Goal: Information Seeking & Learning: Learn about a topic

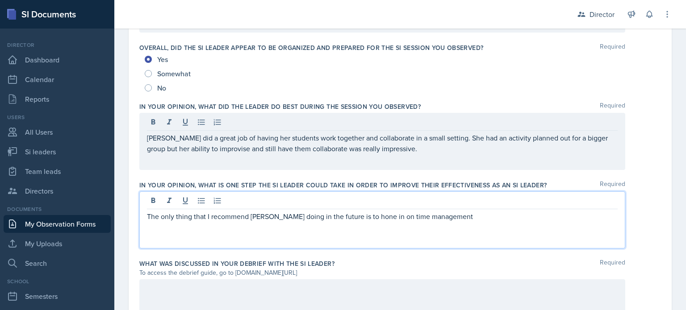
scroll to position [658, 0]
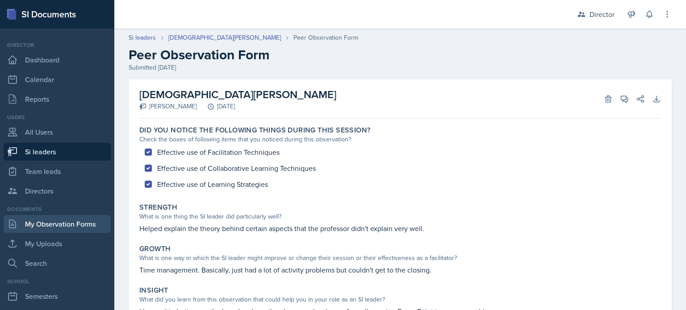
click at [59, 223] on link "My Observation Forms" at bounding box center [57, 224] width 107 height 18
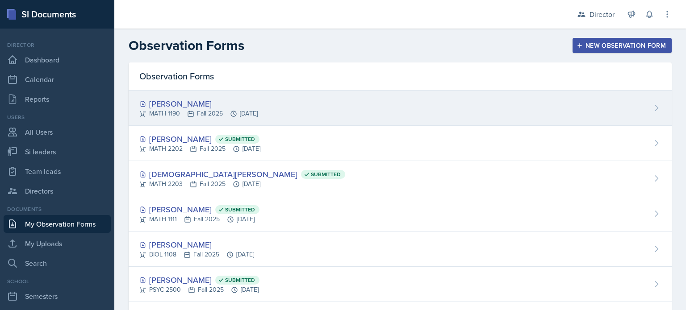
click at [155, 98] on div "[PERSON_NAME]" at bounding box center [198, 104] width 118 height 12
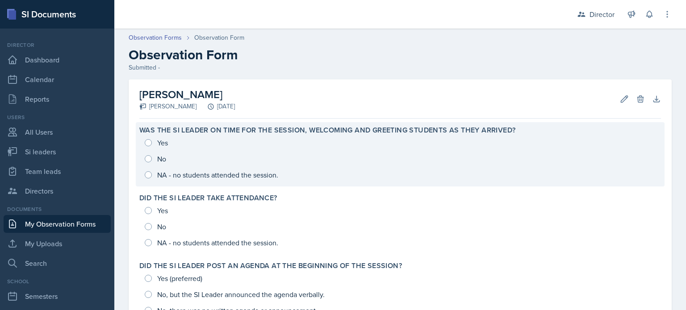
click at [176, 148] on div "Yes No NA - no students attended the session." at bounding box center [400, 159] width 522 height 48
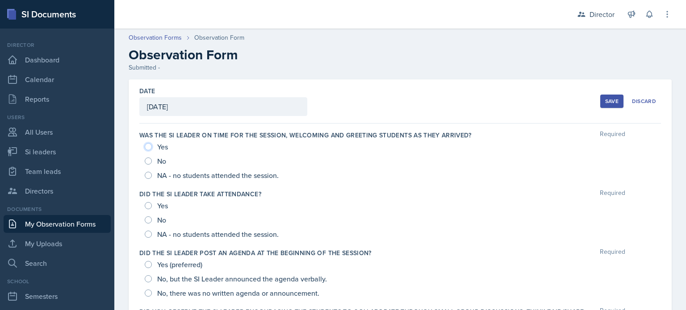
click at [147, 148] on input "Yes" at bounding box center [148, 146] width 7 height 7
radio input "true"
click at [147, 207] on input "Yes" at bounding box center [148, 205] width 7 height 7
radio input "true"
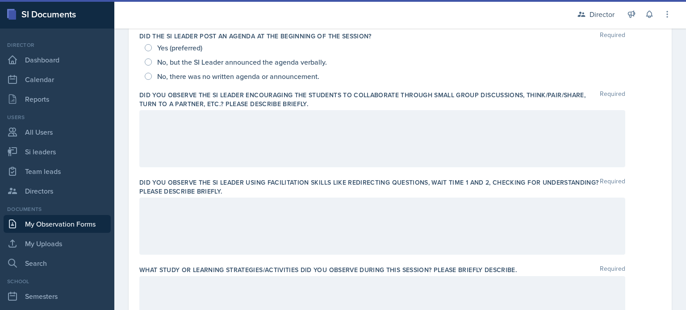
click at [198, 147] on div at bounding box center [382, 138] width 486 height 57
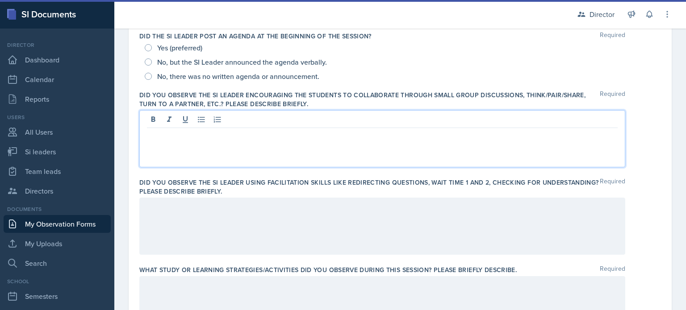
scroll to position [232, 0]
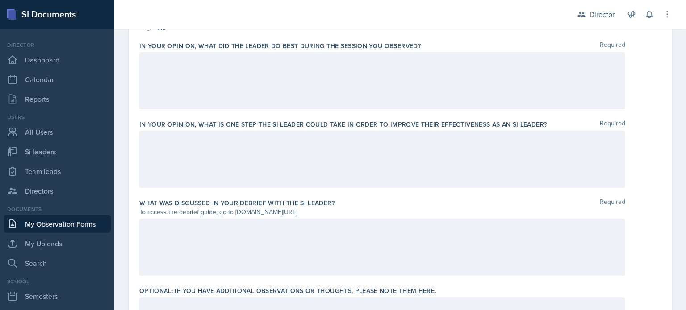
click at [379, 178] on div at bounding box center [382, 159] width 486 height 57
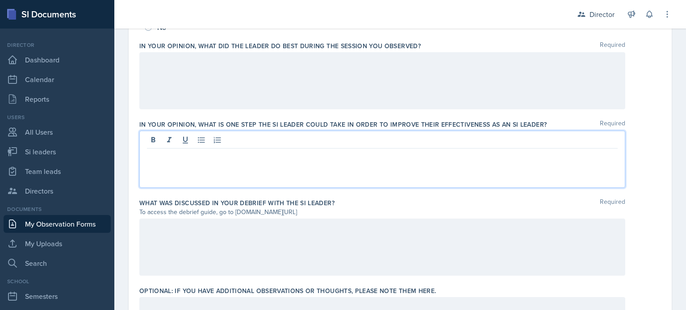
scroll to position [595, 0]
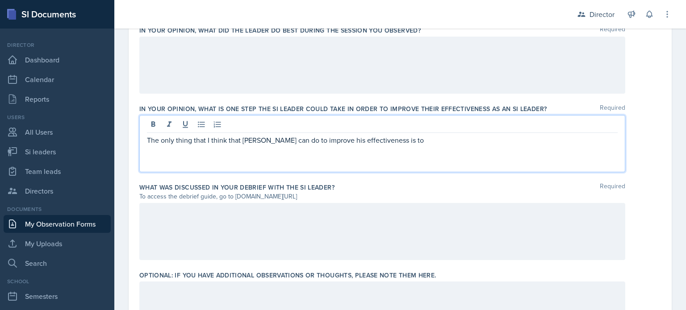
click at [191, 141] on p "The only thing that I think that Kris can do to improve his effectiveness is to" at bounding box center [382, 140] width 471 height 11
click at [390, 136] on p "The only things that I think that Kris can do to improve his effectiveness is to" at bounding box center [382, 140] width 471 height 11
click at [375, 141] on p "The only things that I think that Kris can do to improve his effectiveness is to" at bounding box center [382, 140] width 471 height 11
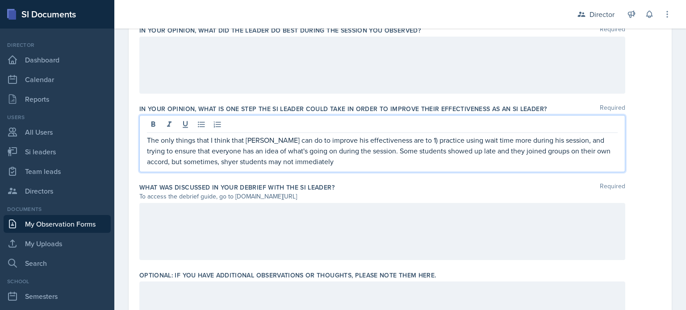
click at [212, 164] on p "The only things that I think that Kris can do to improve his effectiveness are …" at bounding box center [382, 151] width 471 height 32
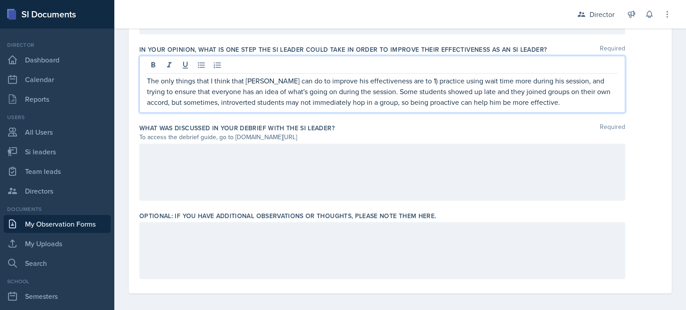
scroll to position [658, 0]
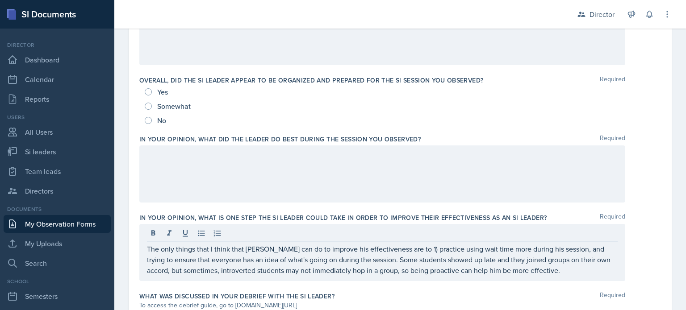
click at [207, 164] on div at bounding box center [382, 174] width 486 height 57
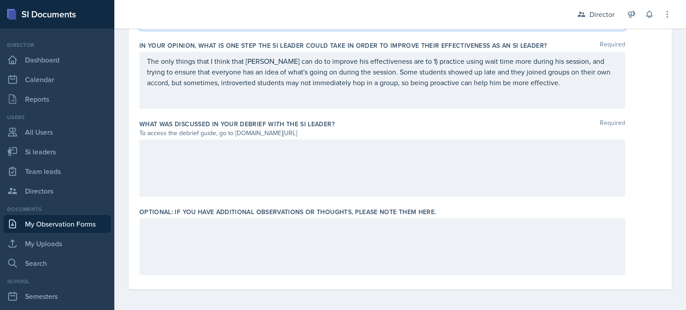
click at [287, 152] on div at bounding box center [382, 168] width 486 height 57
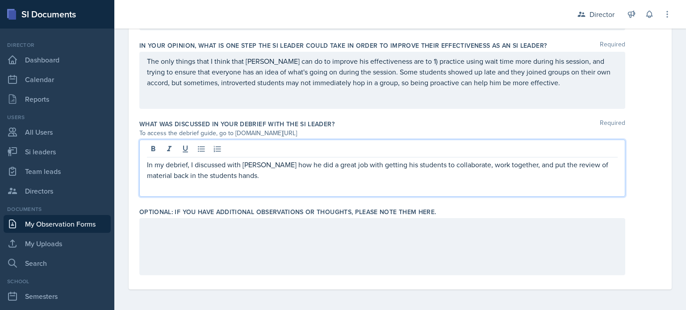
drag, startPoint x: 216, startPoint y: 174, endPoint x: 226, endPoint y: 175, distance: 10.4
click at [226, 175] on p "In my debrief, I discussed with Kris how he did a great job with getting his st…" at bounding box center [382, 169] width 471 height 21
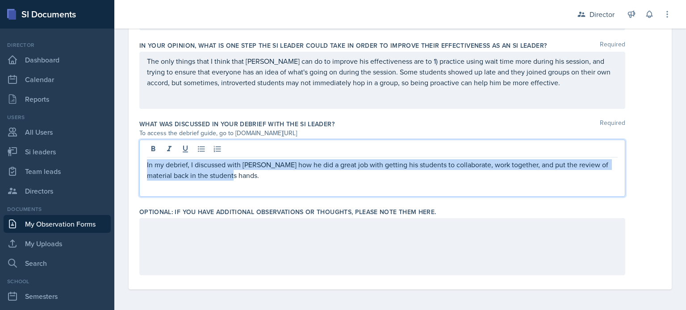
drag, startPoint x: 226, startPoint y: 175, endPoint x: 221, endPoint y: 175, distance: 5.4
click at [221, 175] on p "In my debrief, I discussed with Kris how he did a great job with getting his st…" at bounding box center [382, 169] width 471 height 21
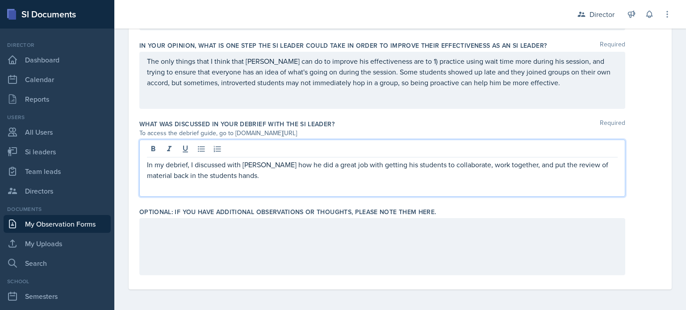
click at [289, 186] on div "In my debrief, I discussed with Kris how he did a great job with getting his st…" at bounding box center [382, 168] width 486 height 57
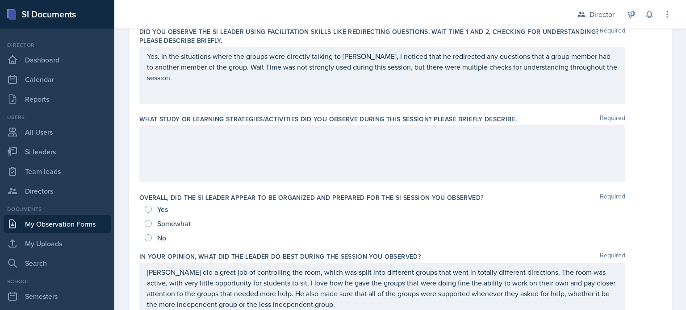
scroll to position [329, 0]
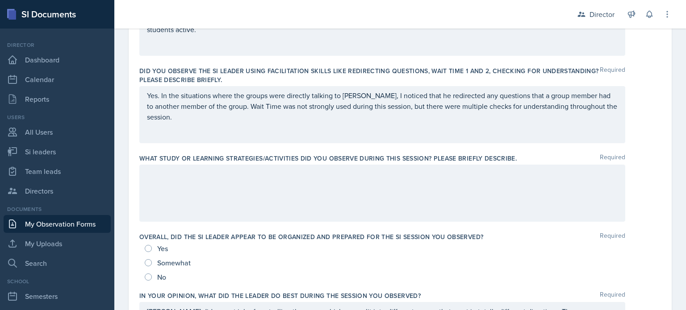
click at [146, 243] on div "Yes" at bounding box center [157, 249] width 25 height 14
click at [149, 248] on input "Yes" at bounding box center [148, 248] width 7 height 7
radio input "true"
click at [180, 207] on div at bounding box center [382, 193] width 486 height 57
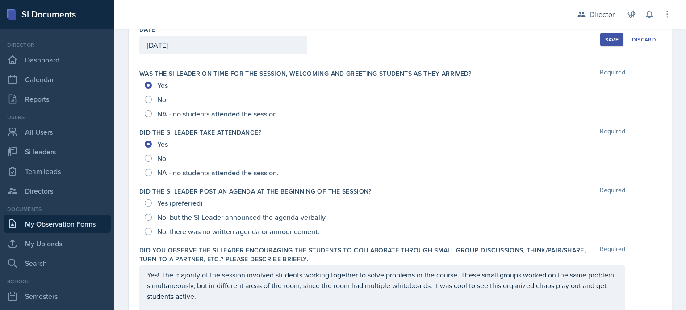
scroll to position [61, 0]
click at [165, 203] on span "Yes (preferred)" at bounding box center [179, 204] width 45 height 9
click at [152, 203] on input "Yes (preferred)" at bounding box center [148, 204] width 7 height 7
radio input "true"
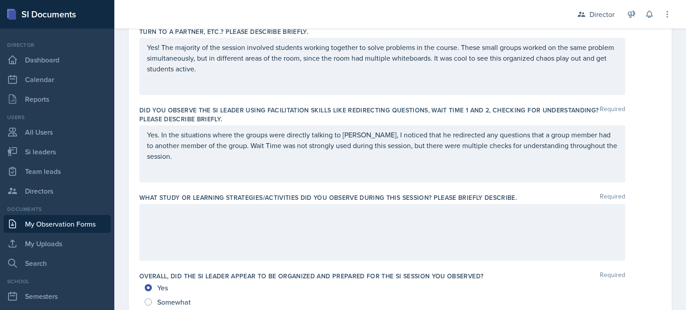
click at [229, 218] on div at bounding box center [382, 232] width 486 height 57
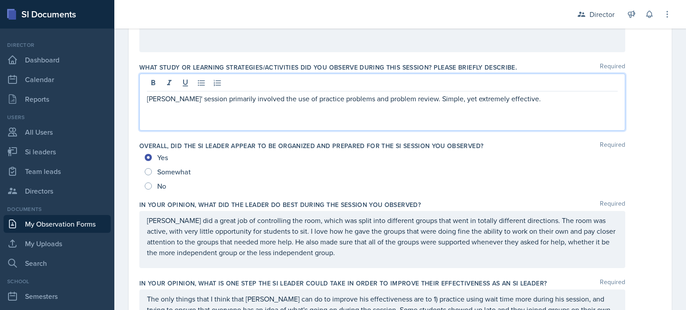
scroll to position [658, 0]
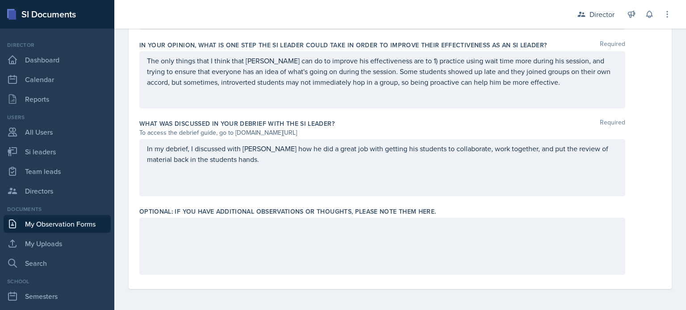
click at [299, 180] on div "In my debrief, I discussed with Kris how he did a great job with getting his st…" at bounding box center [382, 167] width 486 height 57
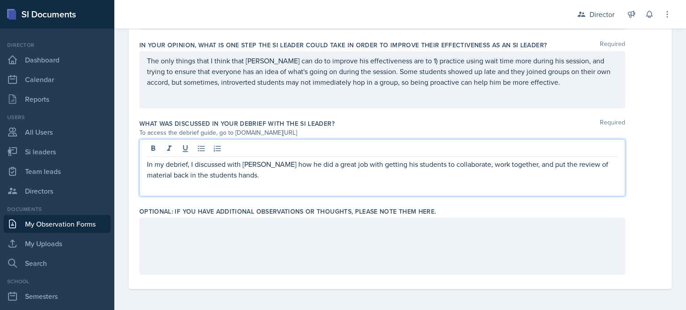
click at [298, 181] on div "In my debrief, I discussed with Kris how he did a great job with getting his st…" at bounding box center [382, 167] width 486 height 57
click at [268, 185] on div "In my debrief, I discussed with Kris how he did a great job with getting his st…" at bounding box center [382, 167] width 486 height 57
click at [268, 182] on div "In my debrief, I discussed with Kris how he did a great job with getting his st…" at bounding box center [382, 167] width 486 height 57
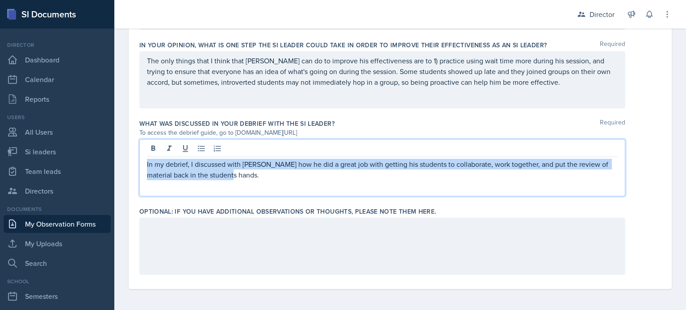
click at [248, 178] on p "In my debrief, I discussed with Kris how he did a great job with getting his st…" at bounding box center [382, 169] width 471 height 21
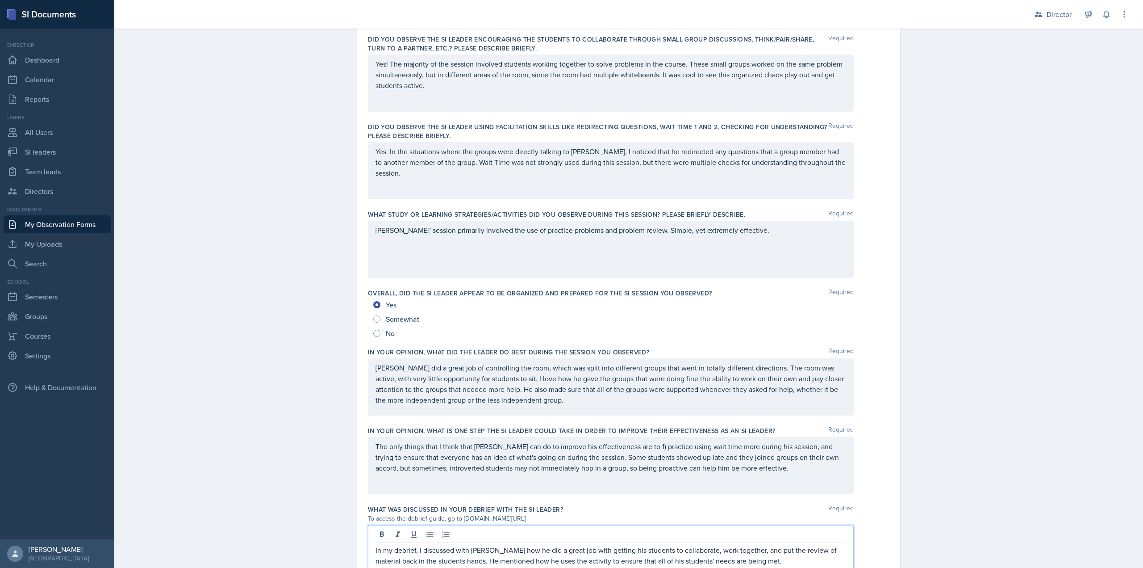
scroll to position [0, 0]
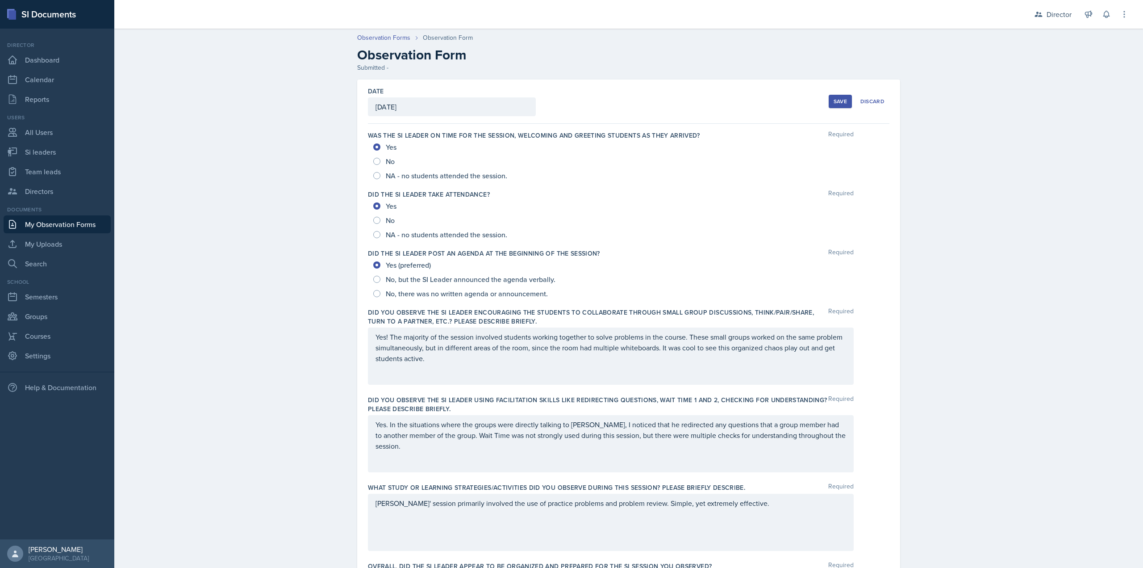
click at [686, 96] on button "Save" at bounding box center [840, 101] width 23 height 13
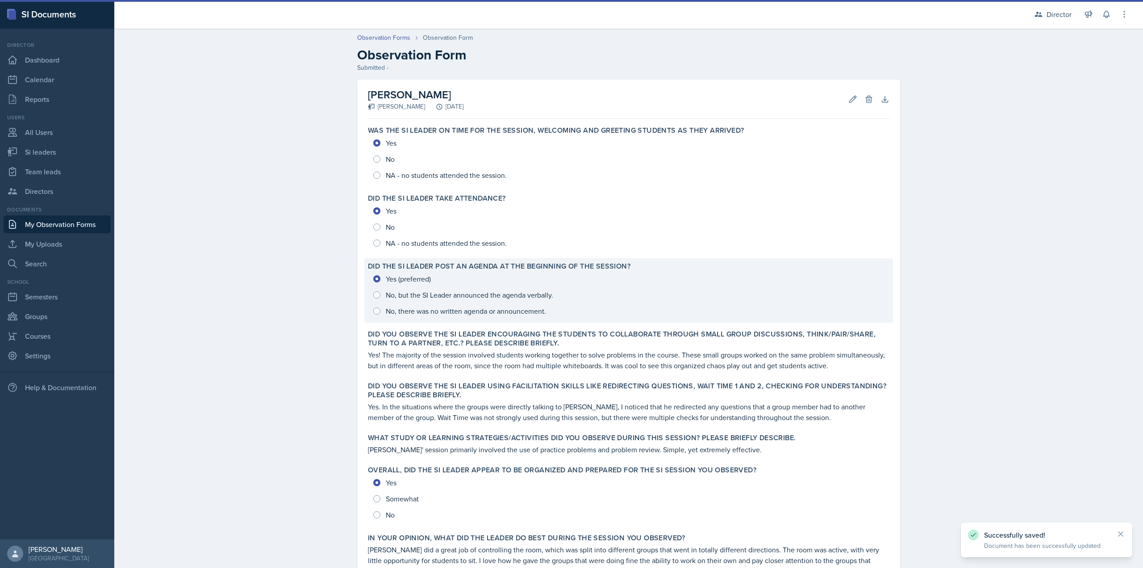
scroll to position [197, 0]
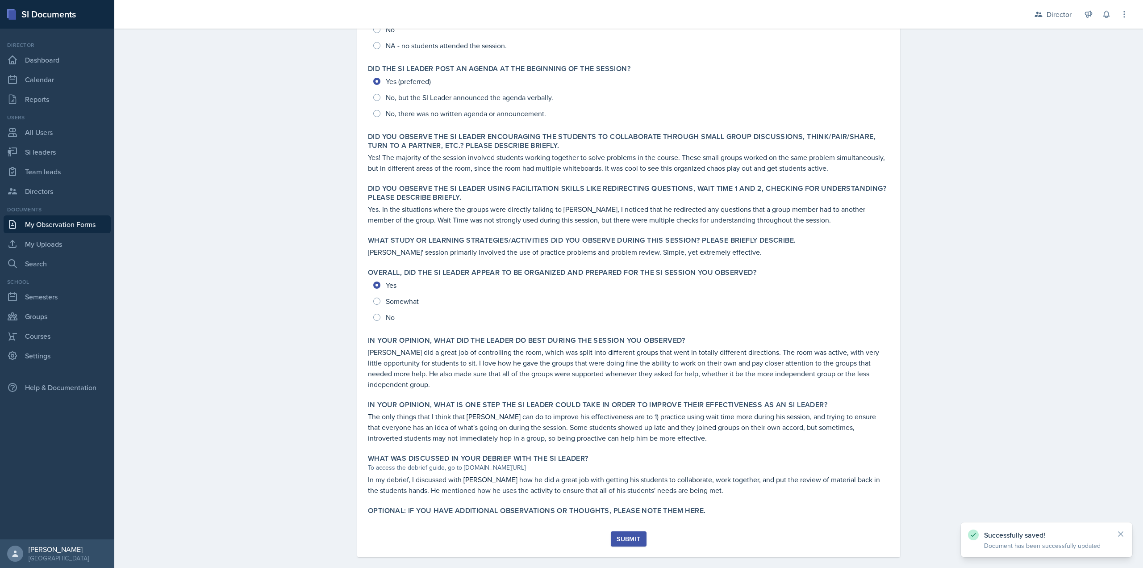
click at [622, 310] on div "Submit" at bounding box center [629, 538] width 24 height 7
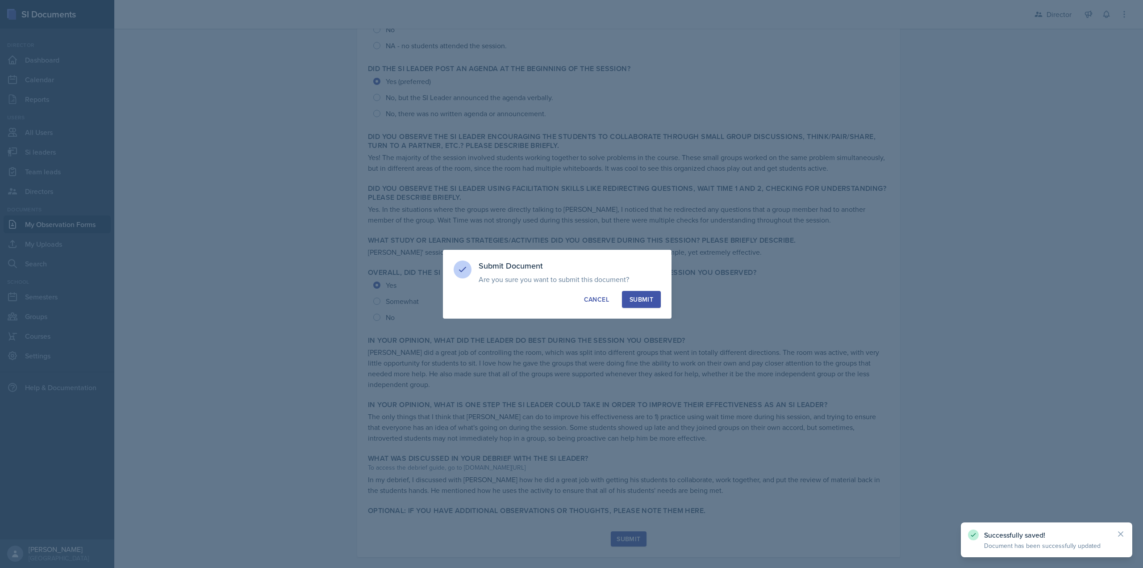
click at [649, 306] on button "Submit" at bounding box center [641, 299] width 39 height 17
radio input "true"
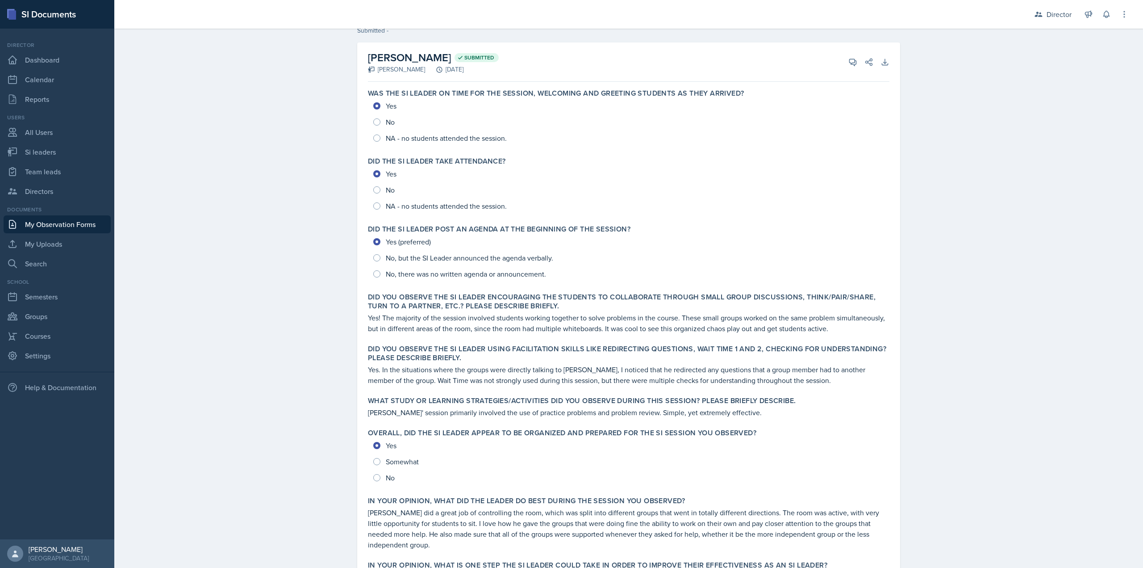
scroll to position [0, 0]
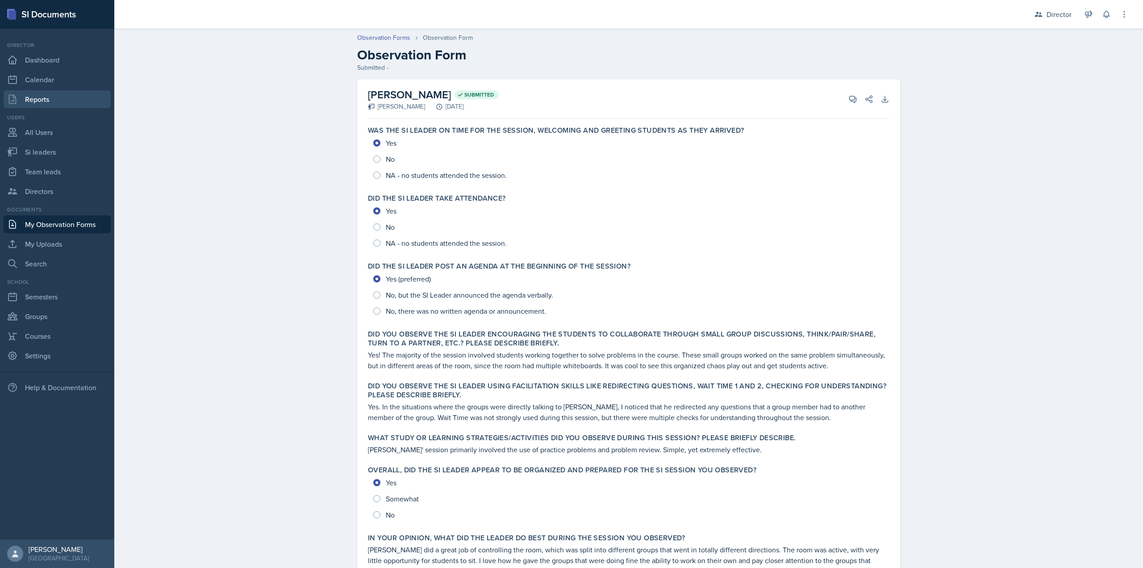
click at [60, 97] on link "Reports" at bounding box center [57, 99] width 107 height 18
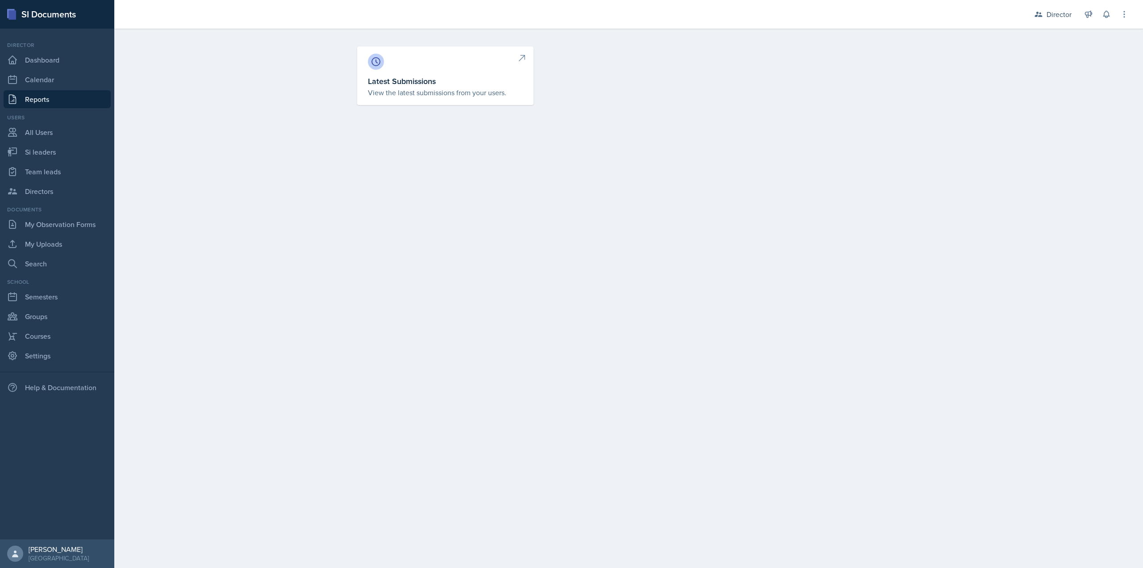
click at [396, 80] on h3 "Latest Submissions" at bounding box center [445, 81] width 155 height 12
select select "1"
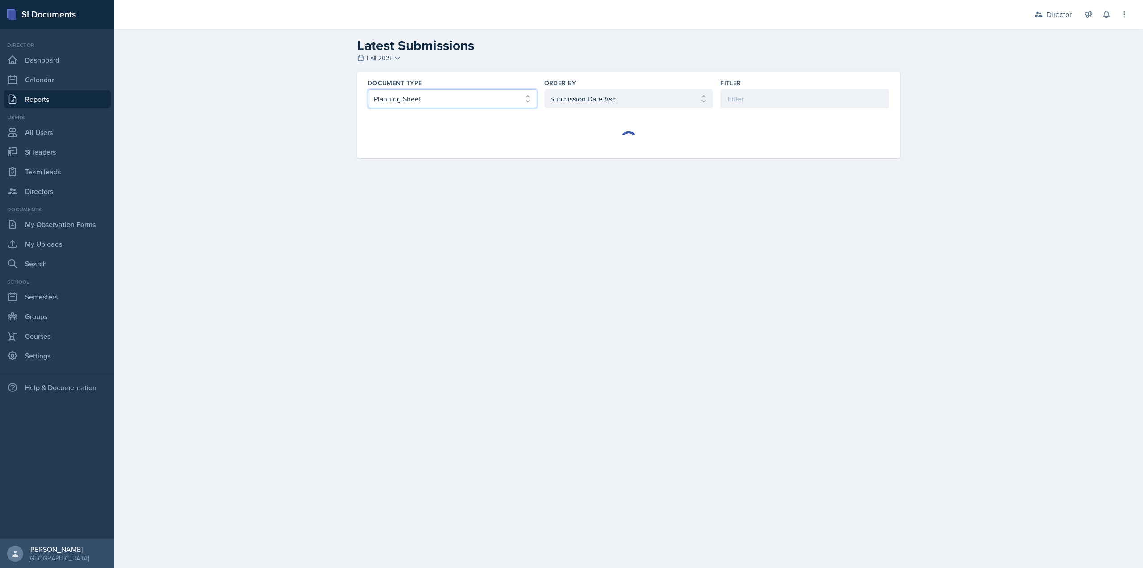
click at [435, 92] on select "Select document type Planning Sheet Peer Observation Form Team lead Observation…" at bounding box center [452, 98] width 169 height 19
select select "2"
click at [368, 89] on select "Select document type Planning Sheet Peer Observation Form Team lead Observation…" at bounding box center [452, 98] width 169 height 19
drag, startPoint x: 603, startPoint y: 109, endPoint x: 599, endPoint y: 103, distance: 7.3
click at [601, 109] on div "Document Type Select document type Planning Sheet Peer Observation Form Team le…" at bounding box center [628, 93] width 543 height 44
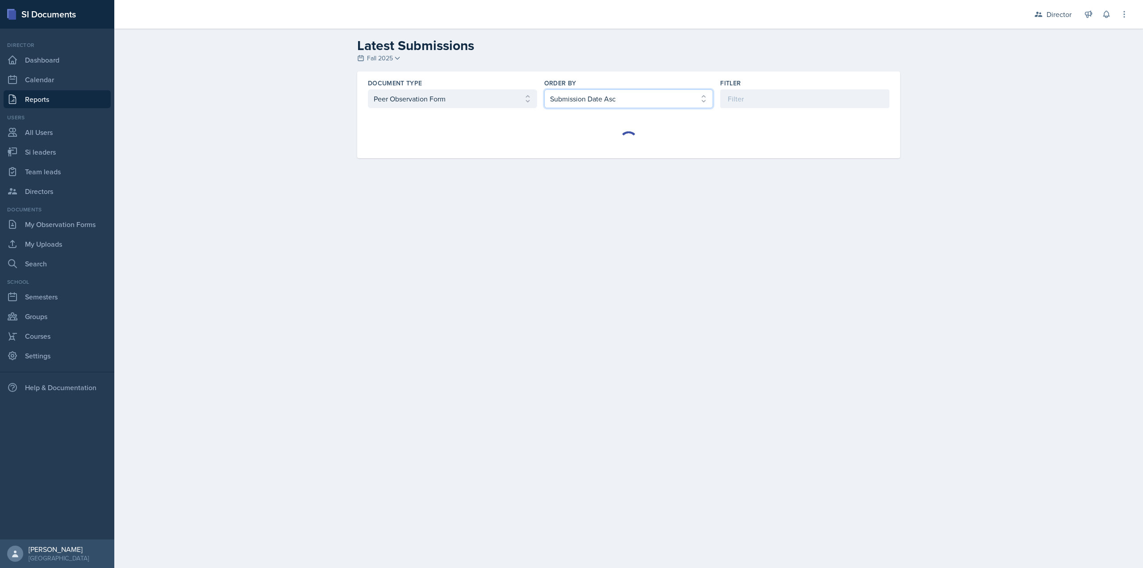
click at [599, 97] on select "Select order by Submission Date Asc Submission Date Desc User Last Name" at bounding box center [628, 98] width 169 height 19
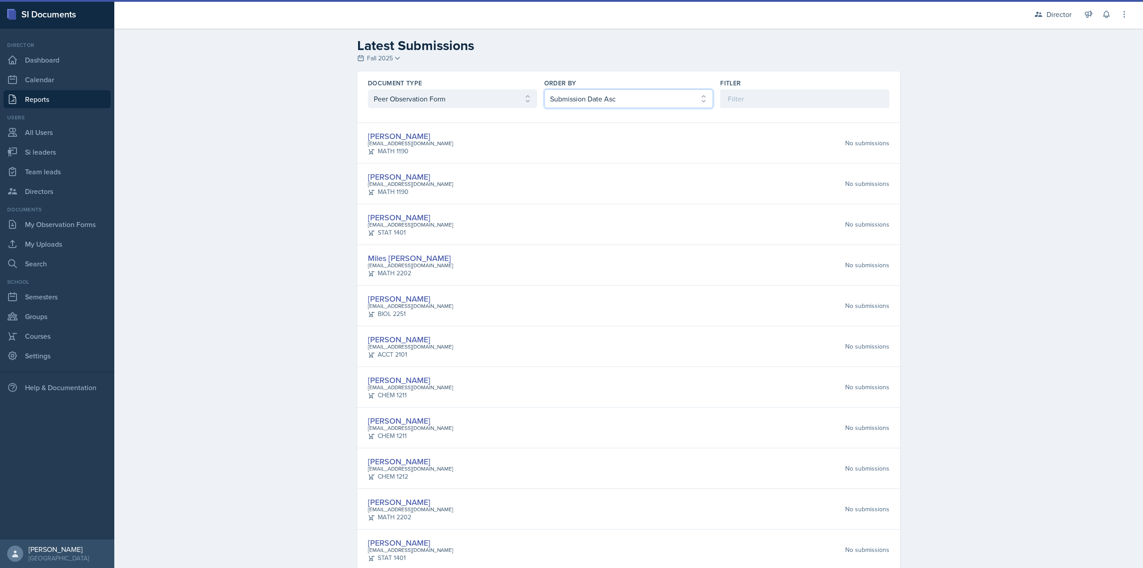
select select "2"
click at [544, 89] on select "Select order by Submission Date Asc Submission Date Desc User Last Name" at bounding box center [628, 98] width 169 height 19
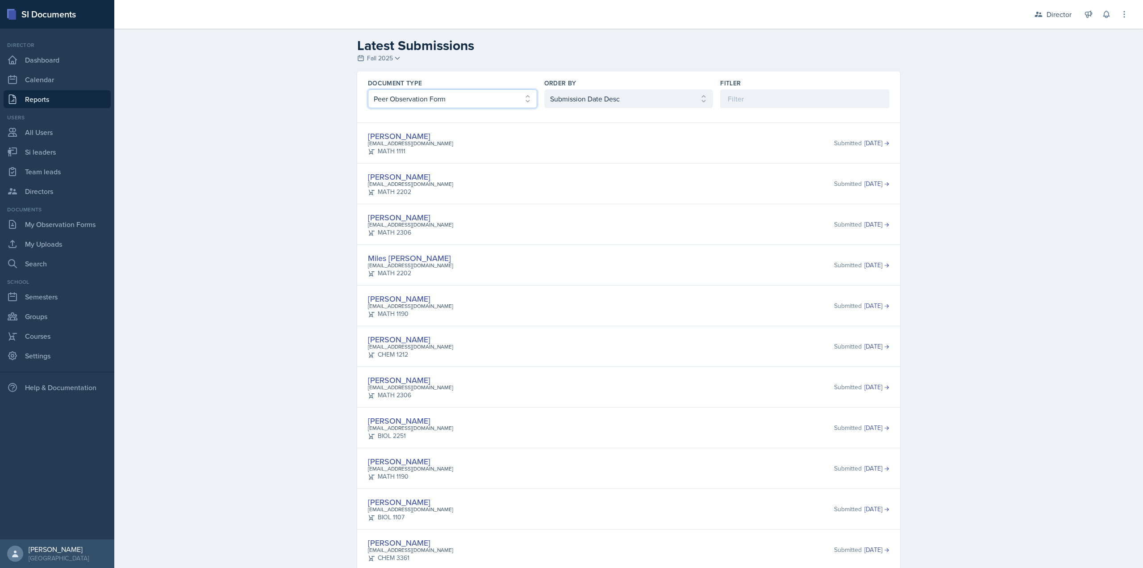
click at [466, 92] on select "Select document type Planning Sheet Peer Observation Form Team lead Observation…" at bounding box center [452, 98] width 169 height 19
click at [368, 89] on select "Select document type Planning Sheet Peer Observation Form Team lead Observation…" at bounding box center [452, 98] width 169 height 19
click at [487, 140] on div "Elizabeth Yalew eyalew@students.kennesaw.edu MATH 1111 Submitted Sep 24th, 2025" at bounding box center [629, 143] width 522 height 26
click at [417, 100] on select "Select document type Planning Sheet Peer Observation Form Team lead Observation…" at bounding box center [452, 98] width 169 height 19
click at [411, 107] on select "Select document type Planning Sheet Peer Observation Form Team lead Observation…" at bounding box center [452, 98] width 169 height 19
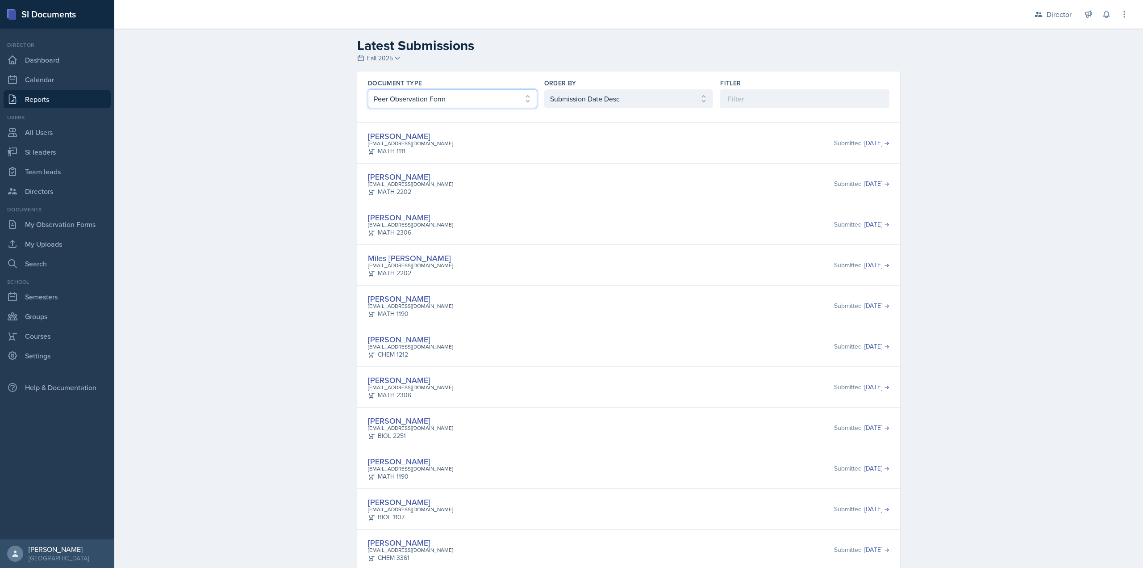
click at [368, 89] on select "Select document type Planning Sheet Peer Observation Form Team lead Observation…" at bounding box center [452, 98] width 169 height 19
click at [411, 96] on select "Select document type Planning Sheet Peer Observation Form Team lead Observation…" at bounding box center [452, 98] width 169 height 19
click at [368, 89] on select "Select document type Planning Sheet Peer Observation Form Team lead Observation…" at bounding box center [452, 98] width 169 height 19
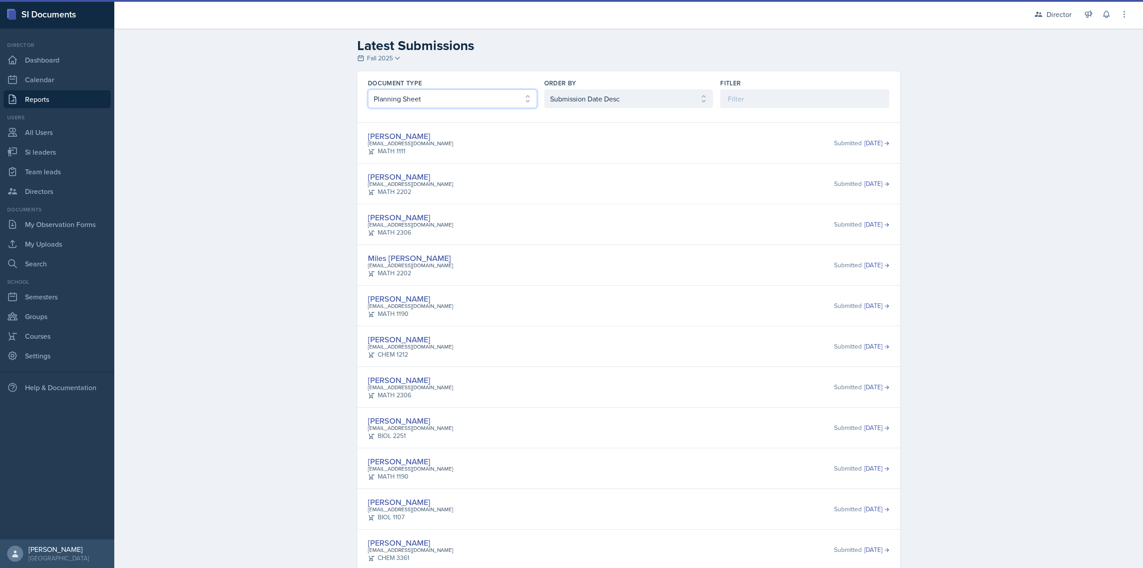
click at [406, 103] on select "Select document type Planning Sheet Peer Observation Form Team lead Observation…" at bounding box center [452, 98] width 169 height 19
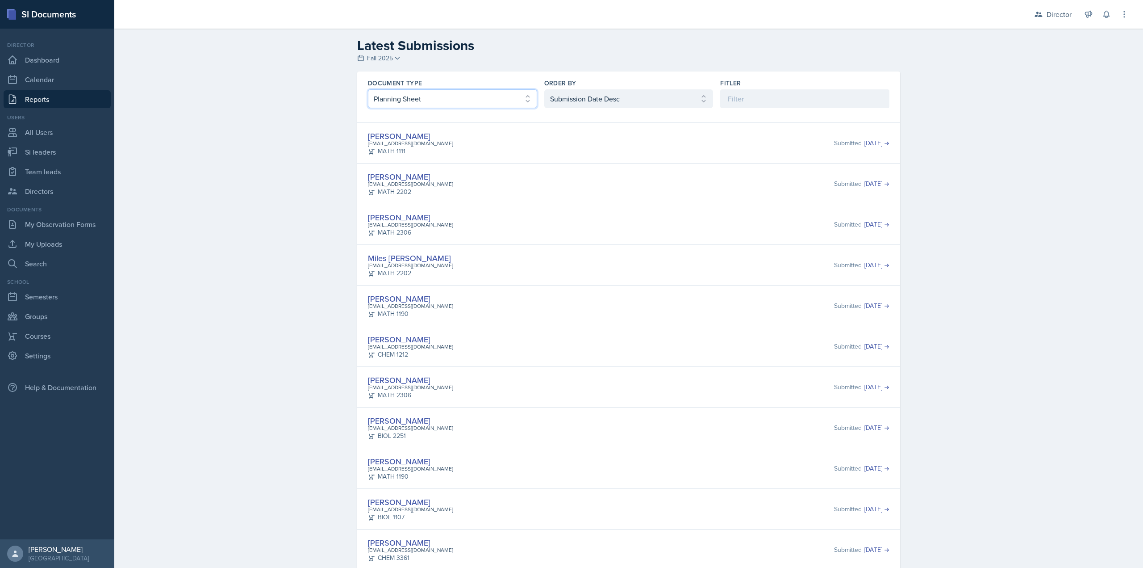
select select "2"
click at [368, 89] on select "Select document type Planning Sheet Peer Observation Form Team lead Observation…" at bounding box center [452, 98] width 169 height 19
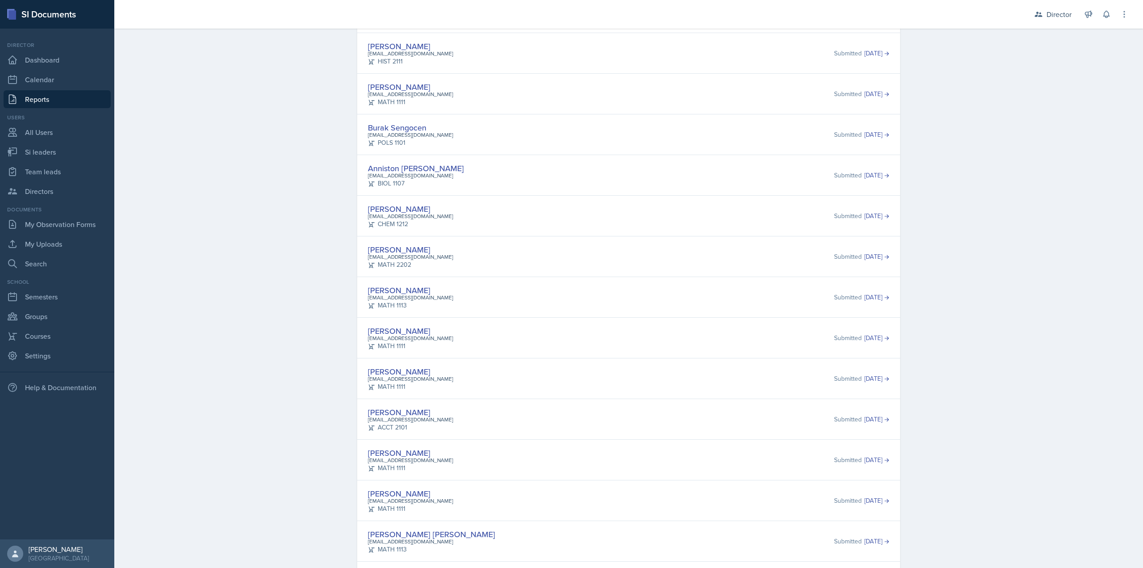
scroll to position [268, 0]
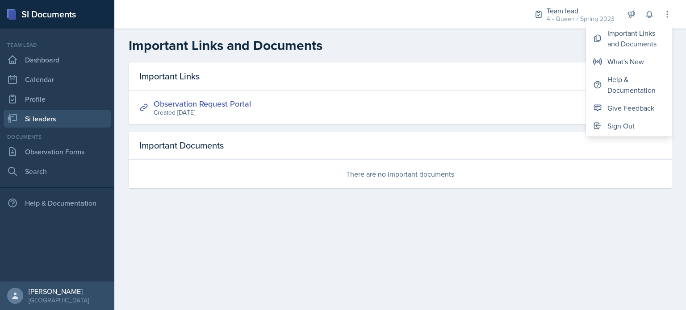
click at [57, 113] on link "Si leaders" at bounding box center [57, 119] width 107 height 18
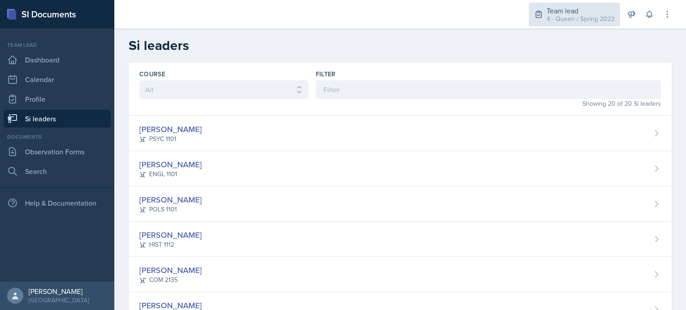
click at [554, 14] on div "4 - Queen / Spring 2023" at bounding box center [581, 18] width 68 height 9
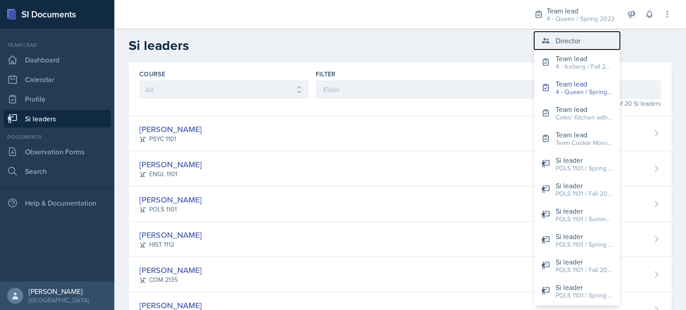
click at [546, 47] on button "Director" at bounding box center [577, 41] width 86 height 18
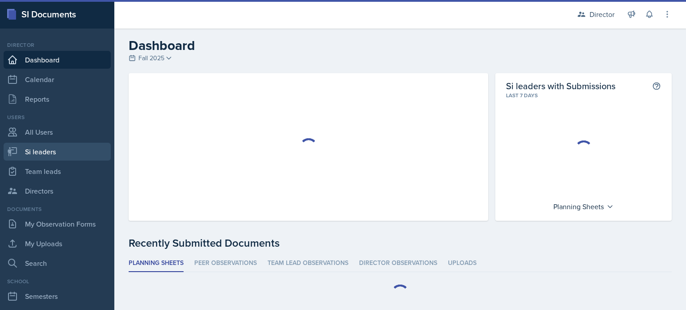
click at [79, 157] on link "Si leaders" at bounding box center [57, 152] width 107 height 18
select select "2bed604d-1099-4043-b1bc-2365e8740244"
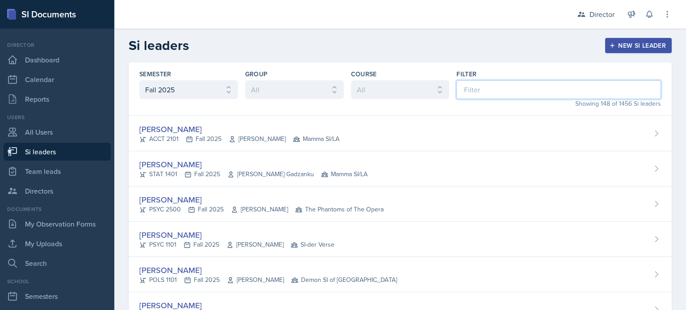
click at [466, 94] on input at bounding box center [558, 89] width 205 height 19
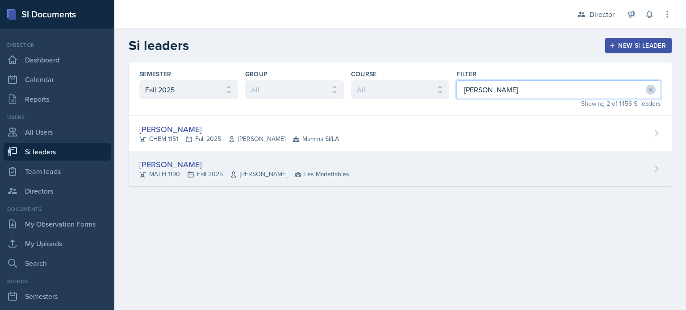
type input "kris"
click at [397, 180] on div "Kris Prasad MATH 1190 Fall 2025 Jon Noring Les Mariettables" at bounding box center [400, 168] width 543 height 35
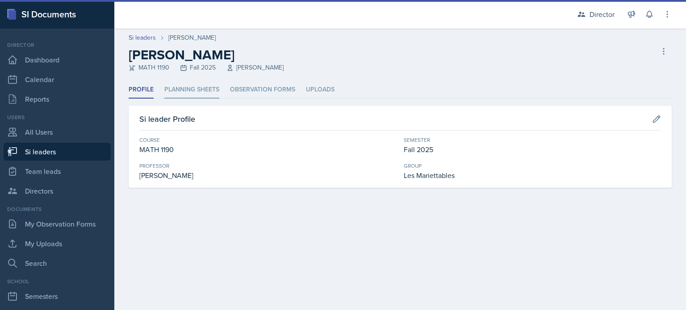
click at [210, 92] on li "Planning Sheets" at bounding box center [191, 89] width 55 height 17
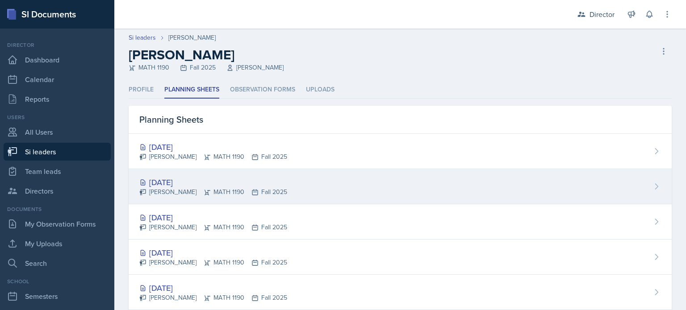
click at [200, 180] on div "[DATE]" at bounding box center [213, 182] width 148 height 12
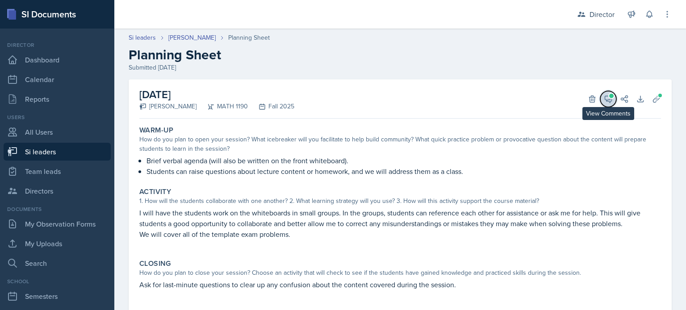
click at [604, 102] on icon at bounding box center [608, 99] width 9 height 9
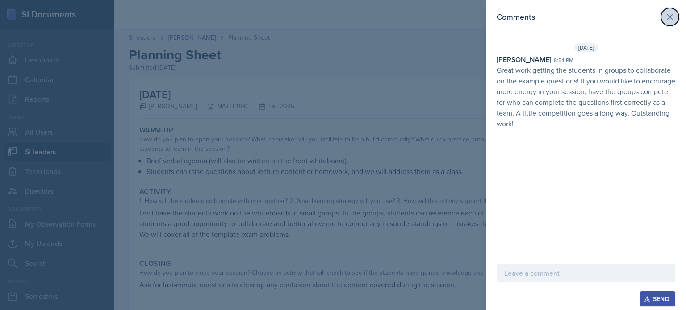
click at [663, 19] on button at bounding box center [670, 17] width 18 height 18
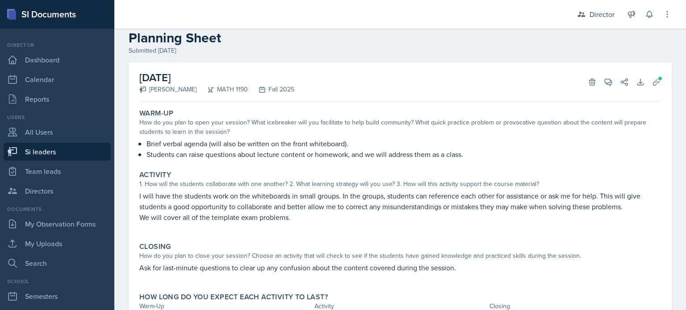
scroll to position [66, 0]
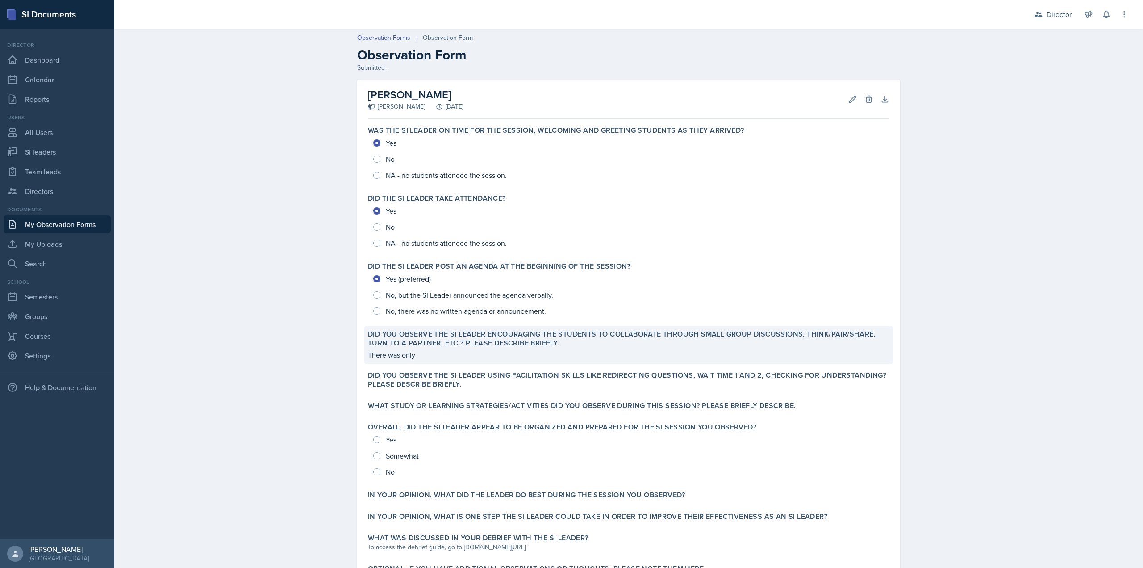
click at [433, 310] on p "There was only" at bounding box center [629, 354] width 522 height 11
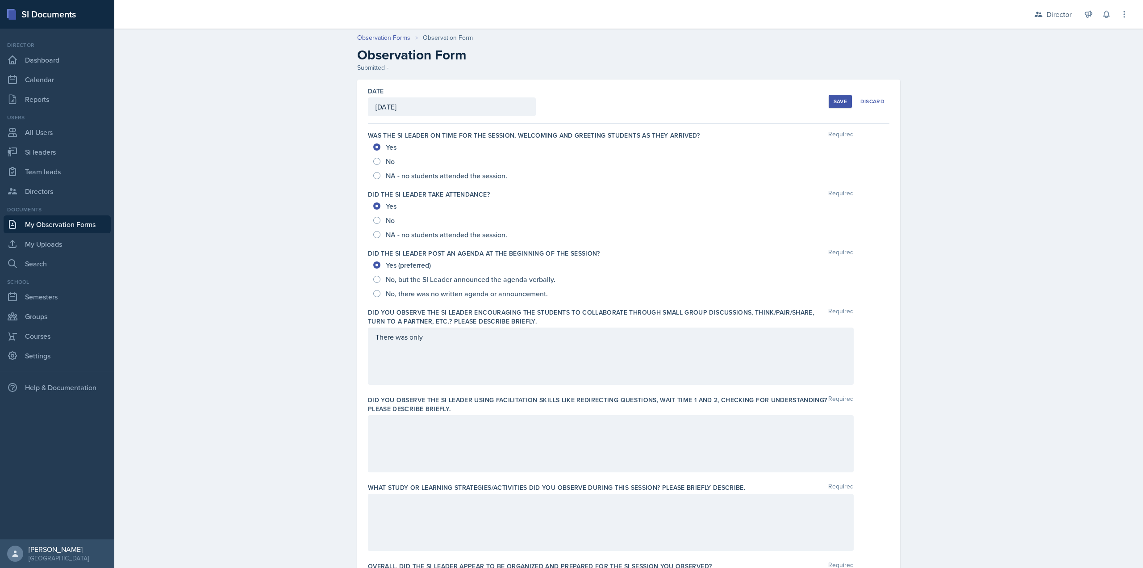
click at [439, 310] on div "There was only" at bounding box center [611, 355] width 486 height 57
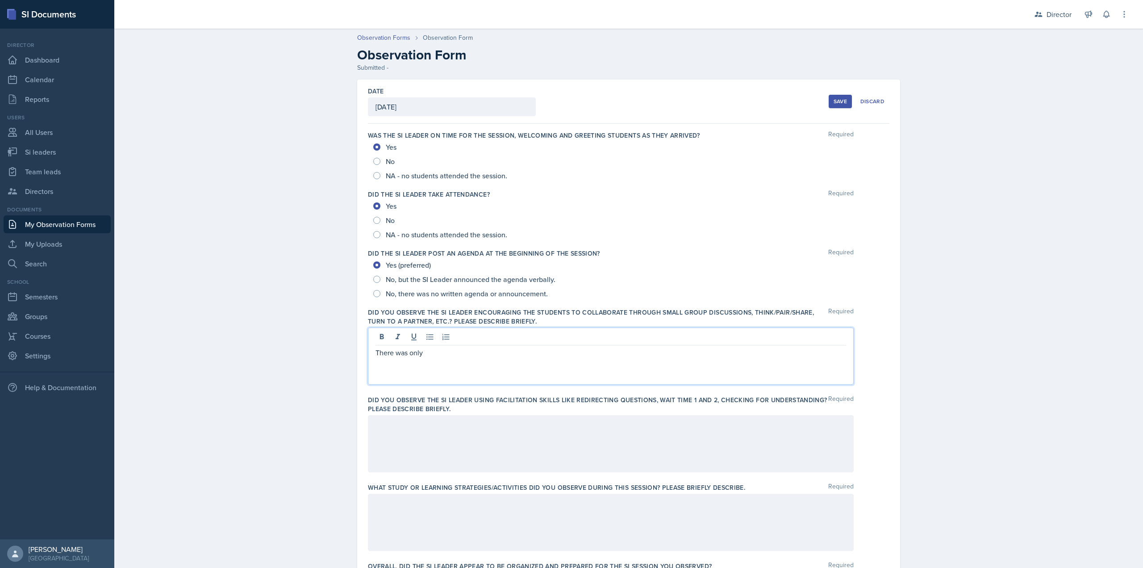
click at [439, 310] on p "There was only" at bounding box center [611, 352] width 471 height 11
click at [509, 310] on div at bounding box center [611, 443] width 486 height 57
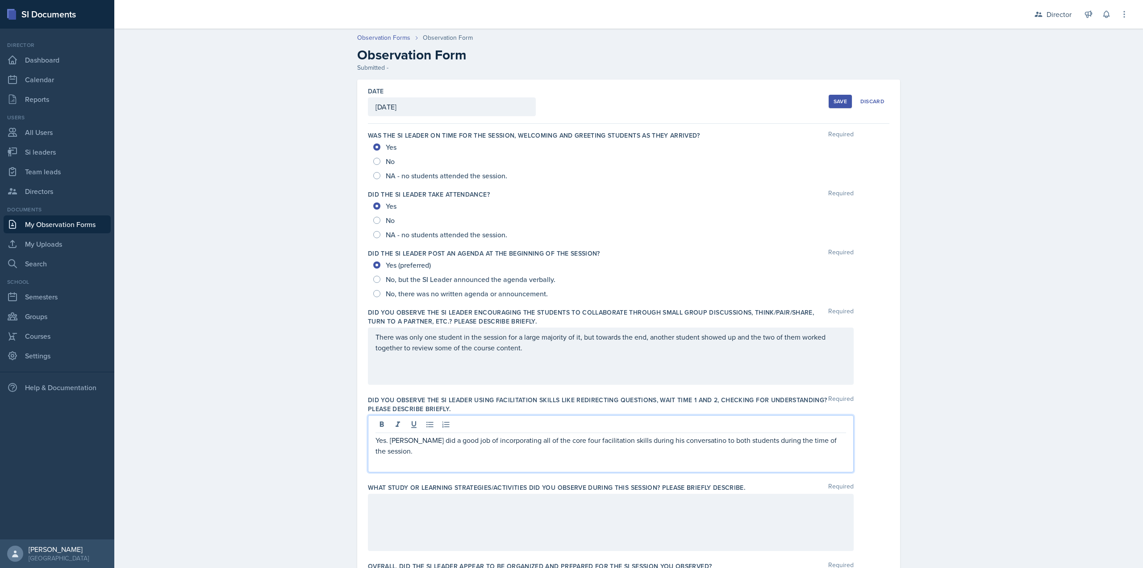
click at [671, 310] on p "Yes. Nathan did a good job of incorporating all of the core four facilitation s…" at bounding box center [611, 445] width 471 height 21
click at [686, 310] on p "Yes. Nathan did a good job of incorporating all of the core four facilitation s…" at bounding box center [611, 445] width 471 height 21
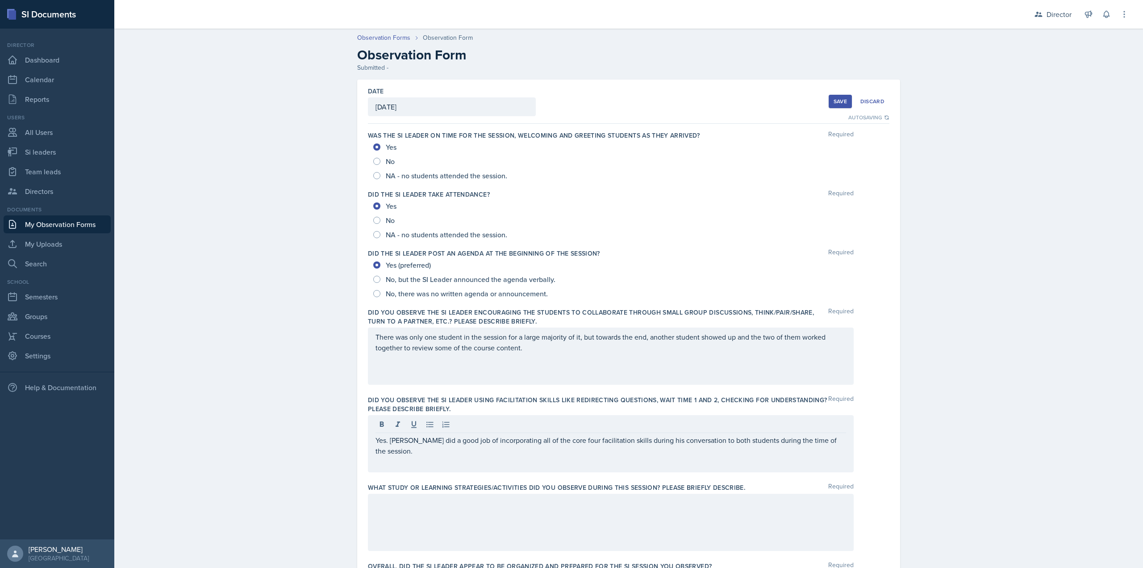
click at [686, 310] on div "Yes. Nathan did a good job of incorporating all of the core four facilitation s…" at bounding box center [611, 443] width 486 height 57
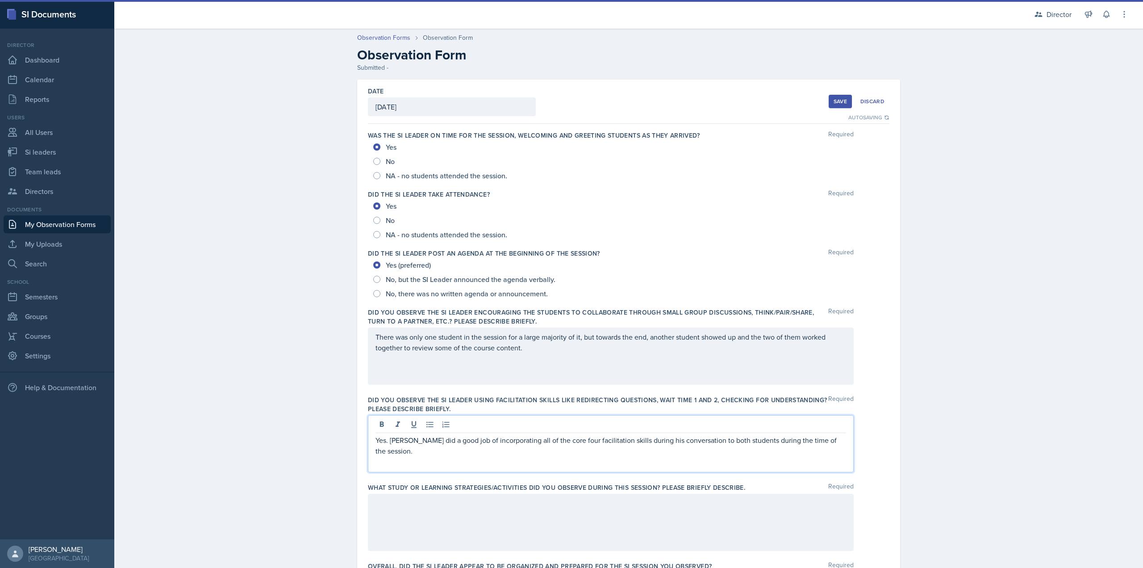
click at [686, 310] on div "Yes. Nathan did a good job of incorporating all of the core four facilitation s…" at bounding box center [611, 443] width 486 height 57
drag, startPoint x: 835, startPoint y: 435, endPoint x: 844, endPoint y: 435, distance: 9.4
click at [686, 310] on p "Yes. Nathan did a good job of incorporating all of the core four facilitation s…" at bounding box center [611, 445] width 471 height 21
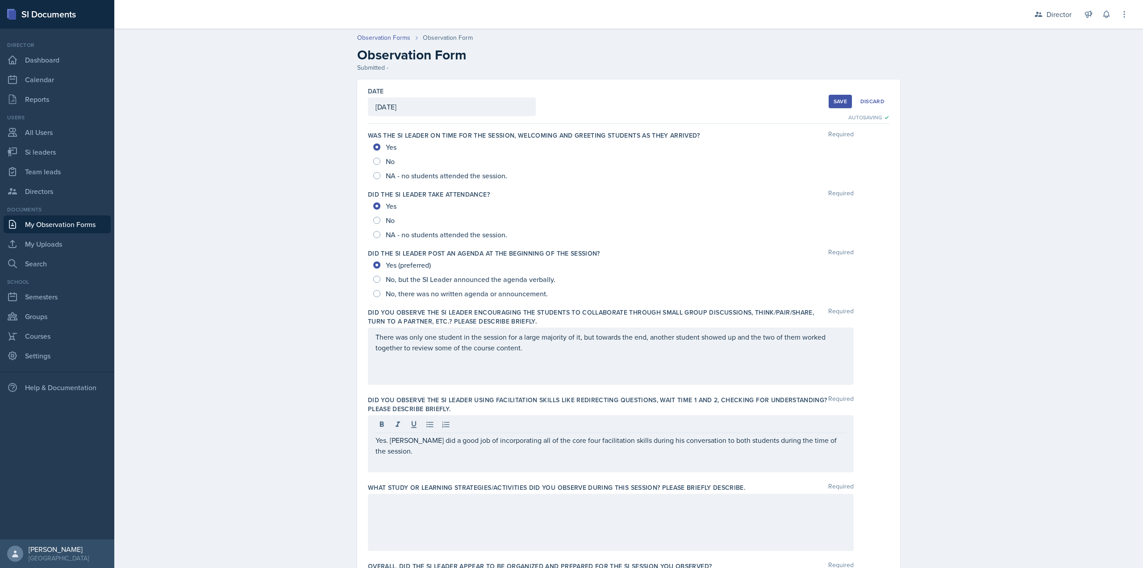
click at [686, 310] on div "Yes. Nathan did a good job of incorporating all of the core four facilitation s…" at bounding box center [611, 443] width 486 height 57
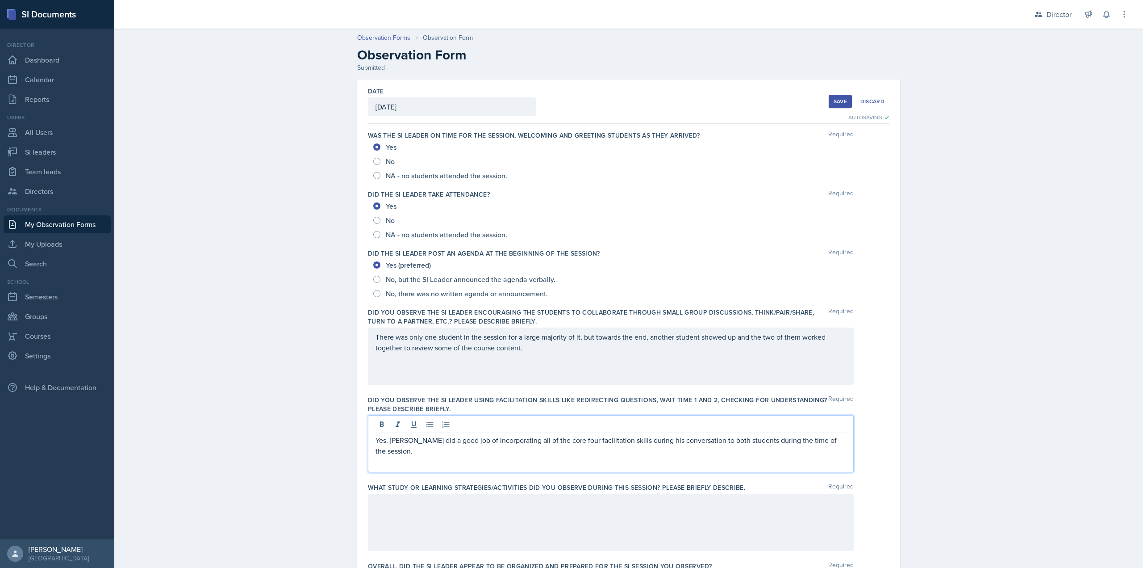
click at [686, 310] on div "Yes. Nathan did a good job of incorporating all of the core four facilitation s…" at bounding box center [611, 443] width 486 height 57
click at [686, 310] on p "Yes. Nathan did a good job of incorporating all of the core four facilitation s…" at bounding box center [611, 445] width 471 height 21
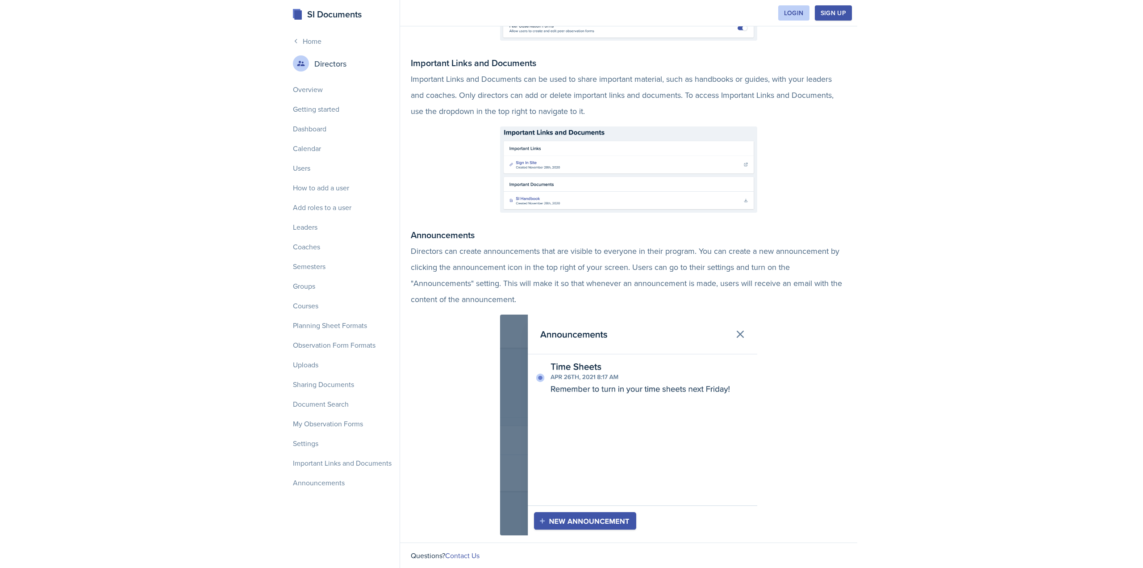
scroll to position [4124, 0]
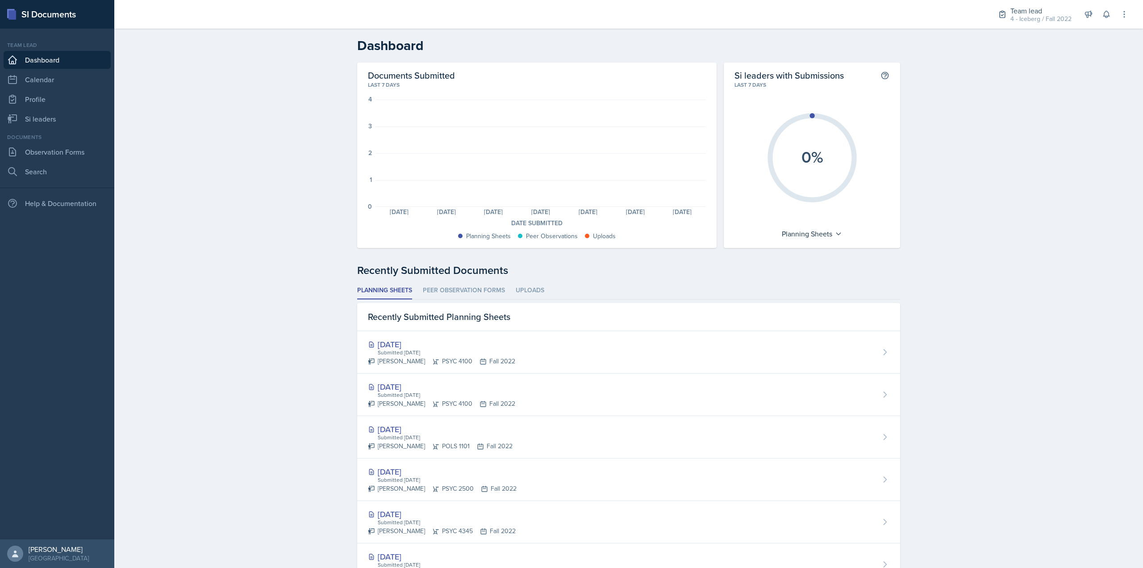
click at [686, 27] on div "Team lead 4 - Iceberg / Fall 2022 Director Team lead 4 - Iceberg / Fall 2022 Te…" at bounding box center [1057, 14] width 143 height 29
click at [686, 21] on div "4 - Iceberg / Fall 2022" at bounding box center [1041, 18] width 61 height 9
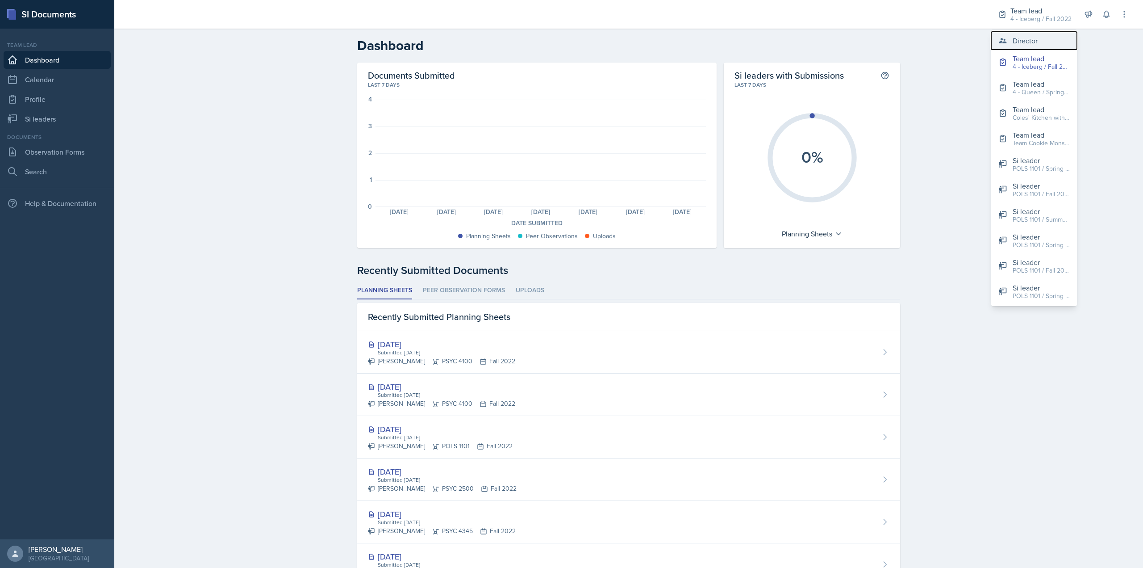
click at [686, 38] on div "Director" at bounding box center [1025, 40] width 25 height 11
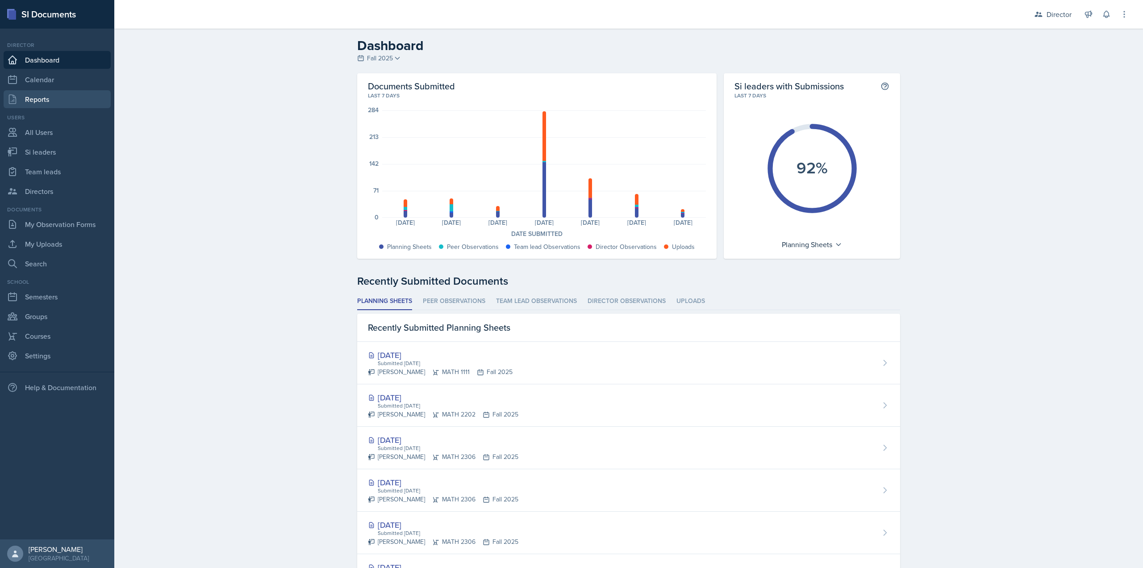
click at [59, 106] on link "Reports" at bounding box center [57, 99] width 107 height 18
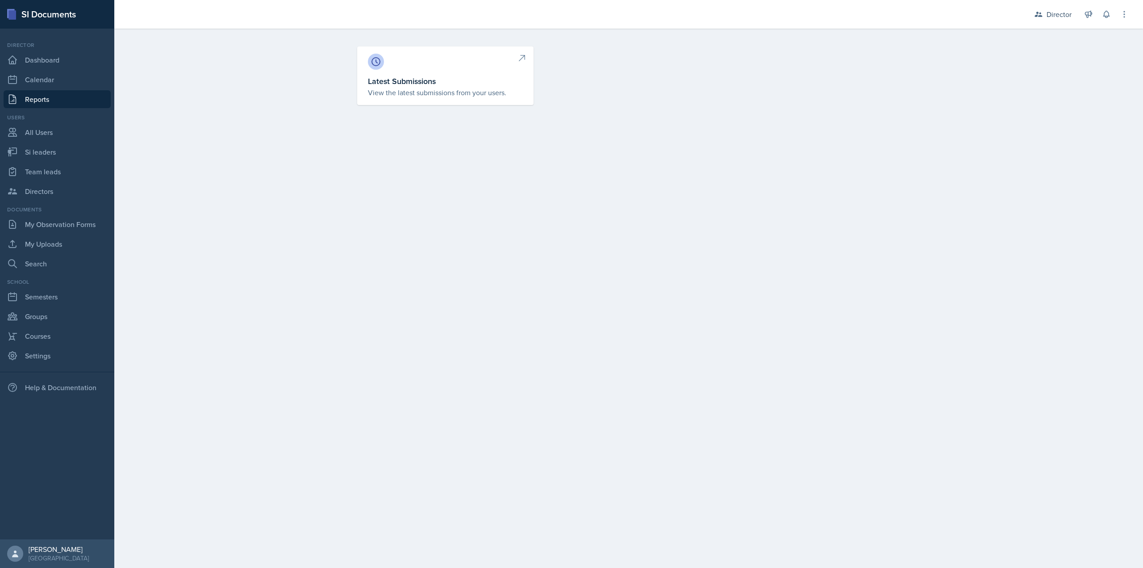
click at [445, 100] on link "Latest Submissions View the latest submissions from your users." at bounding box center [445, 75] width 176 height 59
select select "1"
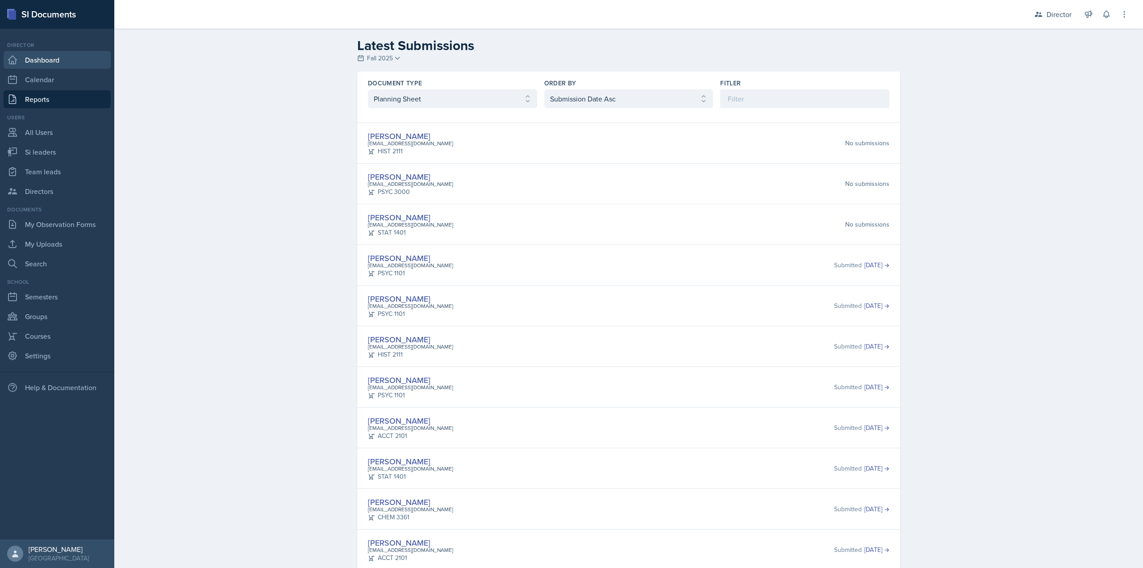
click at [68, 63] on link "Dashboard" at bounding box center [57, 60] width 107 height 18
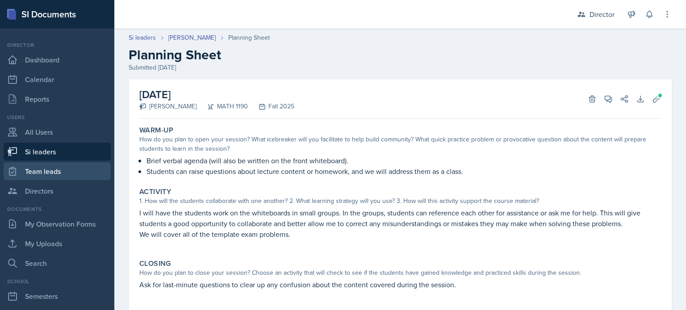
scroll to position [66, 0]
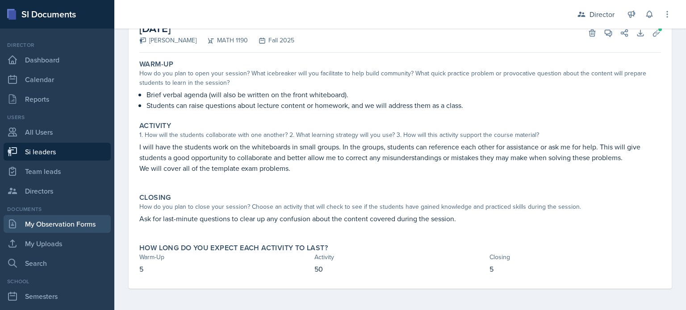
click at [57, 218] on link "My Observation Forms" at bounding box center [57, 224] width 107 height 18
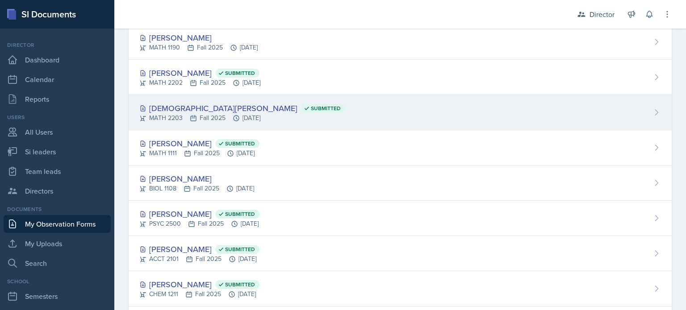
click at [169, 125] on div "[DEMOGRAPHIC_DATA][PERSON_NAME] Submitted MATH 2203 Fall 2025 [DATE]" at bounding box center [400, 112] width 543 height 35
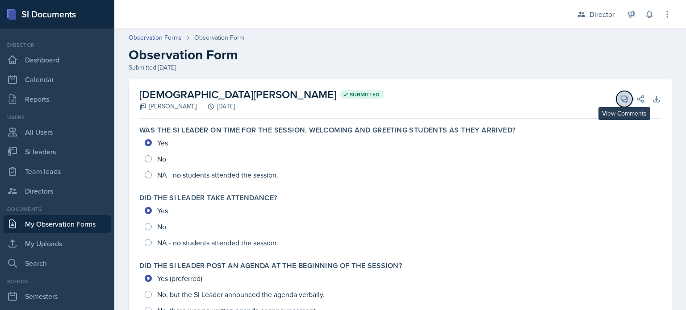
click at [620, 102] on icon at bounding box center [624, 99] width 9 height 9
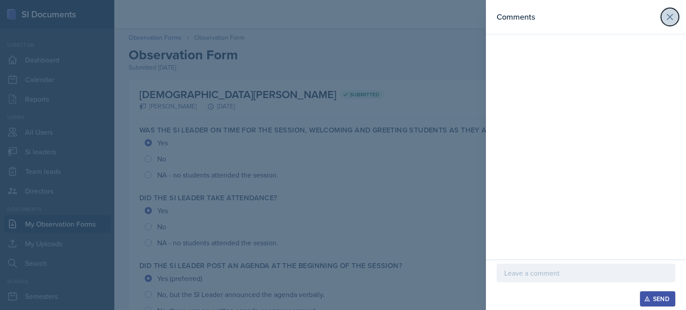
click at [668, 21] on icon at bounding box center [670, 17] width 11 height 11
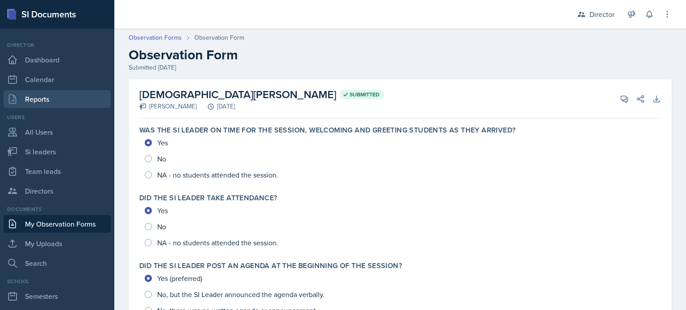
click at [63, 97] on link "Reports" at bounding box center [57, 99] width 107 height 18
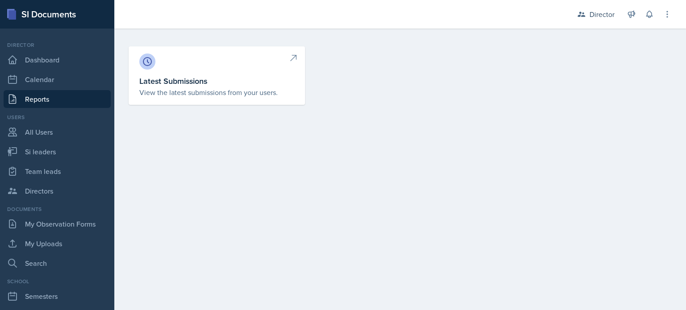
click at [163, 67] on div at bounding box center [216, 62] width 155 height 16
select select "1"
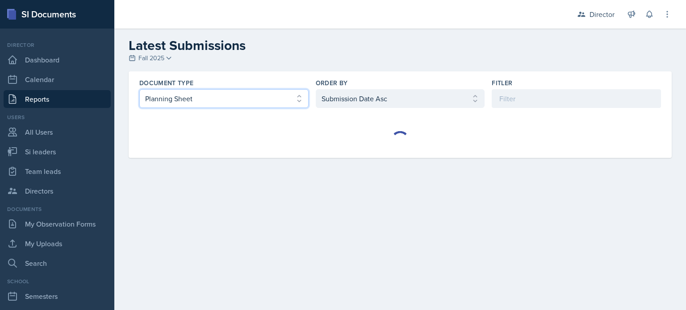
click at [184, 105] on select "Select document type Planning Sheet Peer Observation Form Team lead Observation…" at bounding box center [223, 98] width 169 height 19
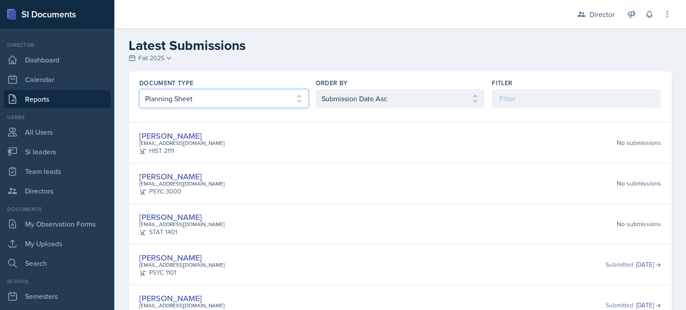
select select "4"
click at [139, 89] on select "Select document type Planning Sheet Peer Observation Form Team lead Observation…" at bounding box center [223, 98] width 169 height 19
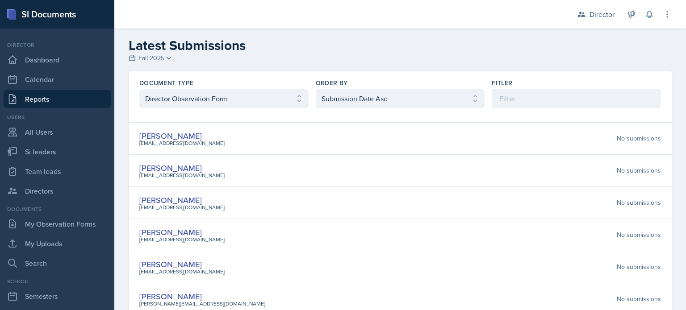
click at [348, 76] on div "Document Type Select document type Planning Sheet Peer Observation Form Team le…" at bounding box center [400, 93] width 543 height 44
click at [341, 108] on div "Document Type Select document type Planning Sheet Peer Observation Form Team le…" at bounding box center [400, 93] width 543 height 44
click at [334, 100] on select "Select order by Submission Date Asc Submission Date Desc User Last Name" at bounding box center [400, 98] width 169 height 19
select select "2"
click at [316, 89] on select "Select order by Submission Date Asc Submission Date Desc User Last Name" at bounding box center [400, 98] width 169 height 19
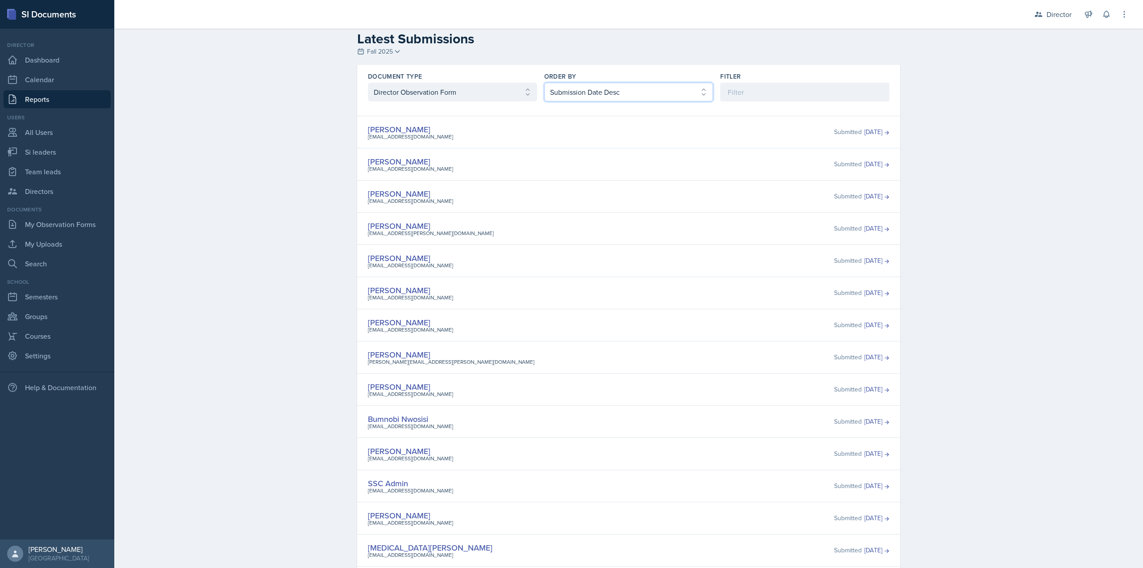
scroll to position [7, 0]
click at [420, 97] on select "Select document type Planning Sheet Peer Observation Form Team lead Observation…" at bounding box center [452, 92] width 169 height 19
select select "3"
click at [368, 89] on select "Select document type Planning Sheet Peer Observation Form Team lead Observation…" at bounding box center [452, 92] width 169 height 19
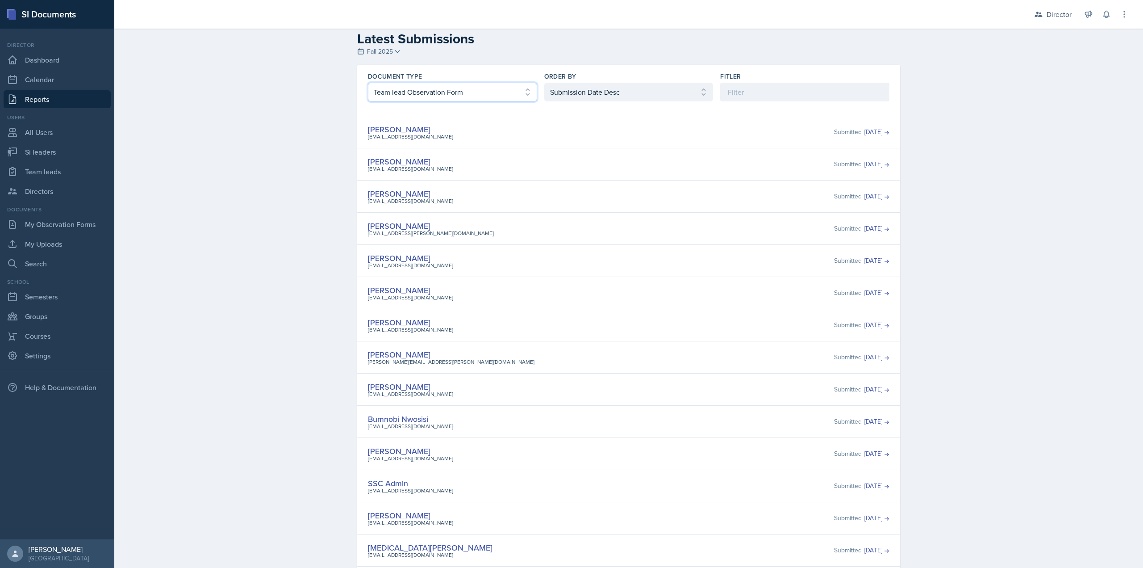
scroll to position [0, 0]
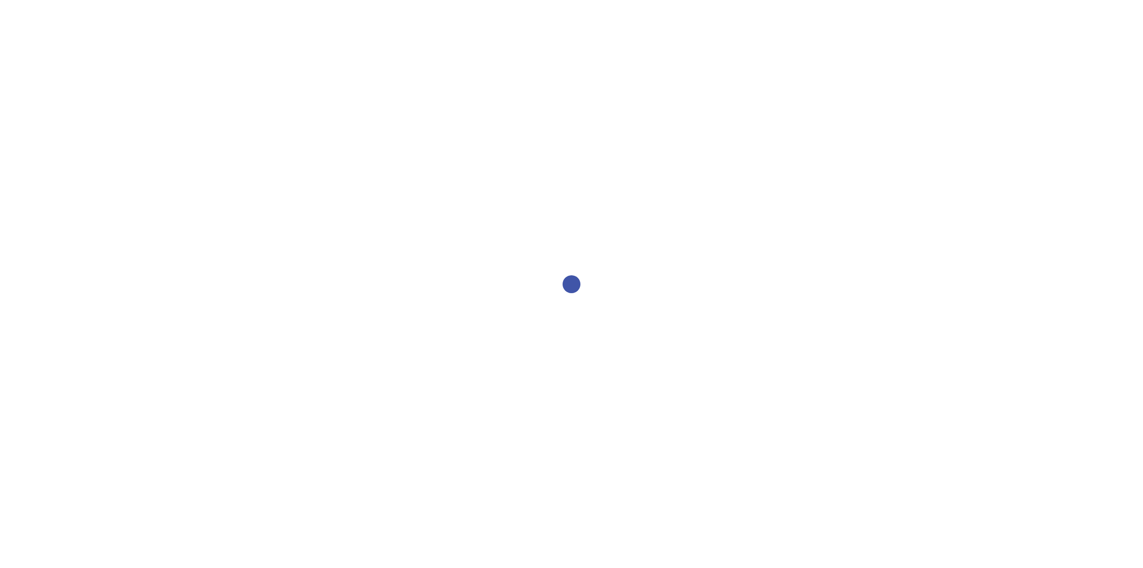
select select "1"
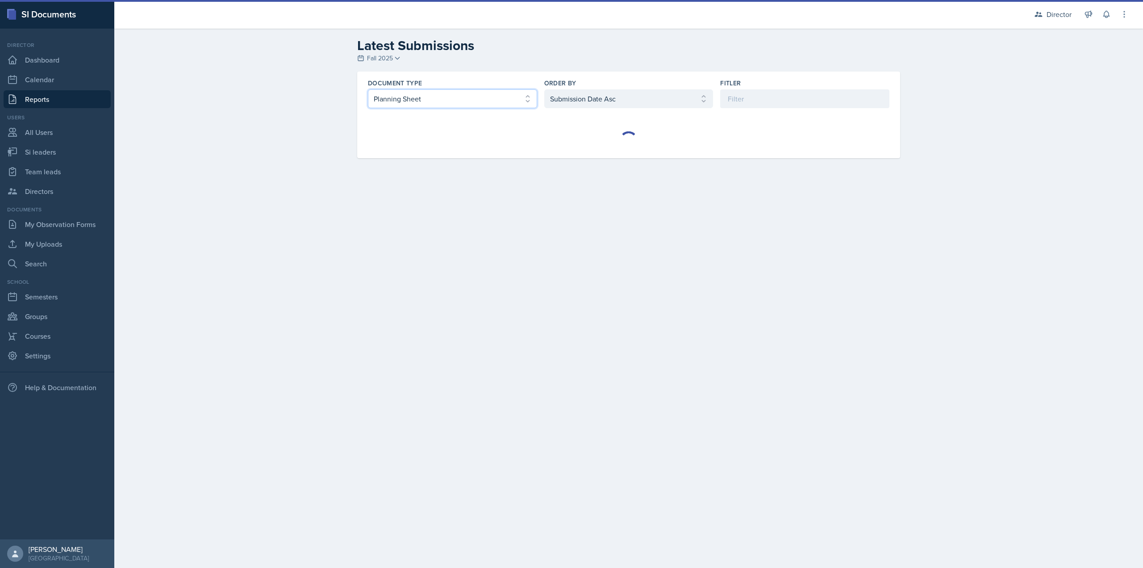
click at [480, 107] on select "Select document type Planning Sheet Peer Observation Form Team lead Observation…" at bounding box center [452, 98] width 169 height 19
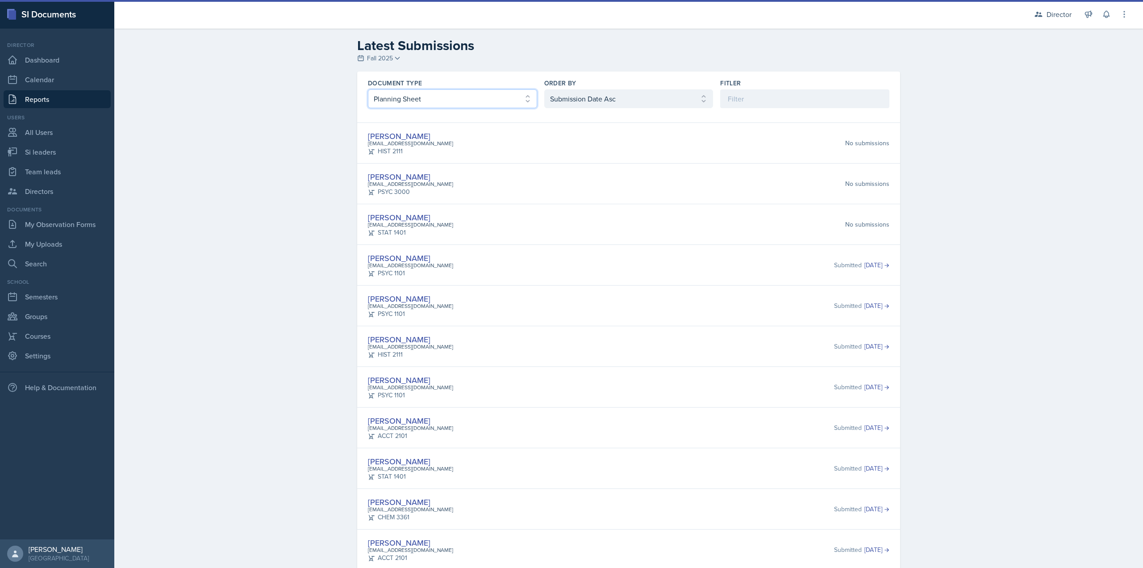
select select "3"
click at [368, 89] on select "Select document type Planning Sheet Peer Observation Form Team lead Observation…" at bounding box center [452, 98] width 169 height 19
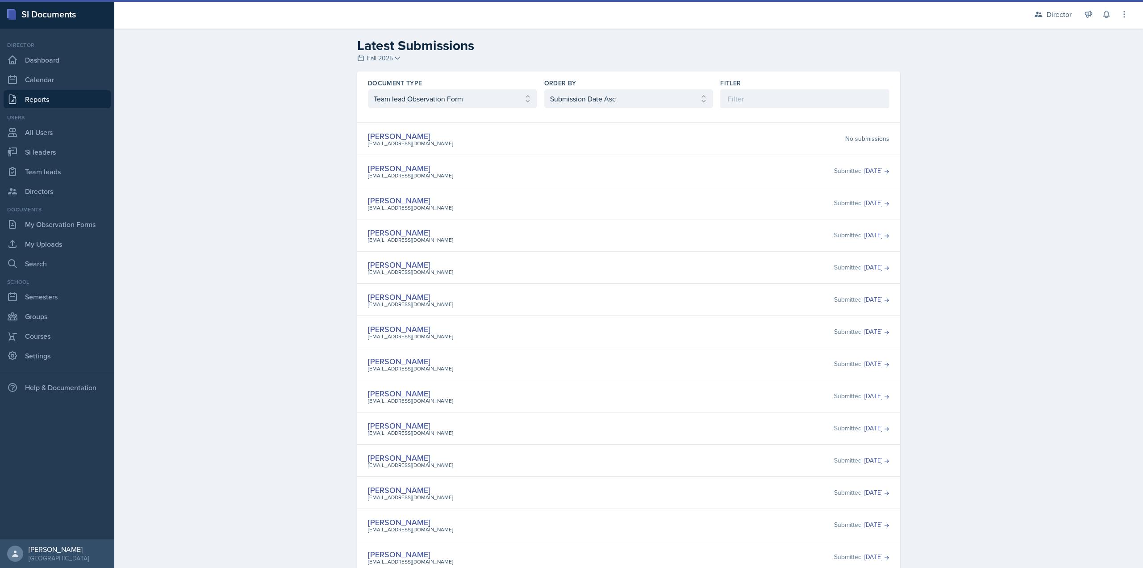
click at [602, 88] on div "Order By Select order by Submission Date Asc Submission Date Desc User Last Name" at bounding box center [628, 93] width 169 height 29
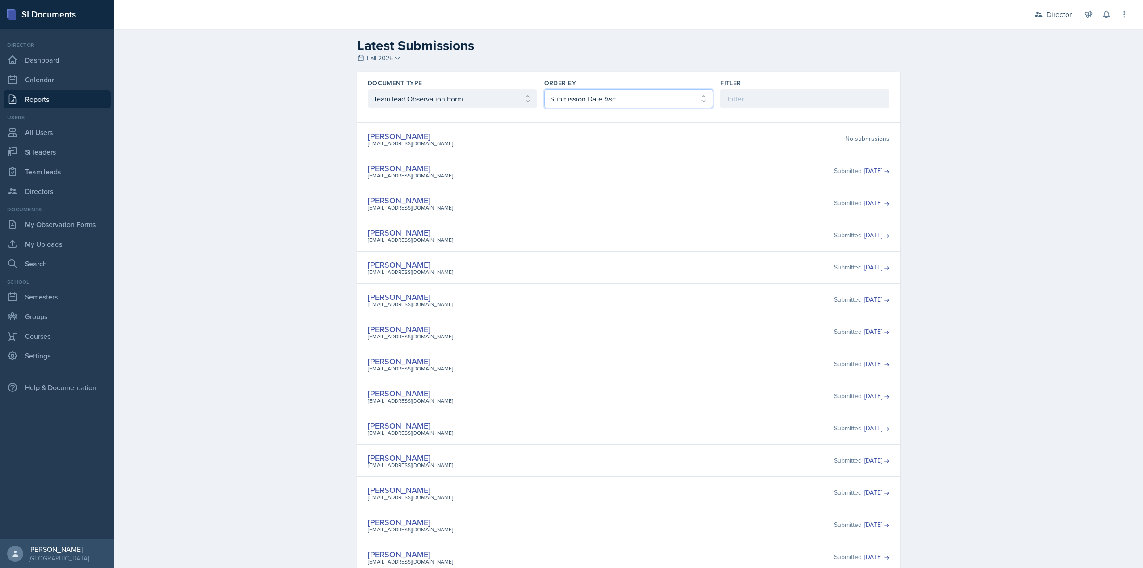
click at [596, 100] on select "Select order by Submission Date Asc Submission Date Desc User Last Name" at bounding box center [628, 98] width 169 height 19
select select "2"
click at [544, 89] on select "Select order by Submission Date Asc Submission Date Desc User Last Name" at bounding box center [628, 98] width 169 height 19
drag, startPoint x: 863, startPoint y: 134, endPoint x: 574, endPoint y: 155, distance: 290.2
click at [625, 157] on div "Nakiya Ham-Bloomquist nhambloo@students.kennesaw.edu Submitted Sep 23rd, 2025" at bounding box center [628, 171] width 543 height 32
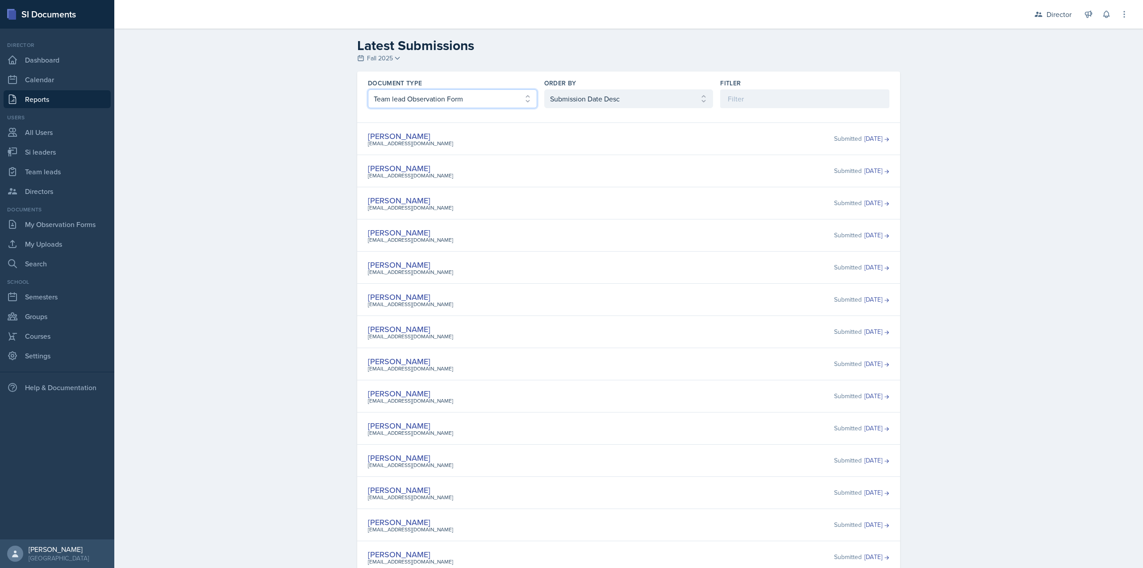
click at [508, 98] on select "Select document type Planning Sheet Peer Observation Form Team lead Observation…" at bounding box center [452, 98] width 169 height 19
select select "2"
click at [368, 89] on select "Select document type Planning Sheet Peer Observation Form Team lead Observation…" at bounding box center [452, 98] width 169 height 19
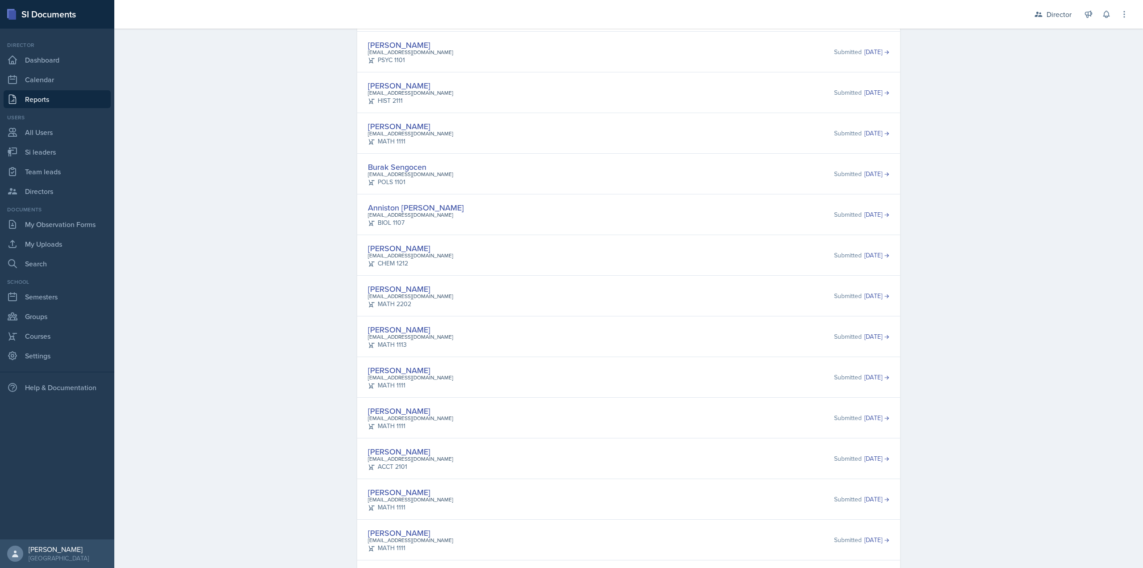
scroll to position [129, 0]
click at [509, 217] on div "Anniston Boyanton aboyant1@students.kennesaw.edu BIOL 1107 Submitted Sep 23rd, …" at bounding box center [629, 218] width 522 height 26
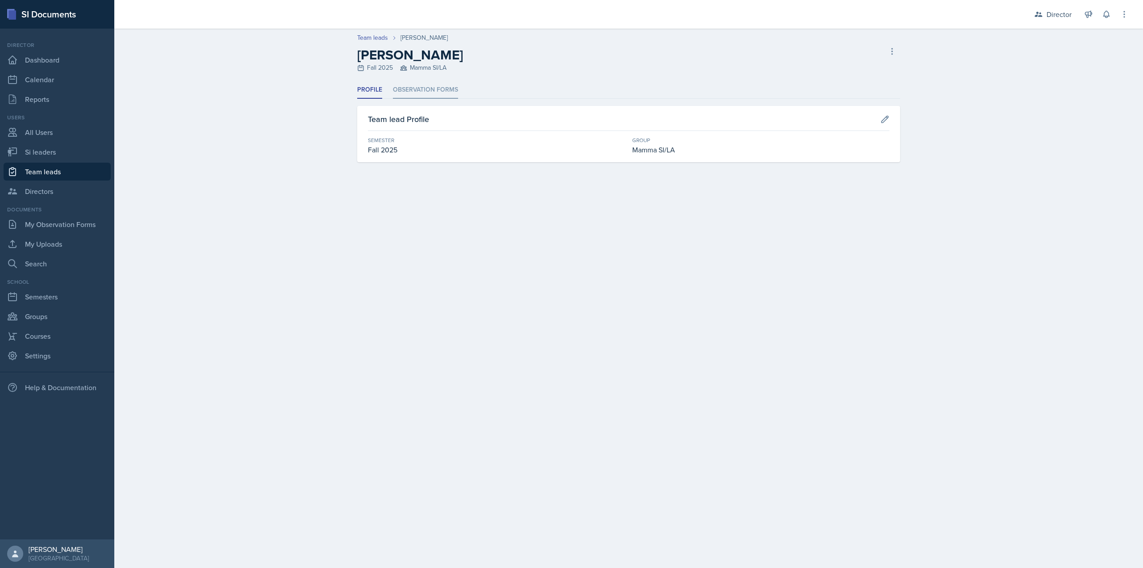
click at [418, 92] on li "Observation Forms" at bounding box center [425, 89] width 65 height 17
click at [430, 93] on li "Observation Forms" at bounding box center [425, 89] width 65 height 17
click at [460, 90] on ul "Profile Observation Forms" at bounding box center [628, 89] width 543 height 17
click at [445, 90] on li "Observation Forms" at bounding box center [425, 89] width 65 height 17
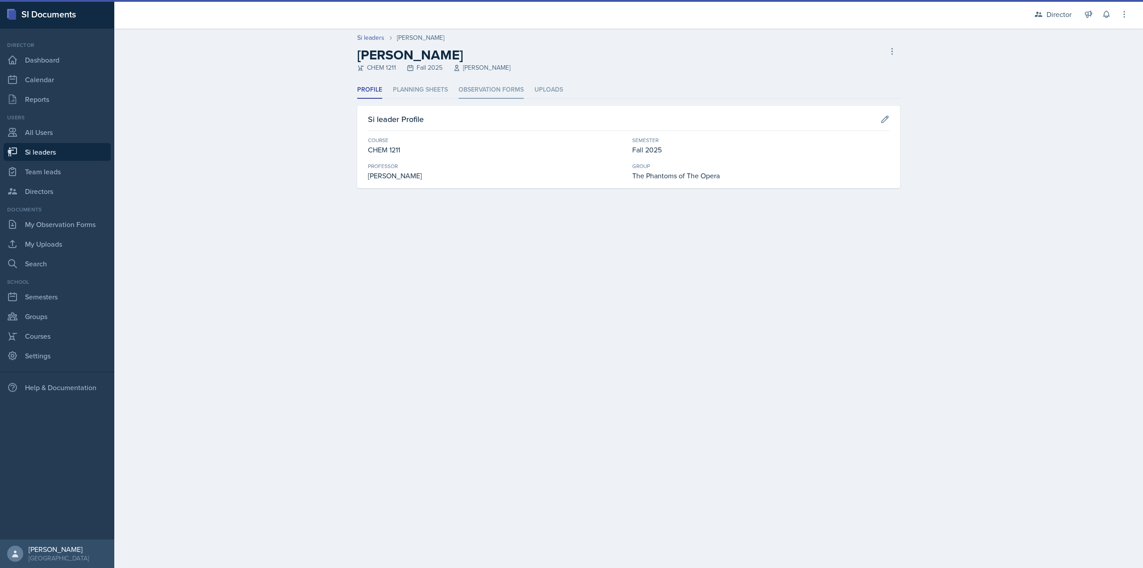
click at [480, 95] on li "Observation Forms" at bounding box center [491, 89] width 65 height 17
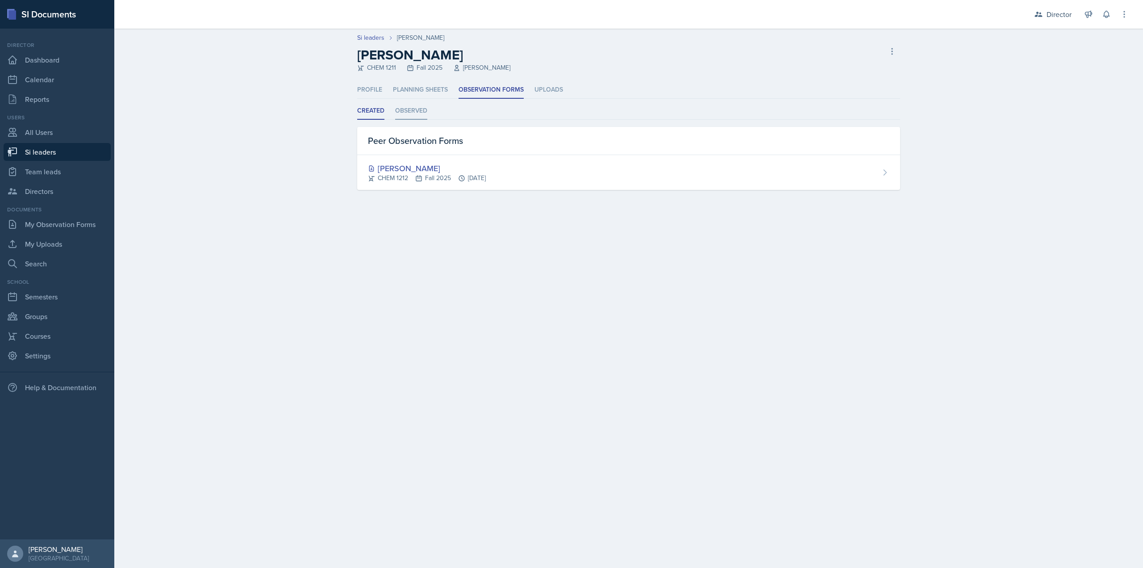
click at [409, 113] on li "Observed" at bounding box center [411, 110] width 32 height 17
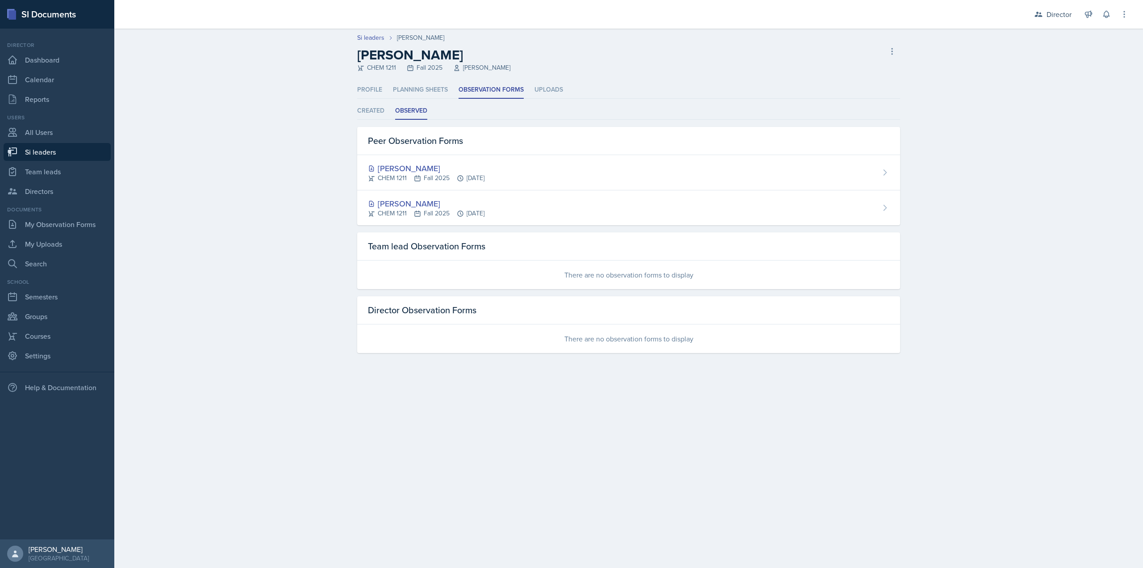
click at [374, 100] on div "Profile Planning Sheets Observation Forms Uploads Profile Planning Sheets Obser…" at bounding box center [628, 217] width 543 height 272
click at [371, 113] on li "Created" at bounding box center [370, 110] width 27 height 17
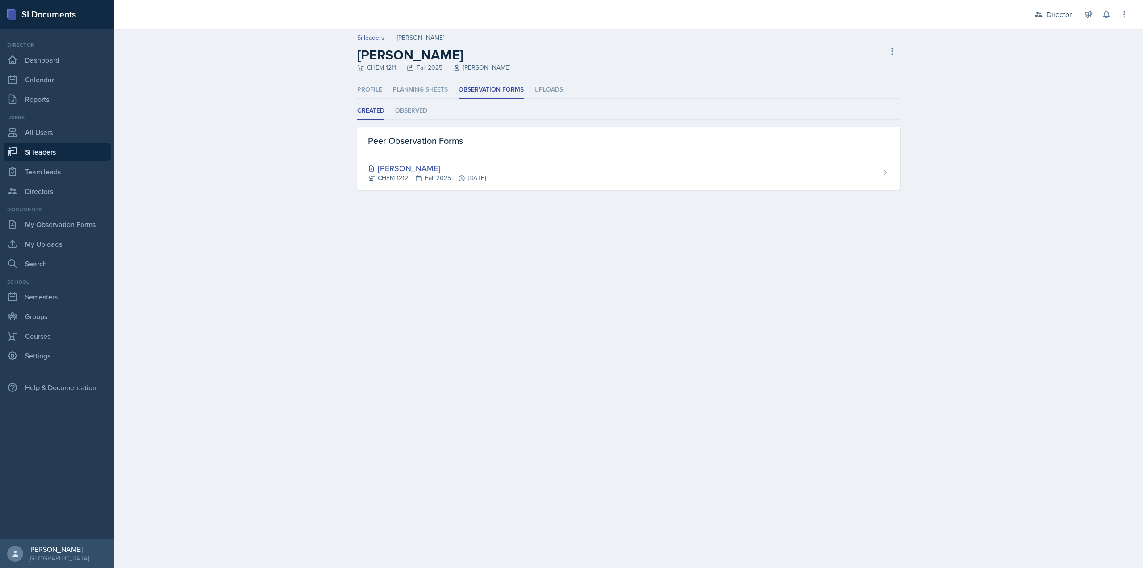
drag, startPoint x: 462, startPoint y: 169, endPoint x: 478, endPoint y: 169, distance: 15.6
click at [462, 169] on div "Sarah Nielsen" at bounding box center [427, 168] width 118 height 12
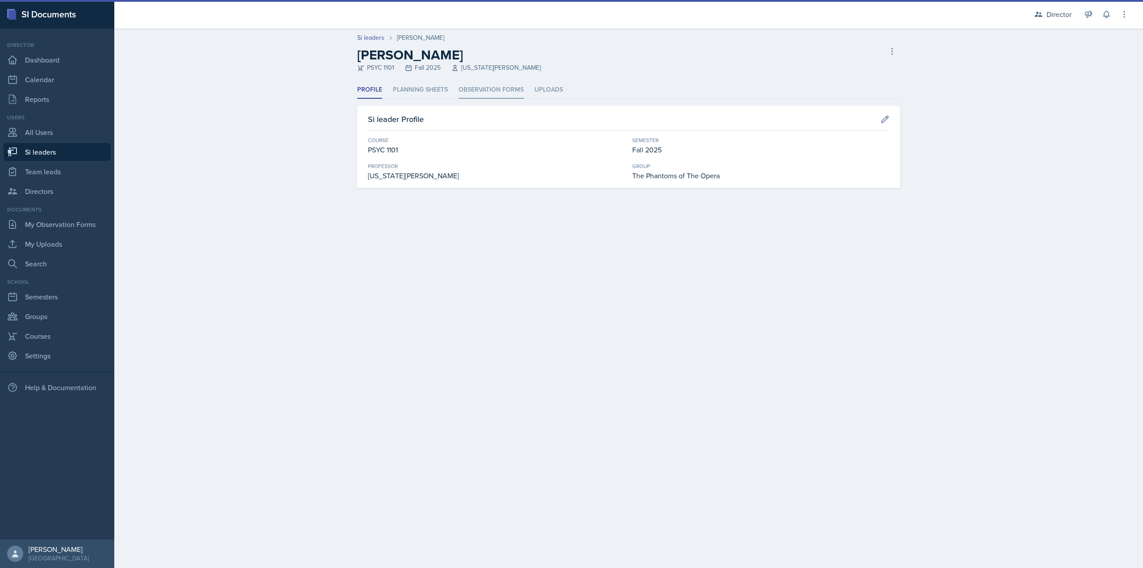
click at [466, 92] on li "Observation Forms" at bounding box center [491, 89] width 65 height 17
click at [473, 90] on li "Observation Forms" at bounding box center [491, 89] width 65 height 17
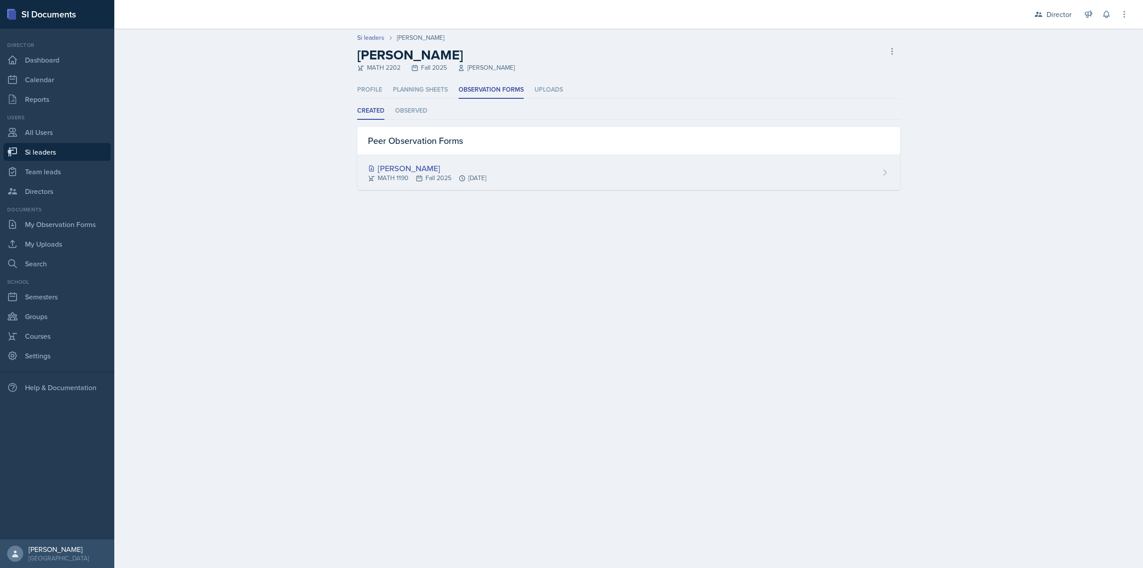
click at [429, 167] on div "[PERSON_NAME]" at bounding box center [427, 168] width 118 height 12
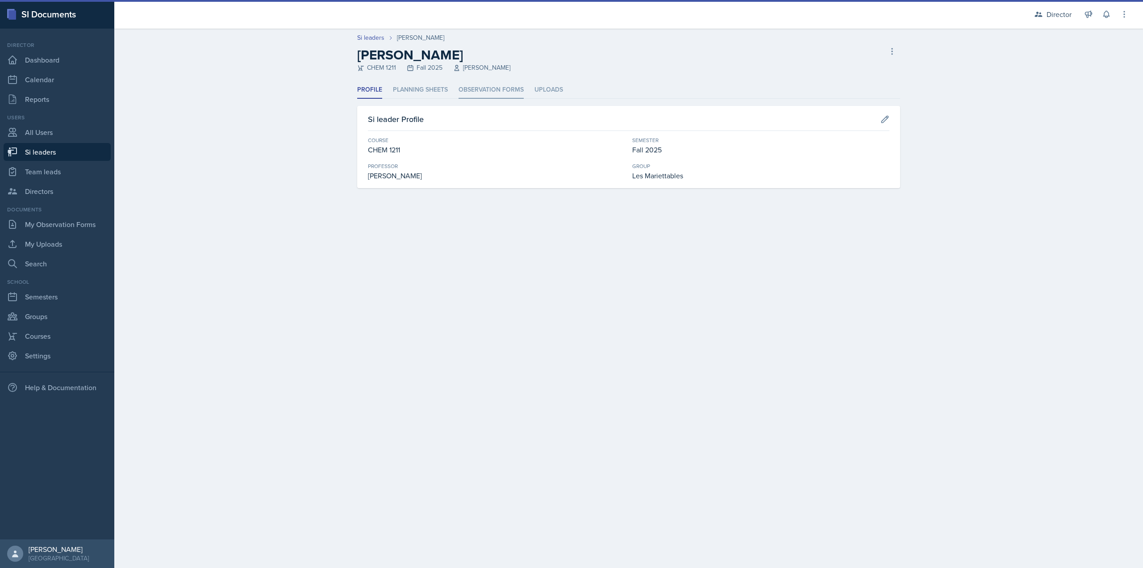
click at [473, 87] on li "Observation Forms" at bounding box center [491, 89] width 65 height 17
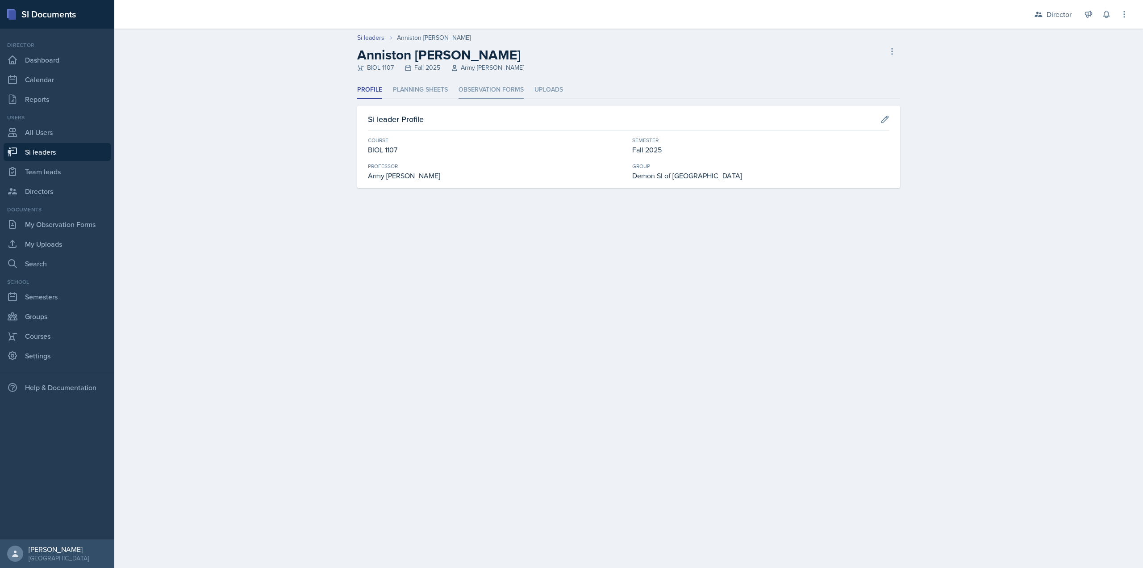
click at [495, 97] on li "Observation Forms" at bounding box center [491, 89] width 65 height 17
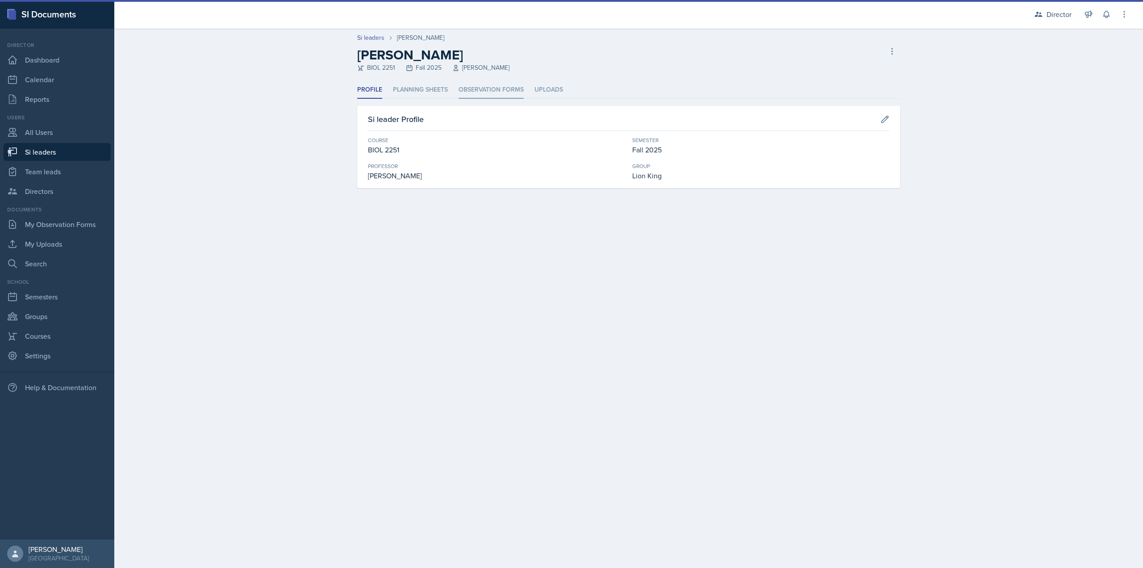
click at [481, 85] on li "Observation Forms" at bounding box center [491, 89] width 65 height 17
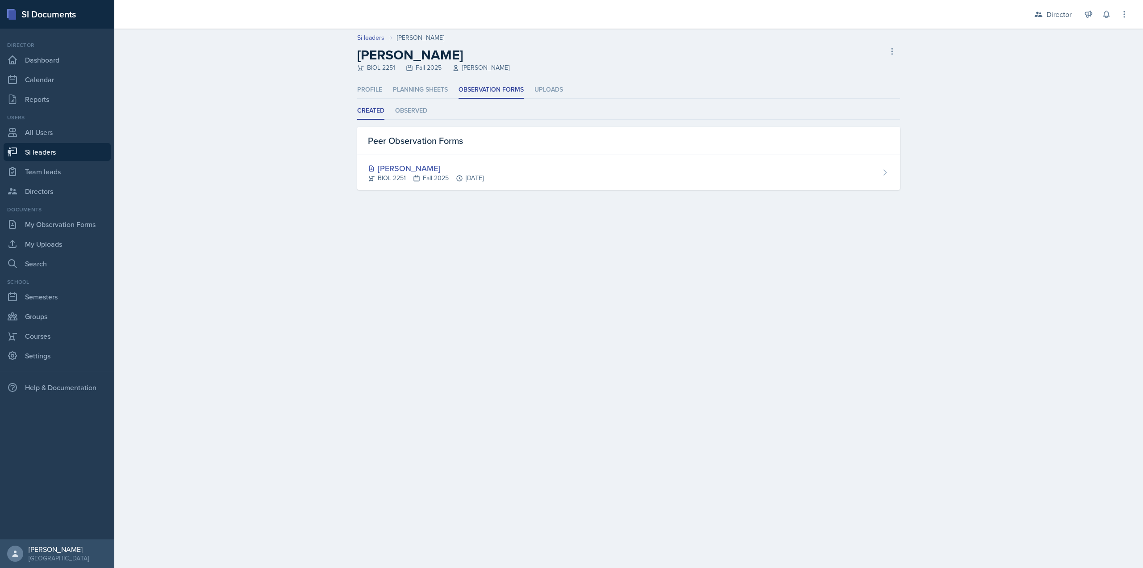
click at [45, 143] on link "Si leaders" at bounding box center [57, 152] width 107 height 18
select select "2bed604d-1099-4043-b1bc-2365e8740244"
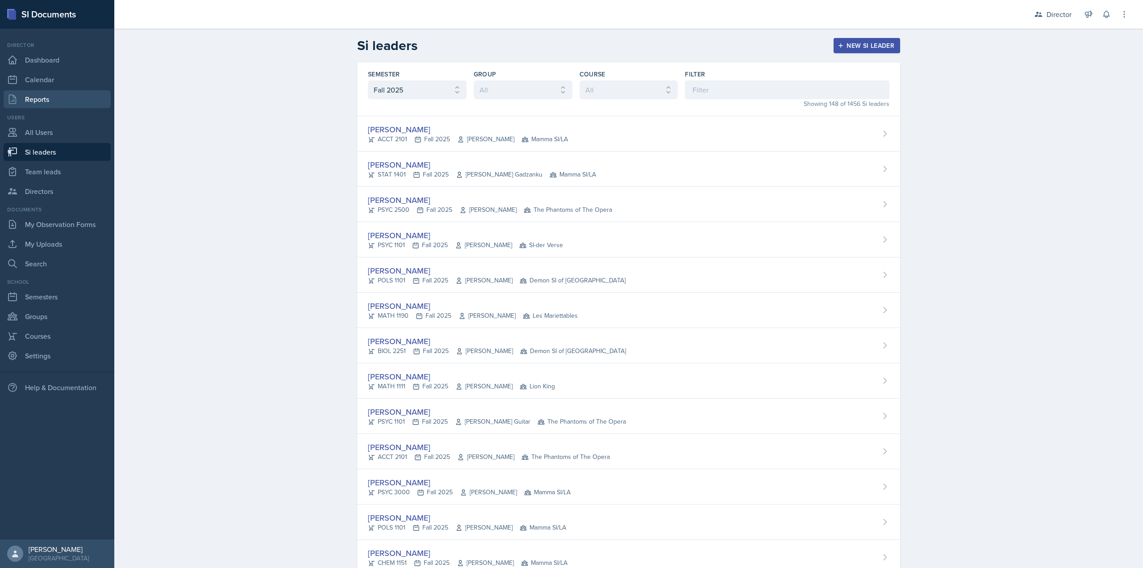
click at [70, 105] on link "Reports" at bounding box center [57, 99] width 107 height 18
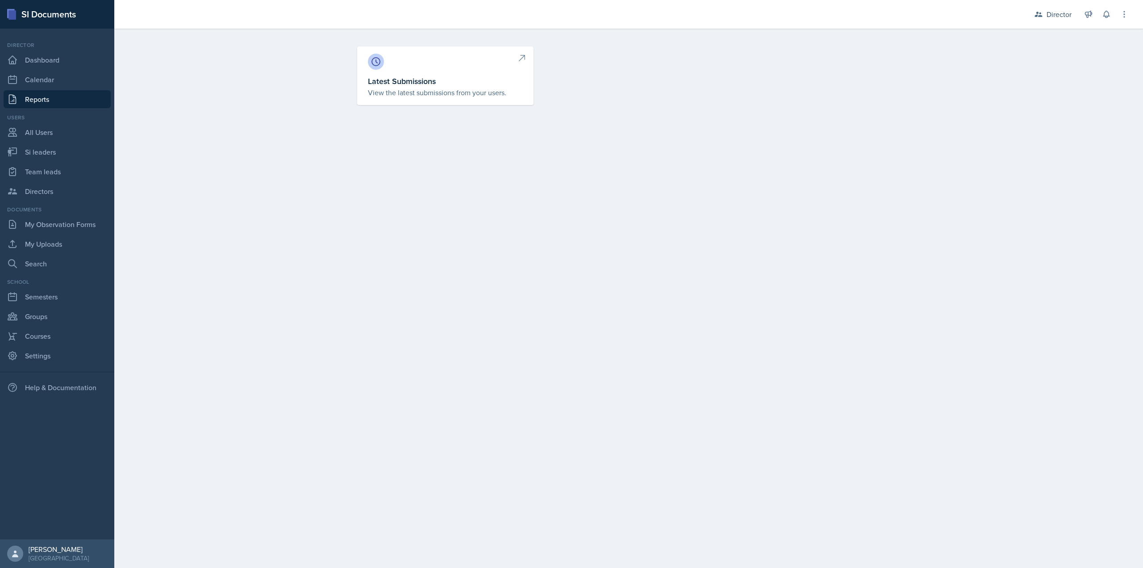
drag, startPoint x: 345, startPoint y: 77, endPoint x: 373, endPoint y: 76, distance: 28.6
click at [345, 77] on div "Latest Submissions View the latest submissions from your users." at bounding box center [629, 86] width 572 height 80
click at [412, 79] on h3 "Latest Submissions" at bounding box center [445, 81] width 155 height 12
select select "1"
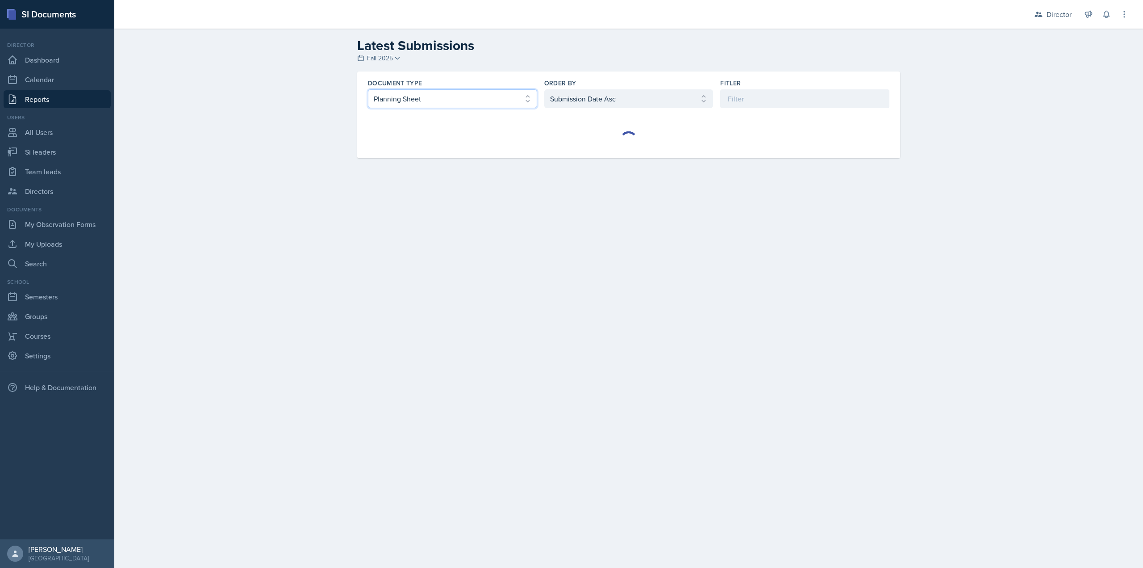
drag, startPoint x: 490, startPoint y: 102, endPoint x: 480, endPoint y: 107, distance: 11.6
click at [490, 102] on select "Select document type Planning Sheet Peer Observation Form Team lead Observation…" at bounding box center [452, 98] width 169 height 19
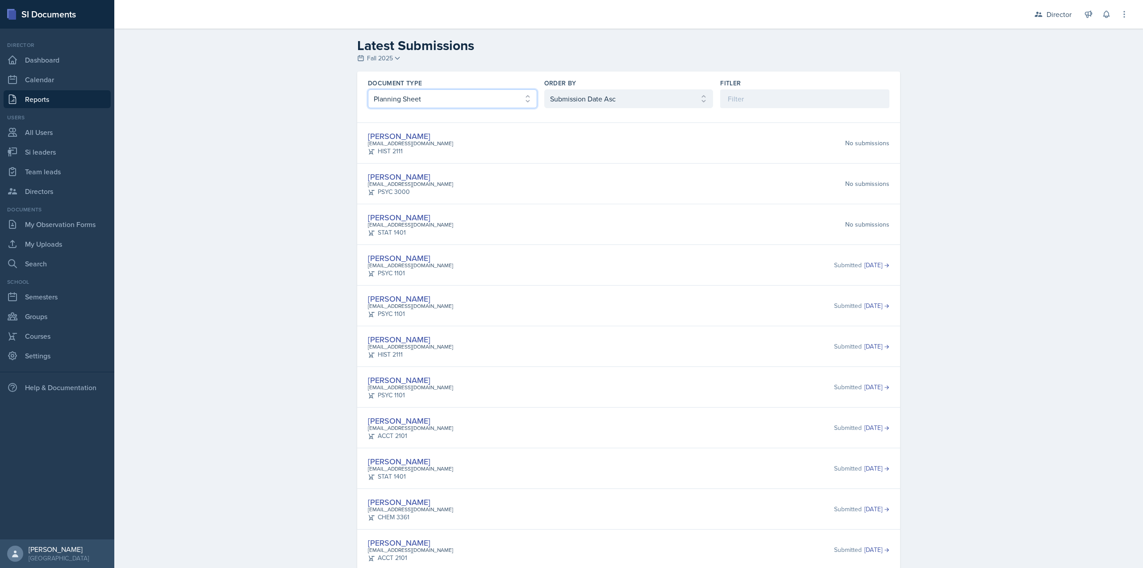
select select "2"
click at [368, 89] on select "Select document type Planning Sheet Peer Observation Form Team lead Observation…" at bounding box center [452, 98] width 169 height 19
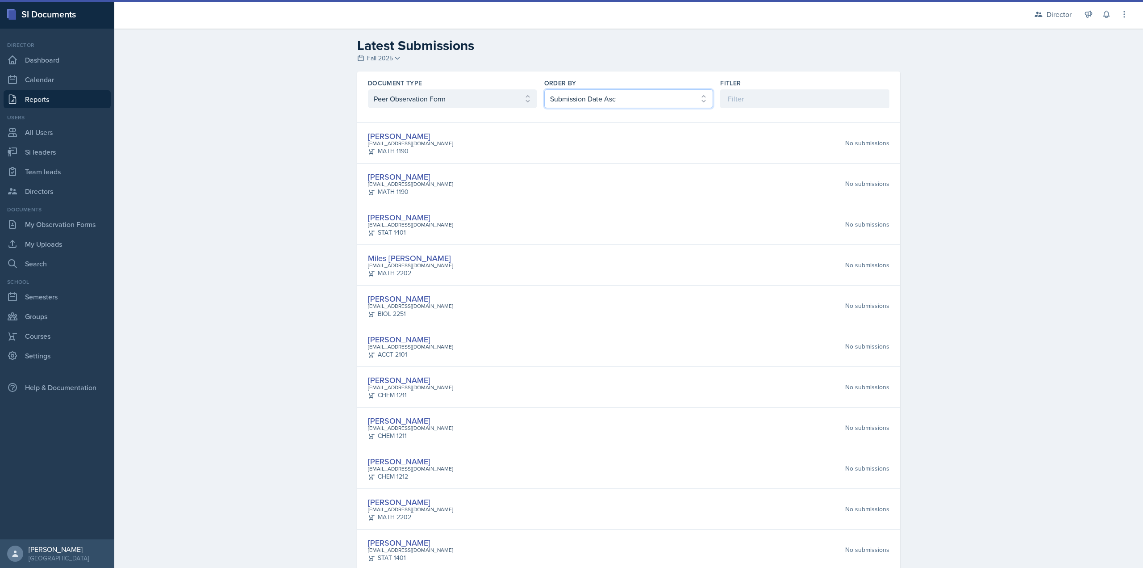
click at [575, 102] on select "Select order by Submission Date Asc Submission Date Desc User Last Name" at bounding box center [628, 98] width 169 height 19
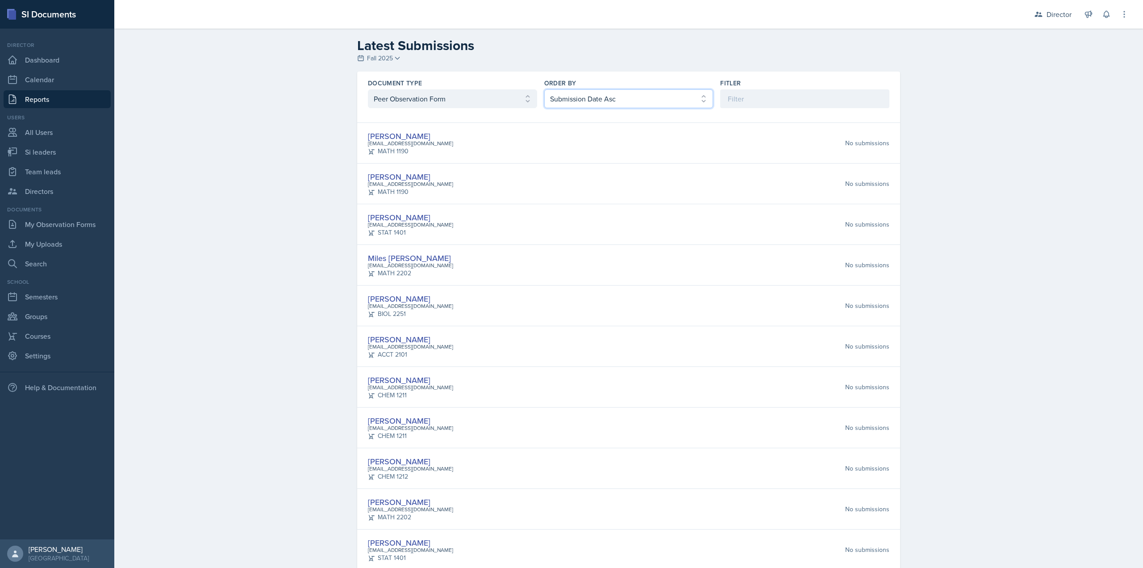
select select "2"
click at [544, 89] on select "Select order by Submission Date Asc Submission Date Desc User Last Name" at bounding box center [628, 98] width 169 height 19
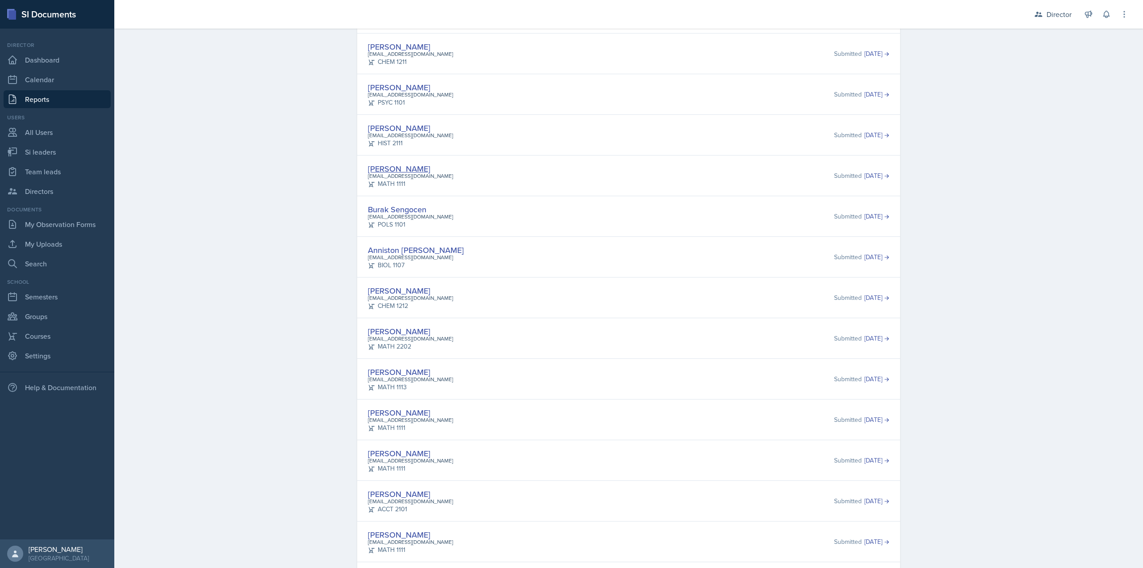
drag, startPoint x: 380, startPoint y: 173, endPoint x: 389, endPoint y: 167, distance: 11.4
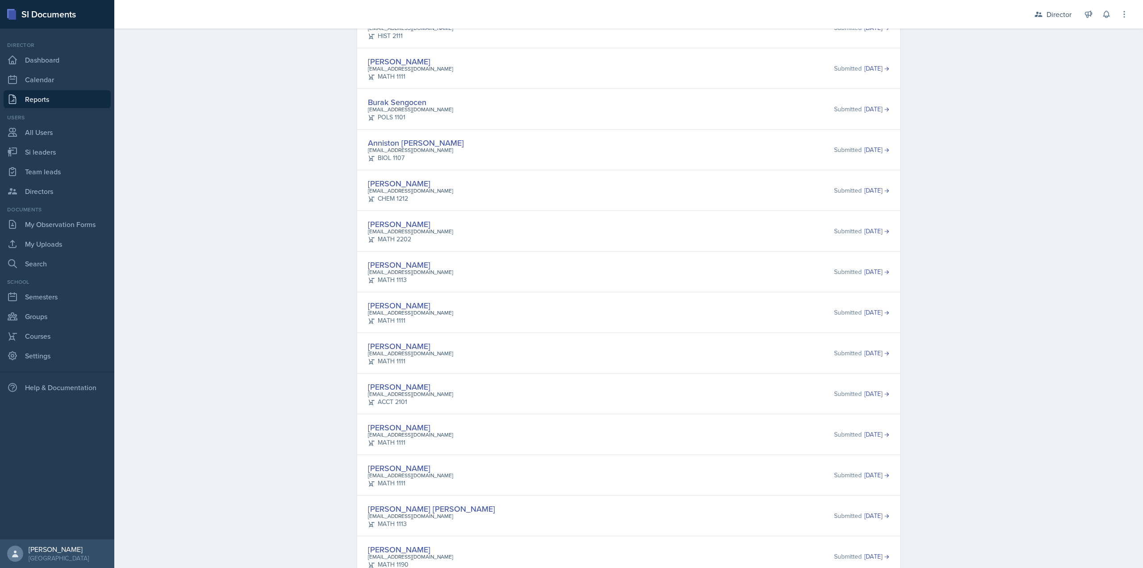
scroll to position [223, 0]
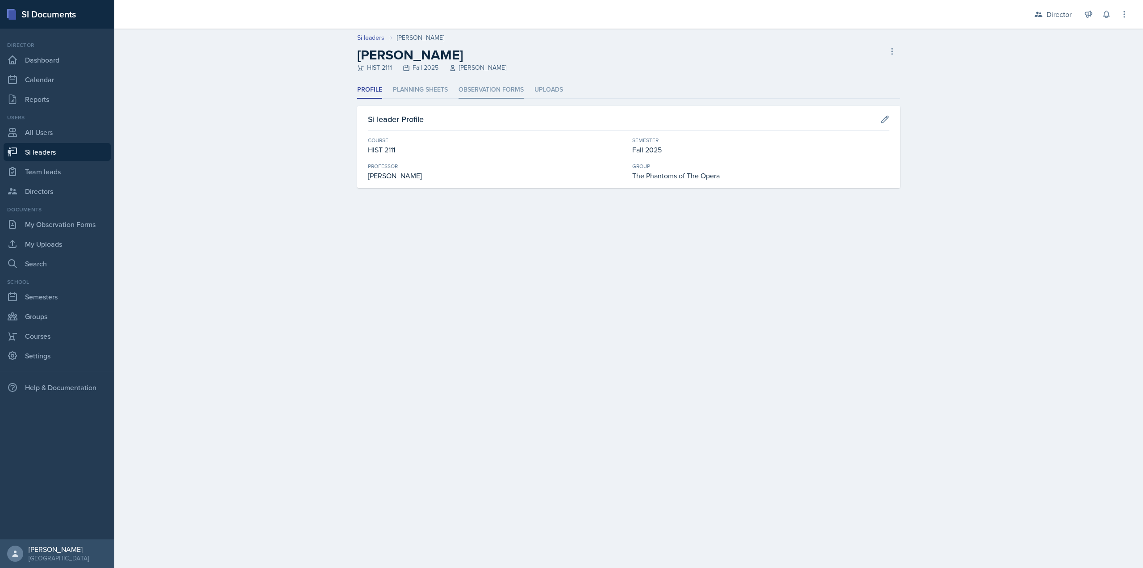
click at [486, 93] on li "Observation Forms" at bounding box center [491, 89] width 65 height 17
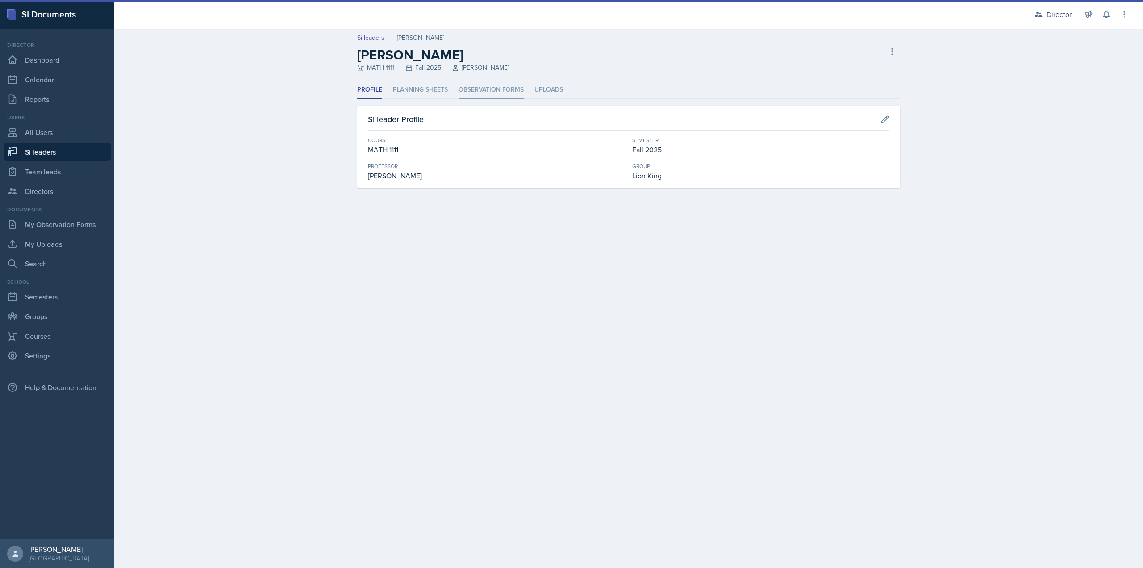
click at [475, 90] on li "Observation Forms" at bounding box center [491, 89] width 65 height 17
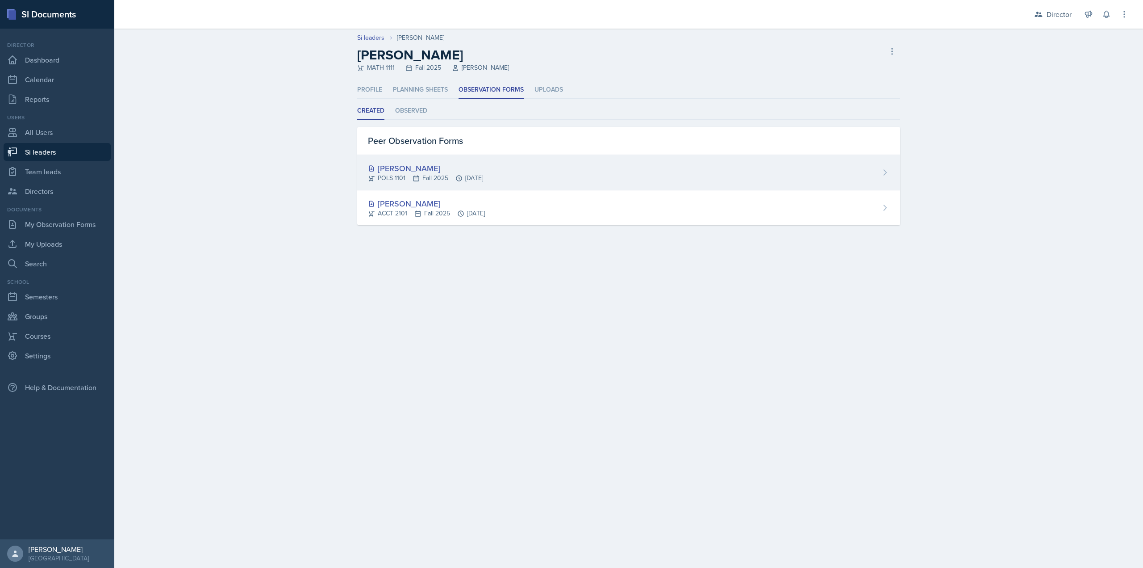
click at [539, 177] on div "[PERSON_NAME] POLS 1101 Fall 2025 [DATE]" at bounding box center [628, 172] width 543 height 35
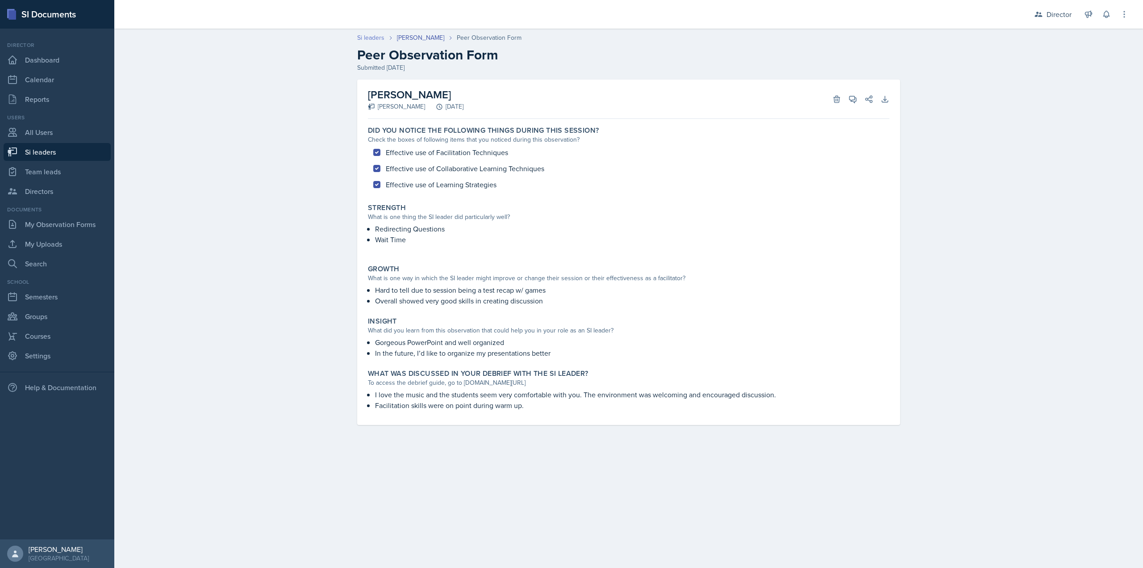
click at [377, 41] on link "Si leaders" at bounding box center [370, 37] width 27 height 9
select select "2bed604d-1099-4043-b1bc-2365e8740244"
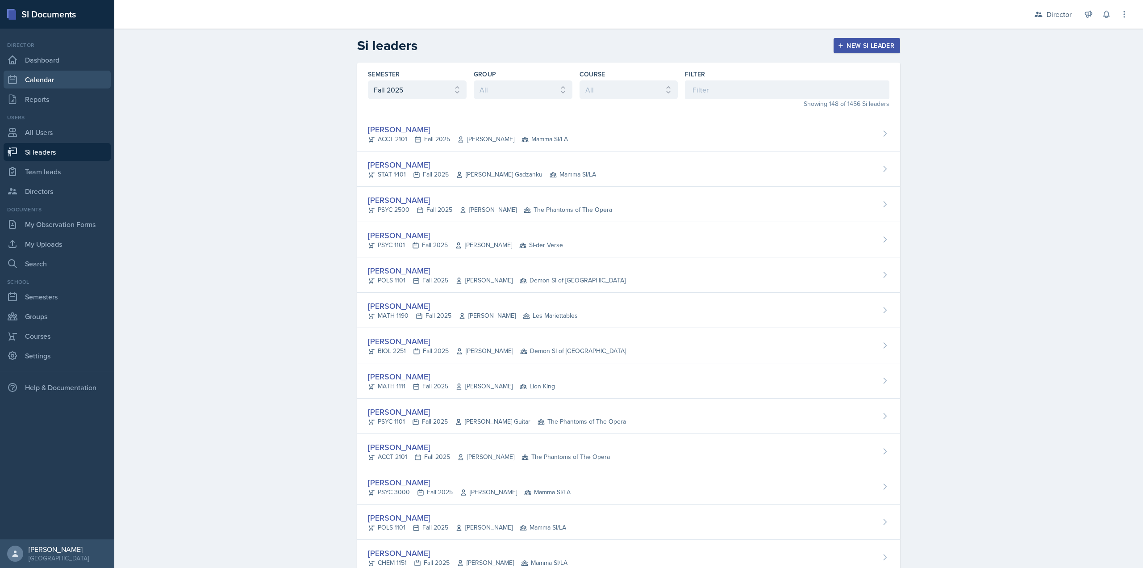
click at [43, 86] on link "Calendar" at bounding box center [57, 80] width 107 height 18
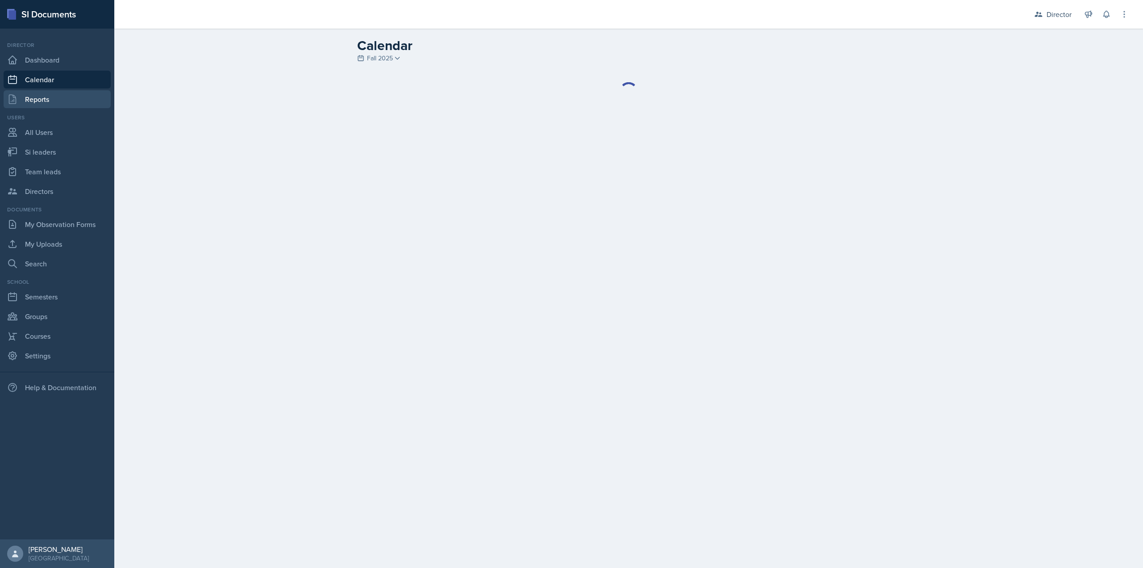
click at [43, 98] on link "Reports" at bounding box center [57, 99] width 107 height 18
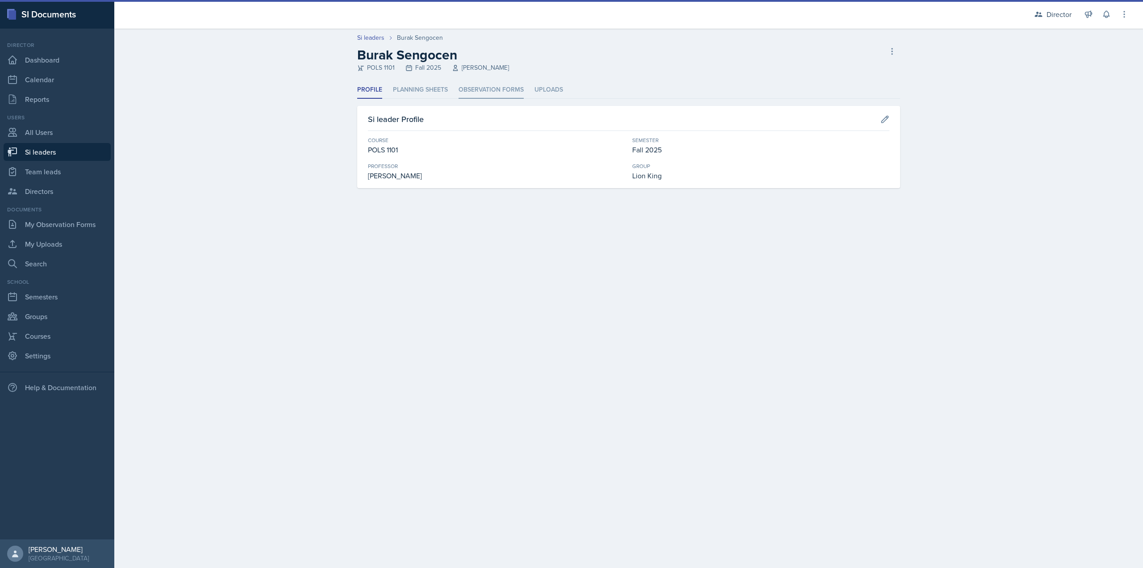
click at [507, 88] on li "Observation Forms" at bounding box center [491, 89] width 65 height 17
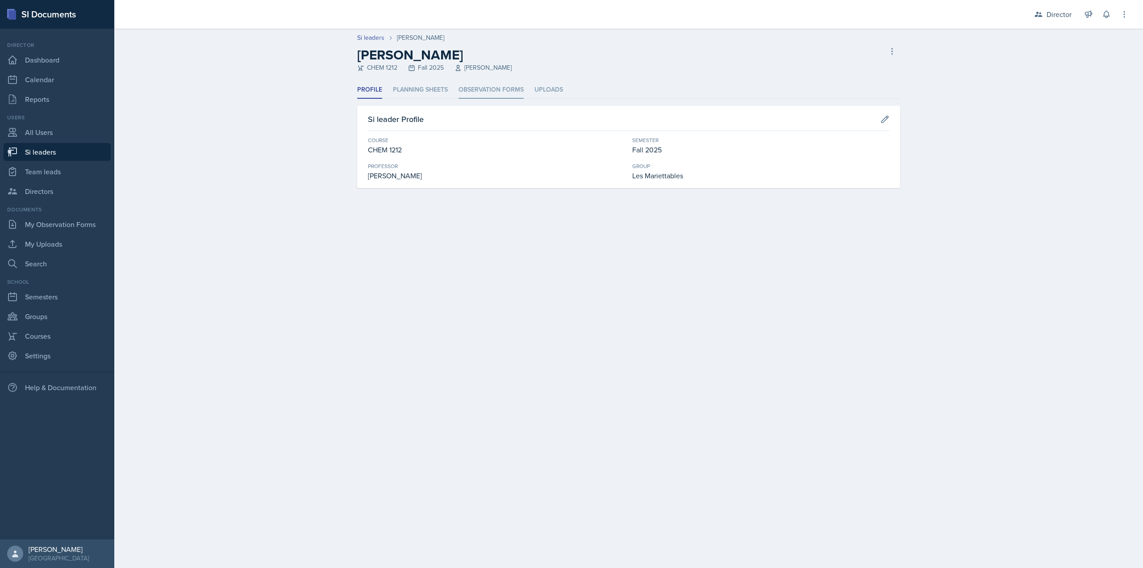
click at [493, 98] on li "Observation Forms" at bounding box center [491, 89] width 65 height 17
click at [505, 92] on li "Observation Forms" at bounding box center [491, 89] width 65 height 17
click at [465, 95] on li "Observation Forms" at bounding box center [491, 89] width 65 height 17
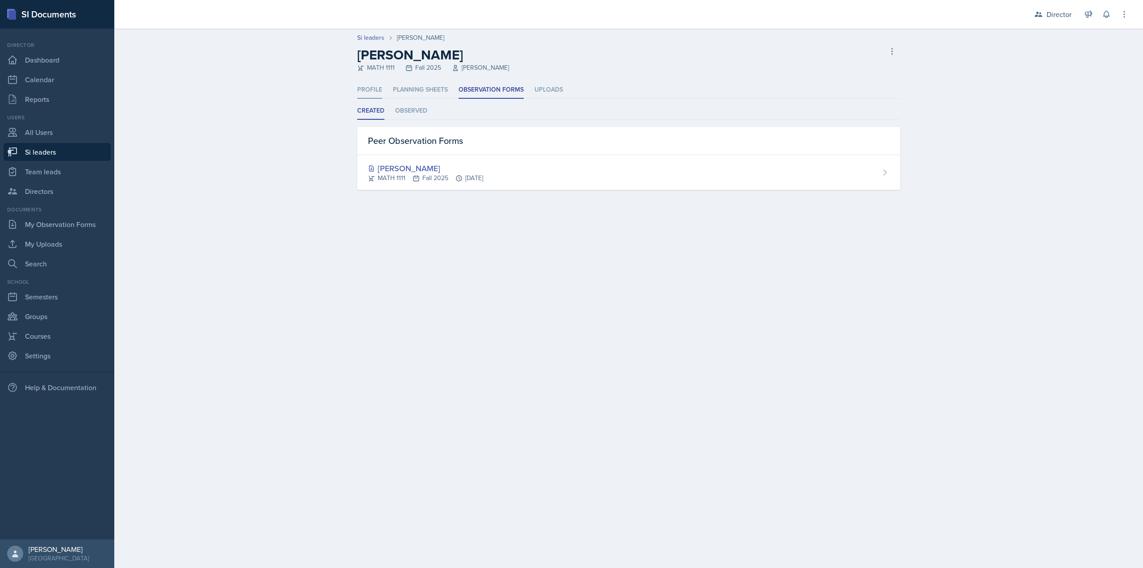
click at [381, 91] on li "Profile" at bounding box center [369, 89] width 25 height 17
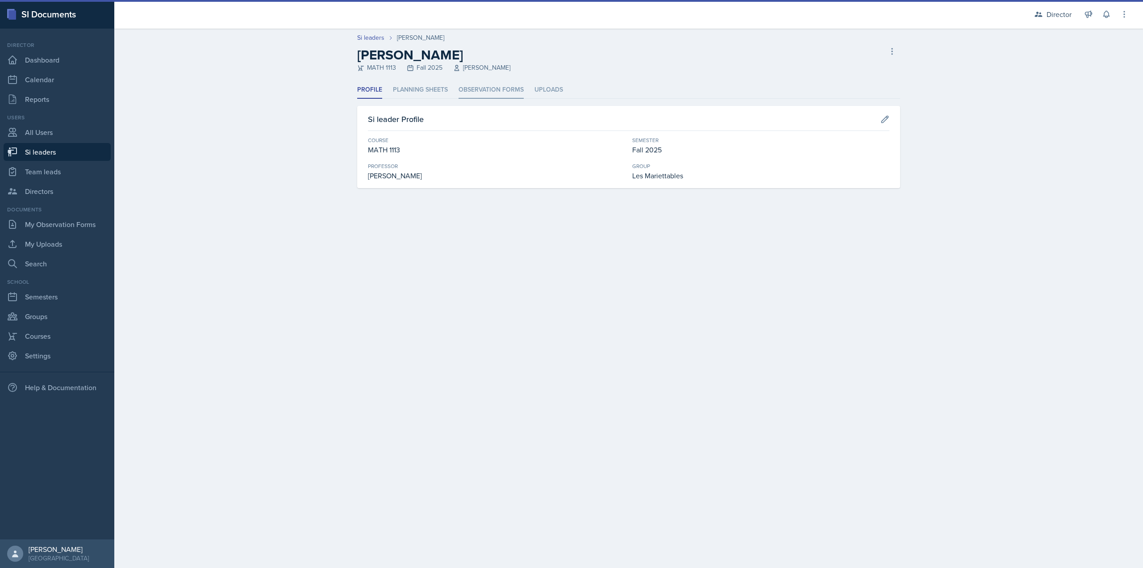
click at [497, 98] on li "Observation Forms" at bounding box center [491, 89] width 65 height 17
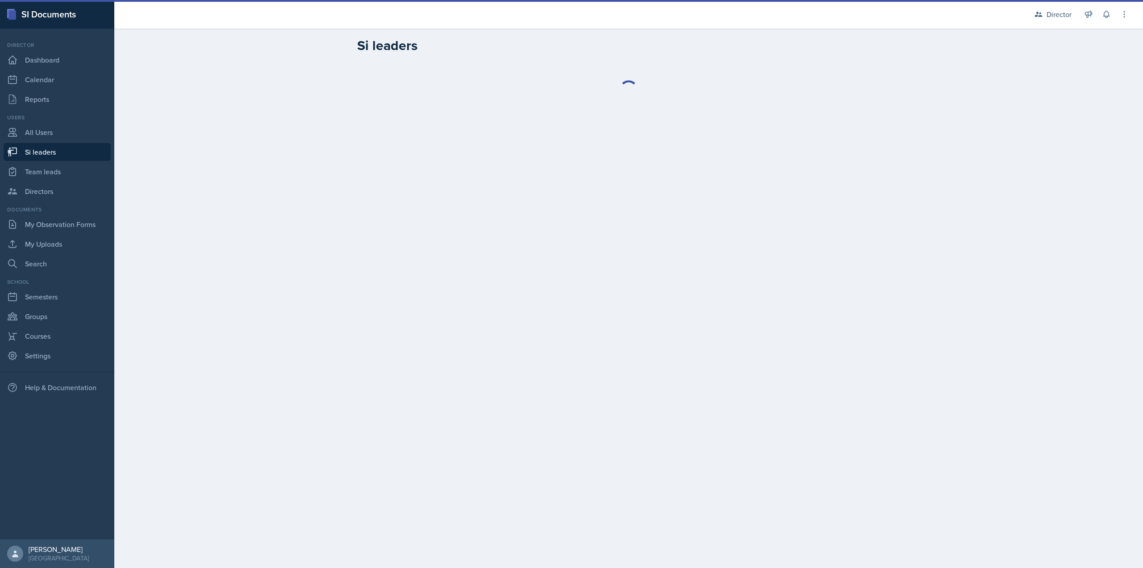
select select "2bed604d-1099-4043-b1bc-2365e8740244"
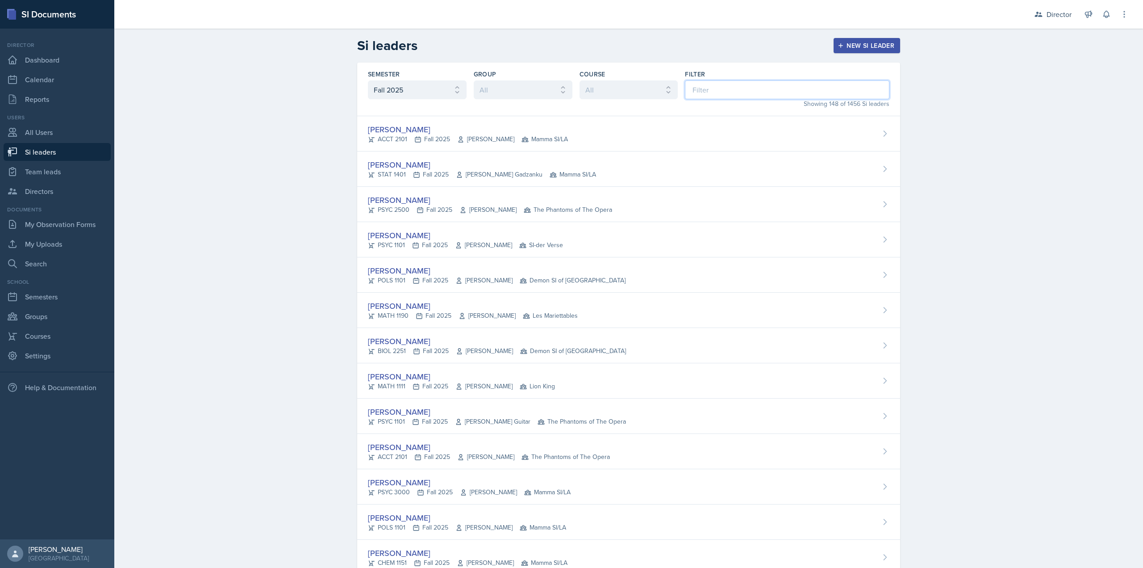
click at [705, 91] on input at bounding box center [787, 89] width 205 height 19
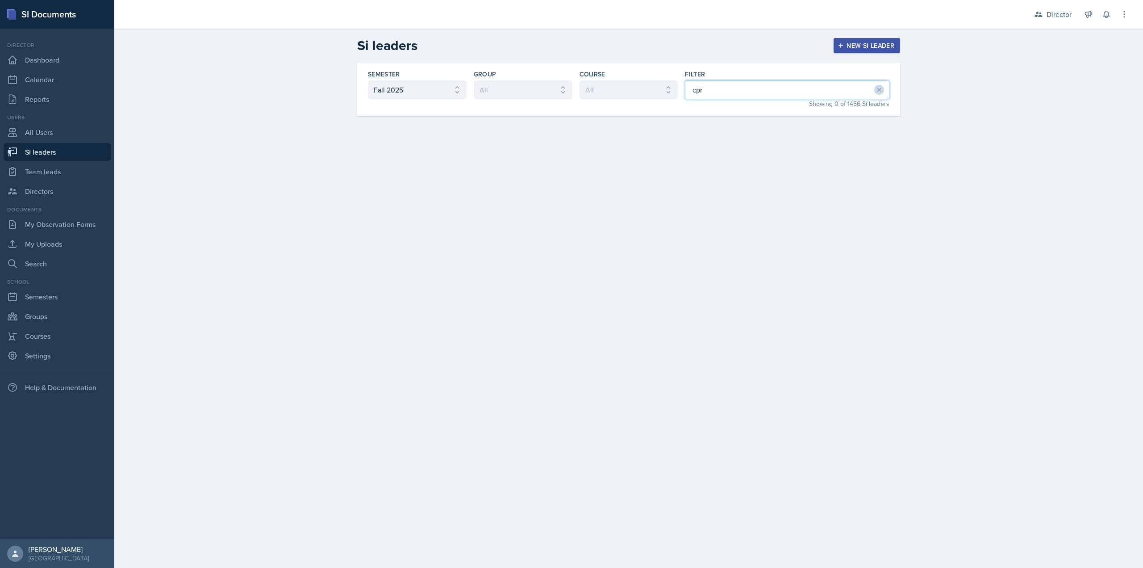
type input "cprr"
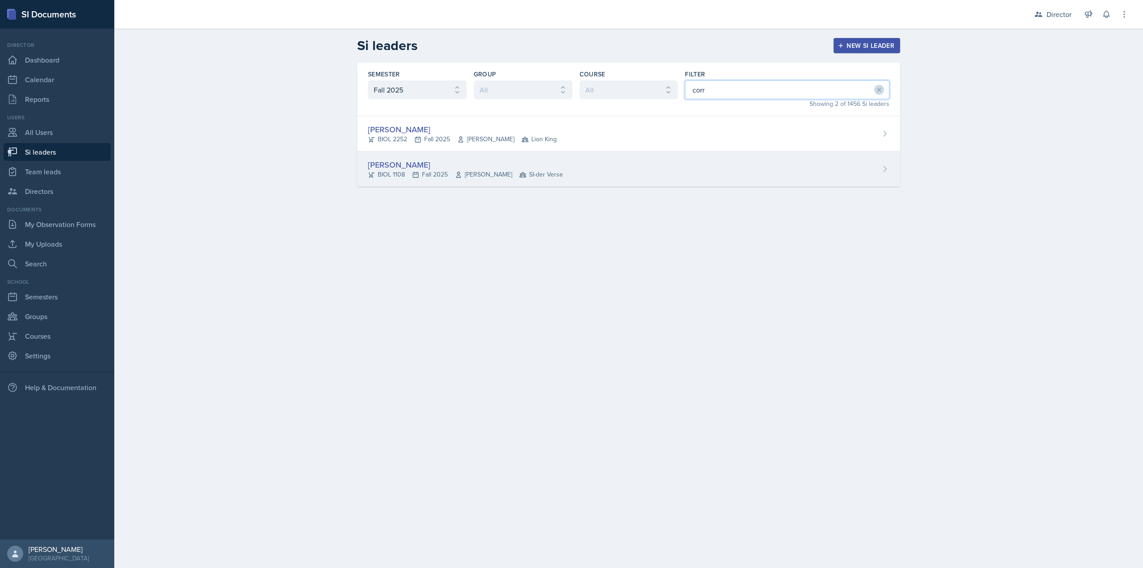
type input "corr"
click at [578, 168] on div "Nathan Corrigan BIOL 1108 Fall 2025 Anisa Jahangri SI-der Verse" at bounding box center [628, 168] width 543 height 35
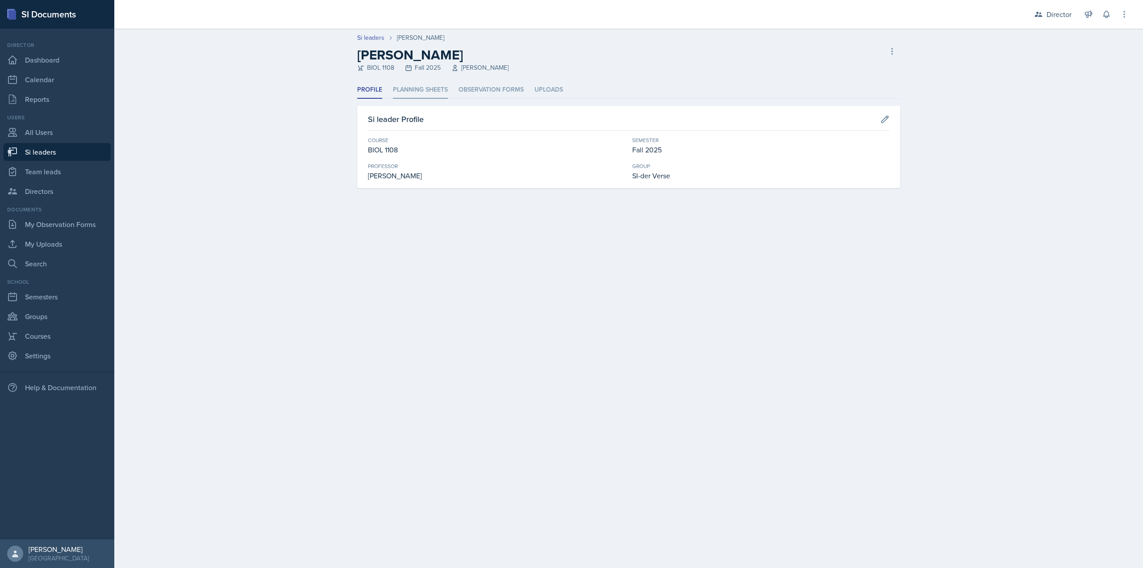
drag, startPoint x: 467, startPoint y: 89, endPoint x: 435, endPoint y: 96, distance: 32.3
click at [468, 88] on li "Observation Forms" at bounding box center [491, 89] width 65 height 17
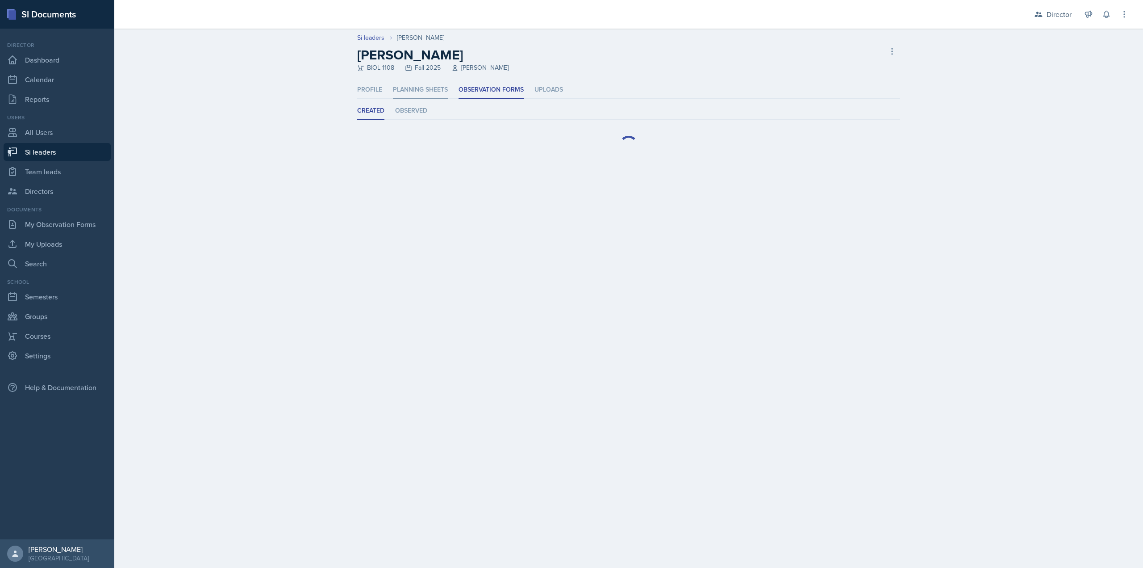
click at [413, 93] on li "Planning Sheets" at bounding box center [420, 89] width 55 height 17
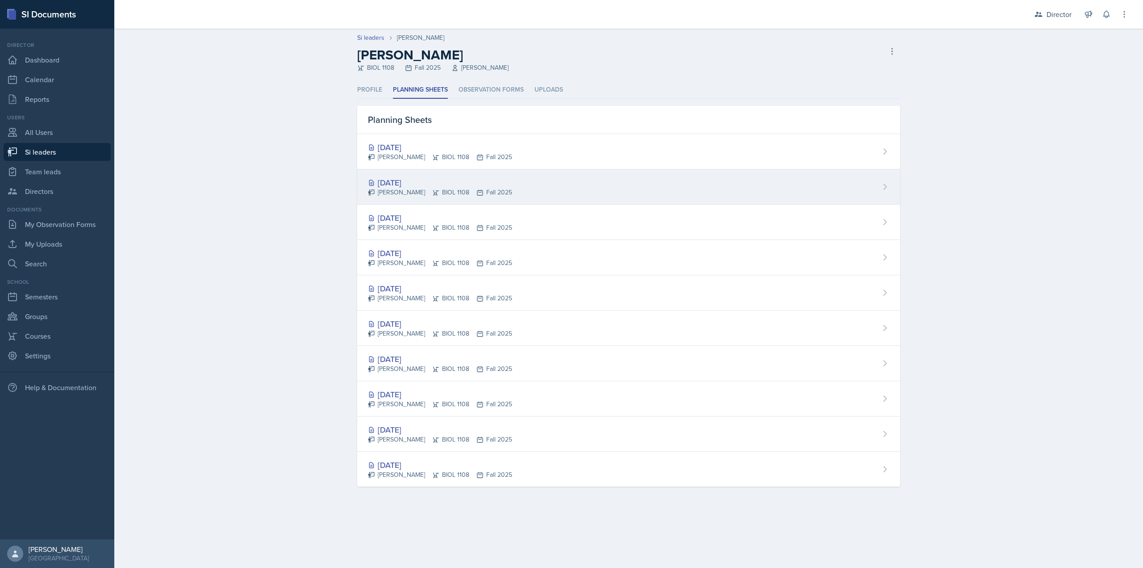
click at [431, 180] on div "Sep 19th, 2025" at bounding box center [440, 182] width 144 height 12
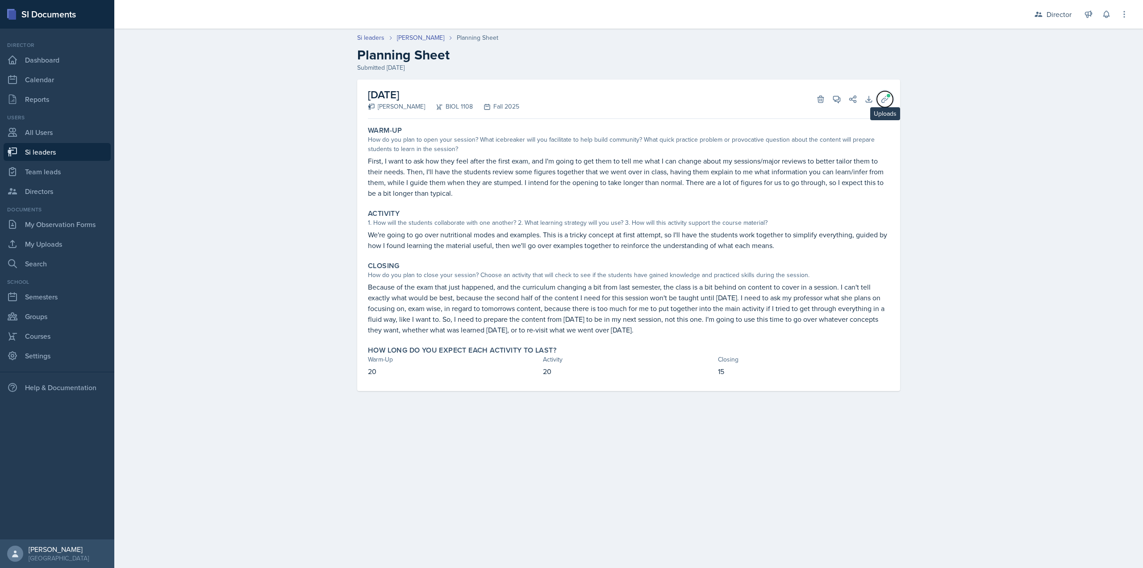
click at [887, 97] on span at bounding box center [885, 99] width 9 height 9
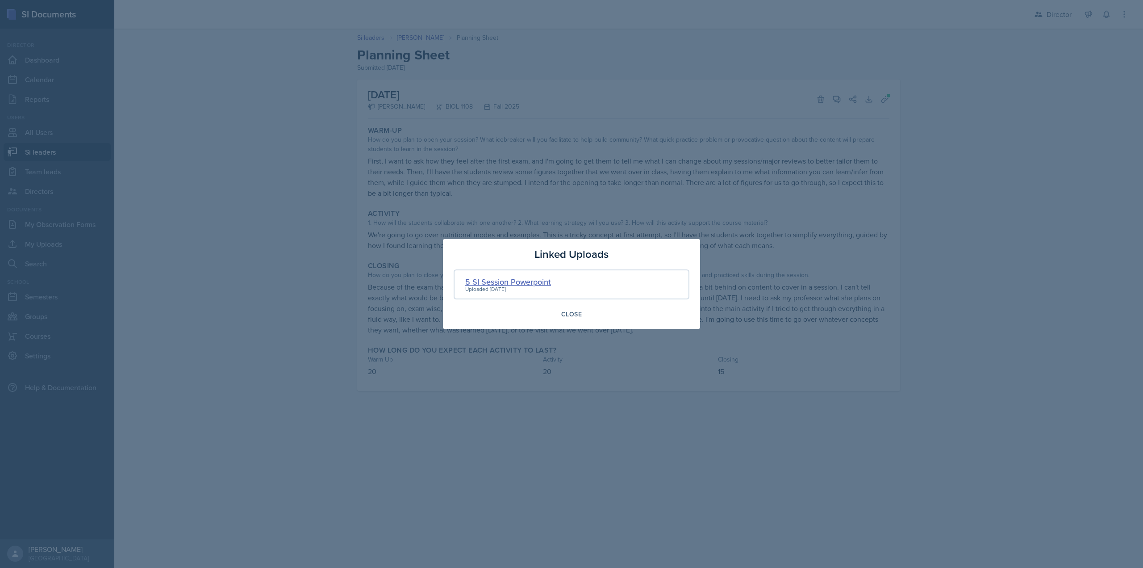
click at [515, 285] on div "5 SI Session Powerpoint" at bounding box center [508, 282] width 86 height 12
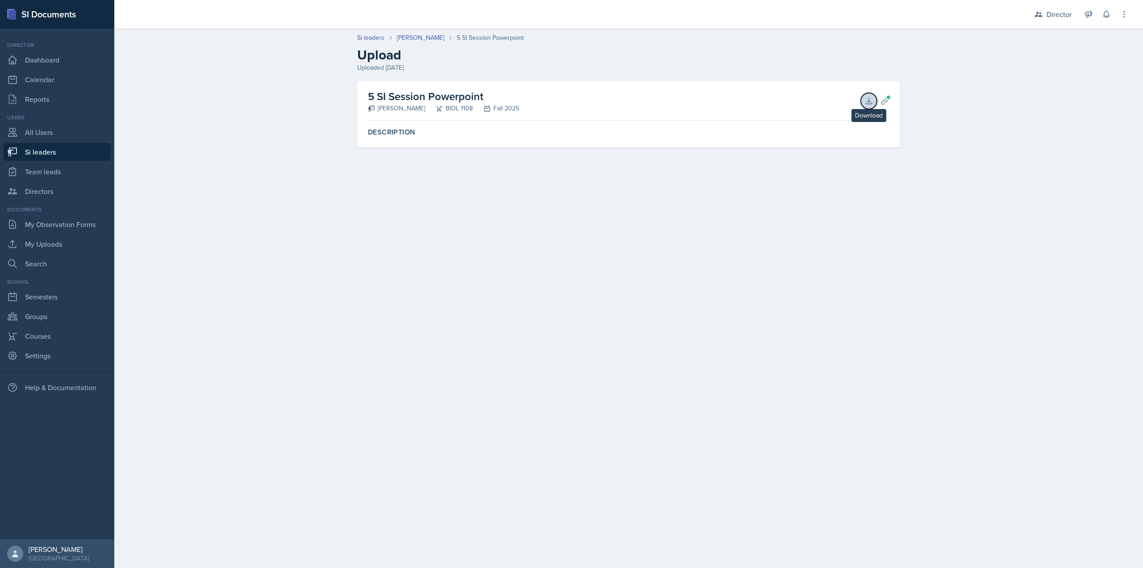
click at [868, 104] on icon at bounding box center [869, 101] width 6 height 6
drag, startPoint x: 887, startPoint y: 101, endPoint x: 868, endPoint y: 117, distance: 24.8
click at [887, 101] on icon at bounding box center [885, 100] width 7 height 7
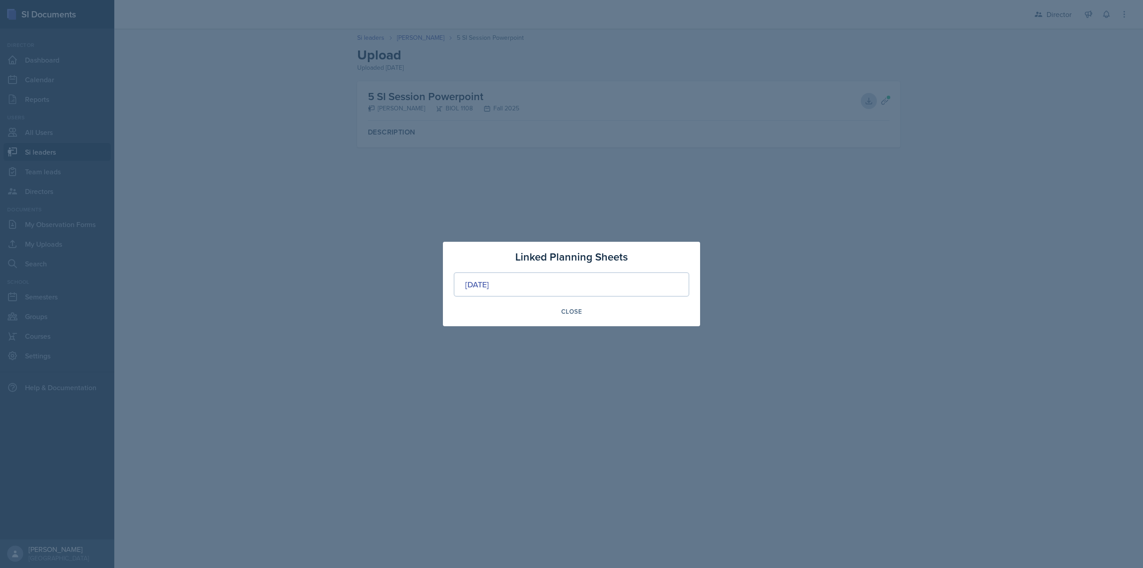
click at [504, 290] on div "Sep 19th, 2025" at bounding box center [572, 284] width 236 height 25
click at [489, 285] on div "Sep 19th, 2025" at bounding box center [477, 284] width 24 height 12
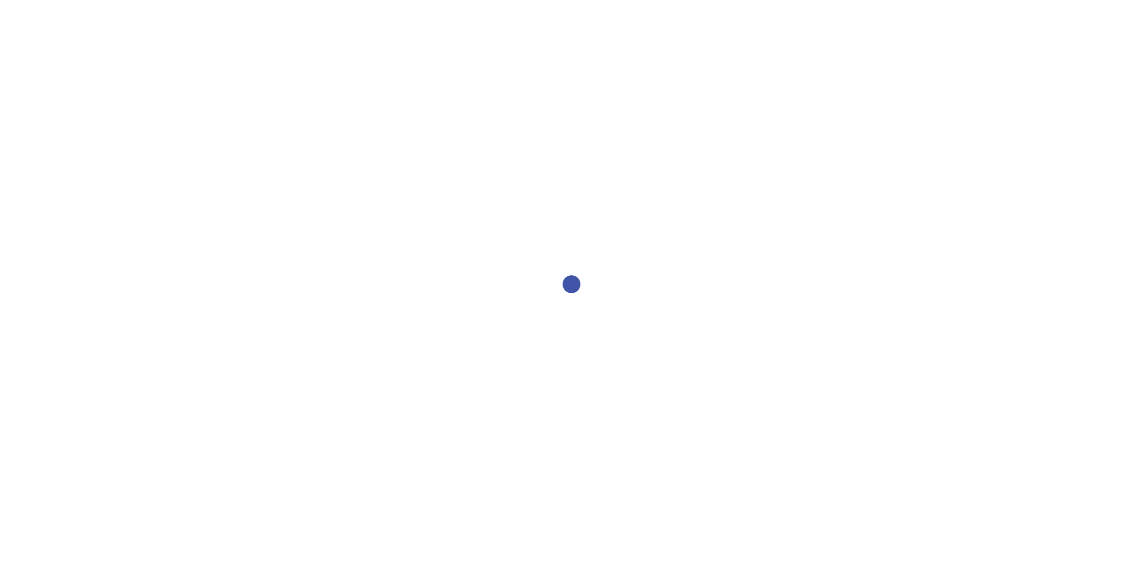
select select "2bed604d-1099-4043-b1bc-2365e8740244"
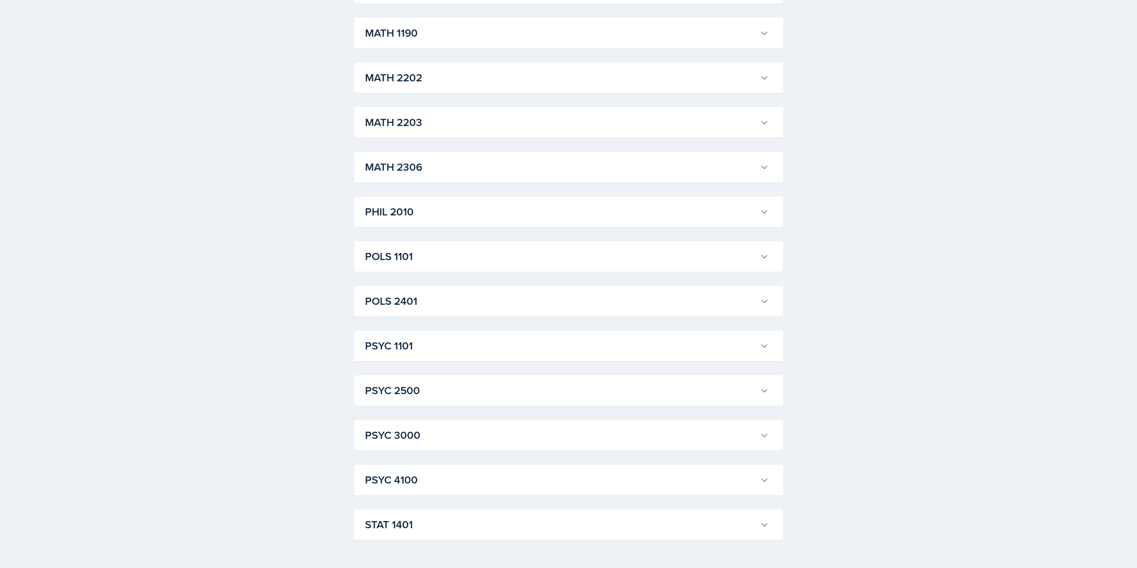
scroll to position [1030, 0]
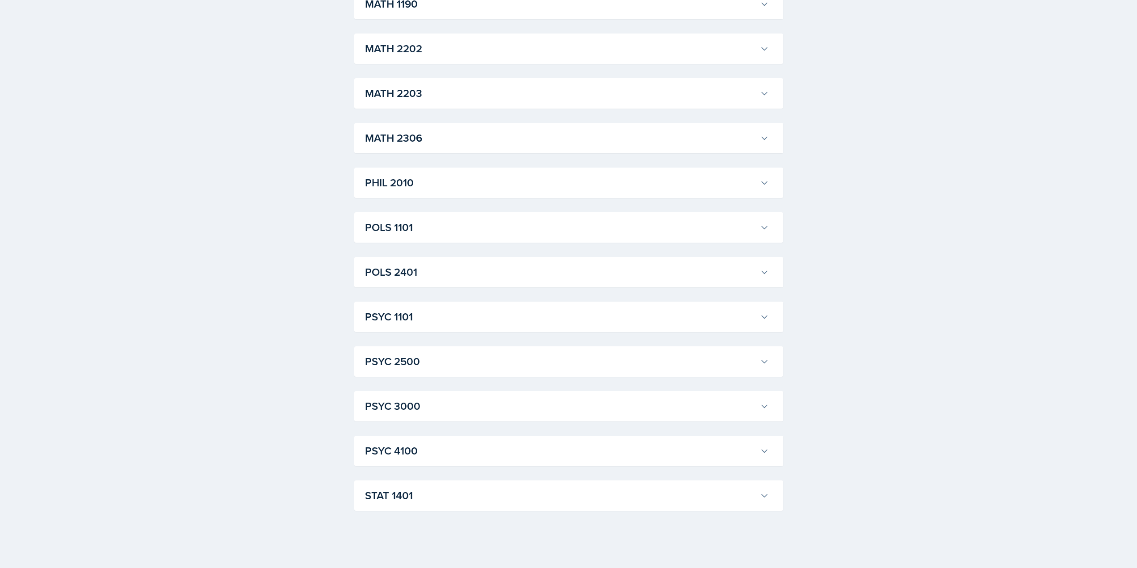
click at [428, 498] on h3 "STAT 1401" at bounding box center [560, 495] width 391 height 16
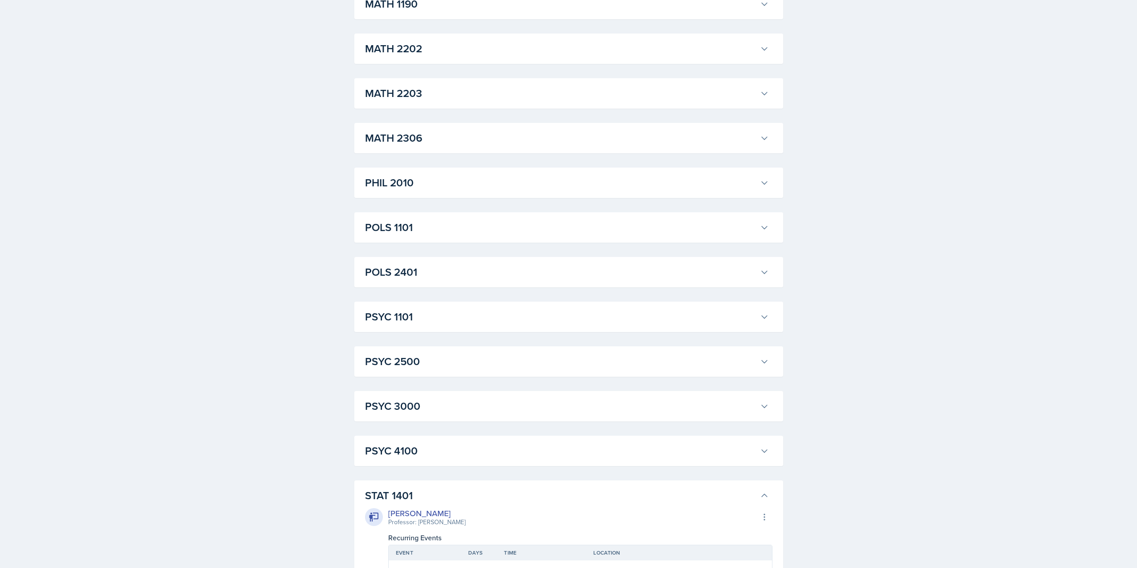
click at [429, 459] on h3 "PSYC 4100" at bounding box center [560, 451] width 391 height 16
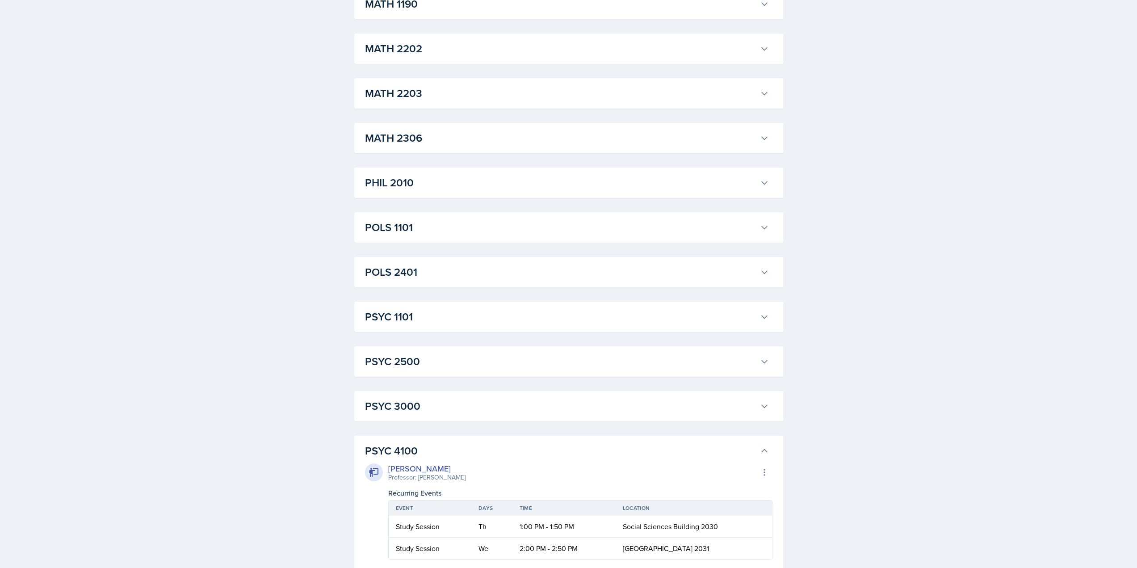
click at [430, 402] on h3 "PSYC 3000" at bounding box center [560, 406] width 391 height 16
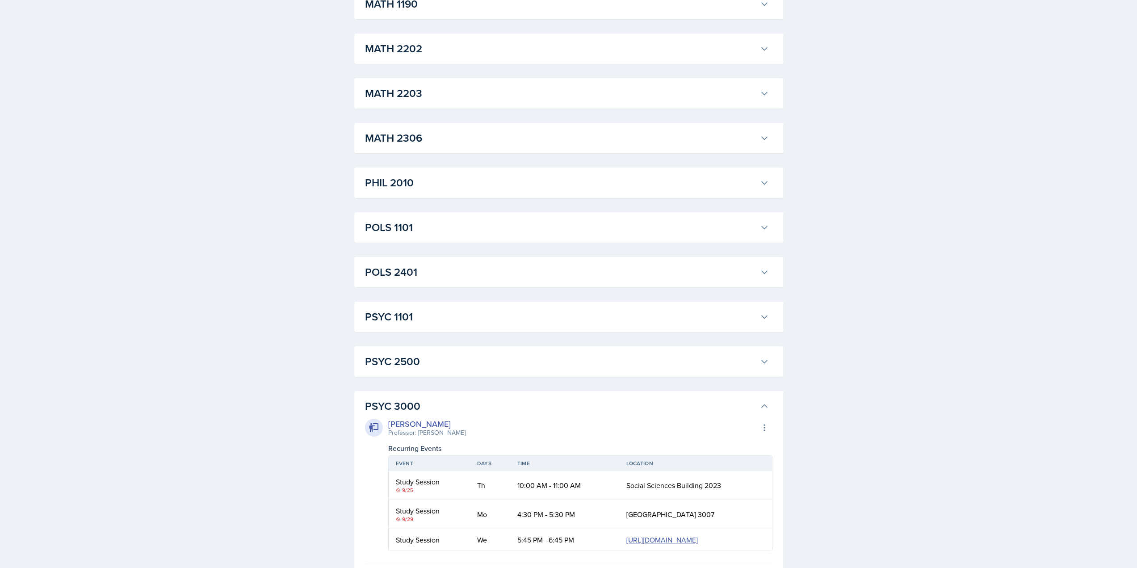
click at [432, 360] on h3 "PSYC 2500" at bounding box center [560, 361] width 391 height 16
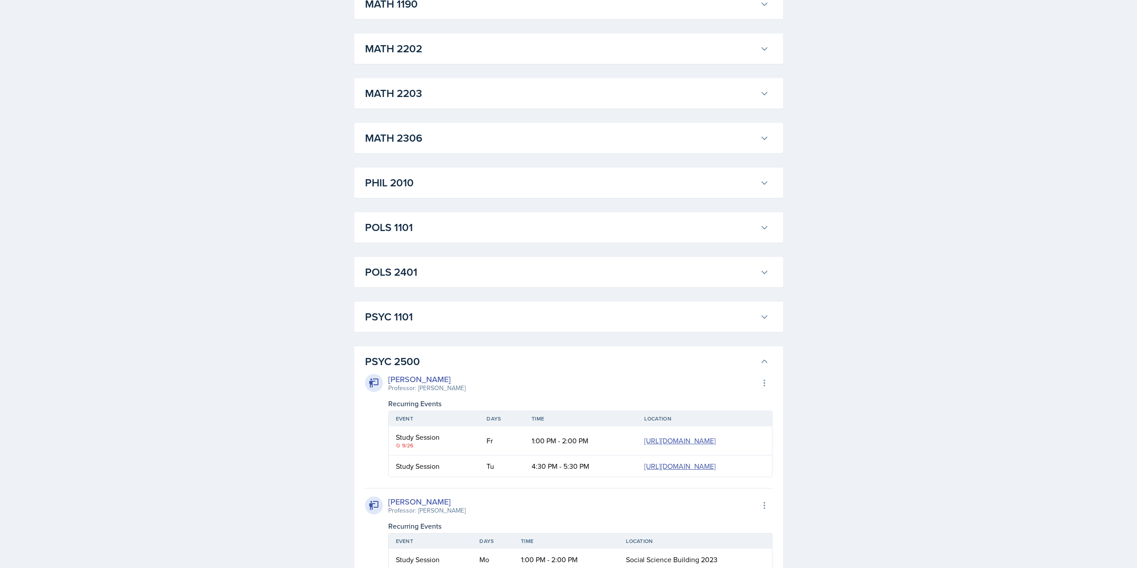
click at [439, 312] on h3 "PSYC 1101" at bounding box center [560, 317] width 391 height 16
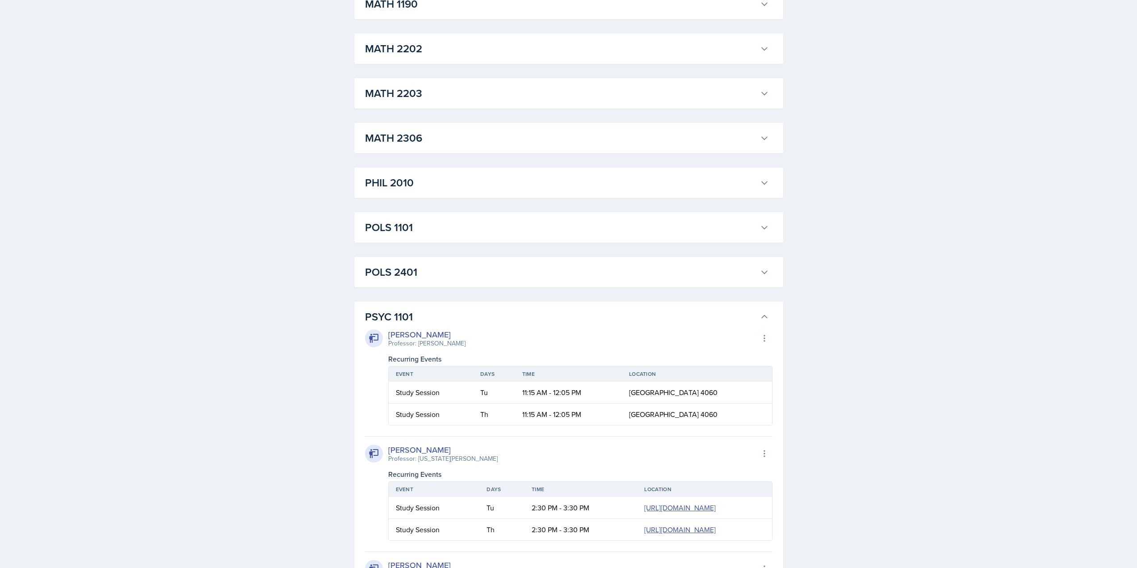
drag, startPoint x: 449, startPoint y: 269, endPoint x: 456, endPoint y: 233, distance: 36.4
click at [449, 268] on h3 "POLS 2401" at bounding box center [560, 272] width 391 height 16
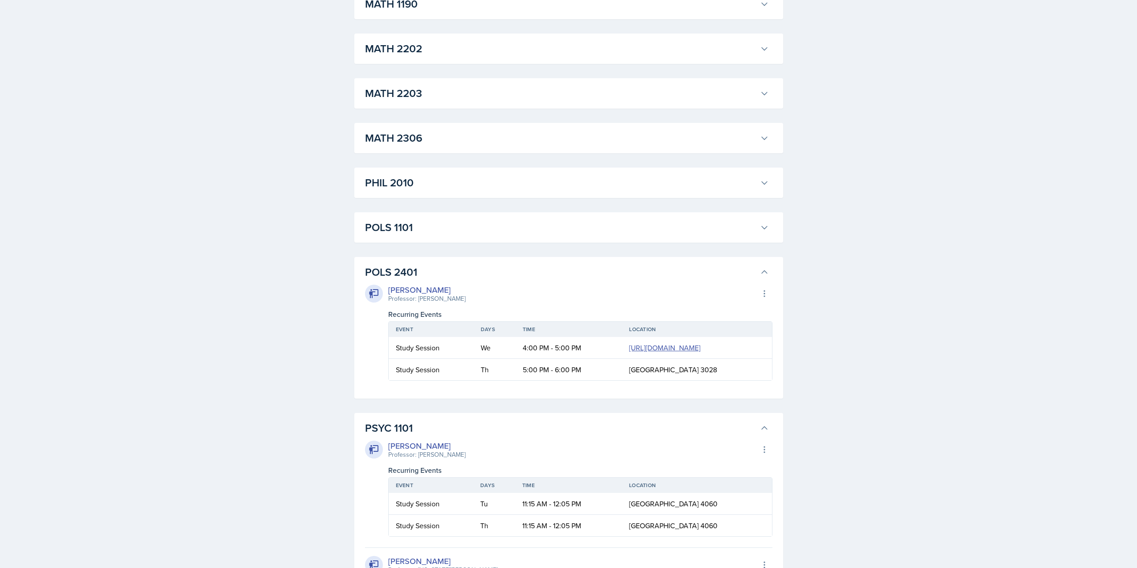
click at [456, 233] on h3 "POLS 1101" at bounding box center [560, 227] width 391 height 16
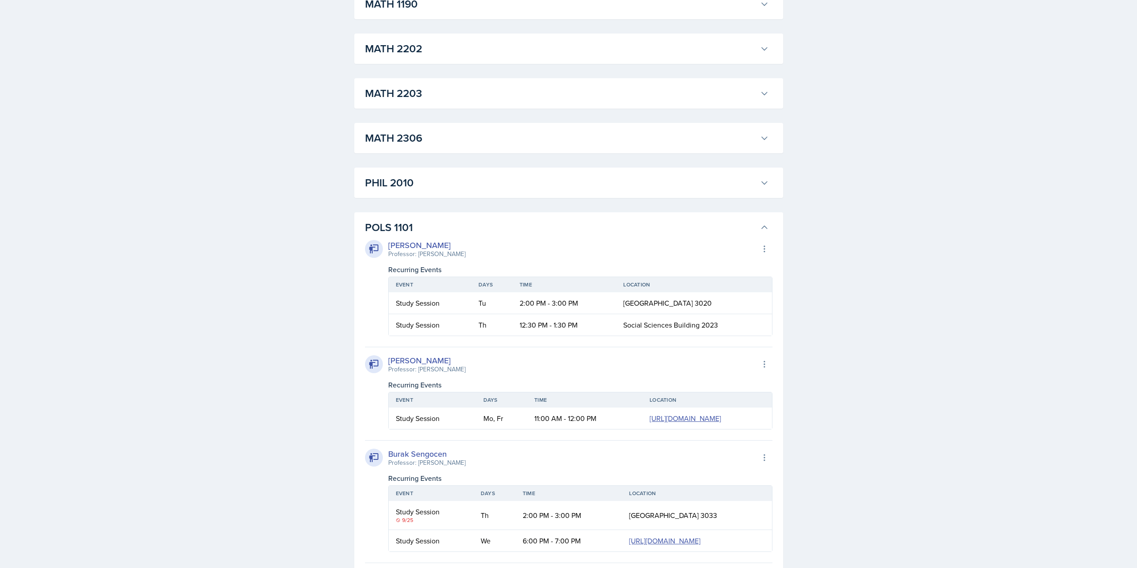
drag, startPoint x: 461, startPoint y: 180, endPoint x: 462, endPoint y: 146, distance: 33.5
click at [461, 179] on h3 "PHIL 2010" at bounding box center [560, 183] width 391 height 16
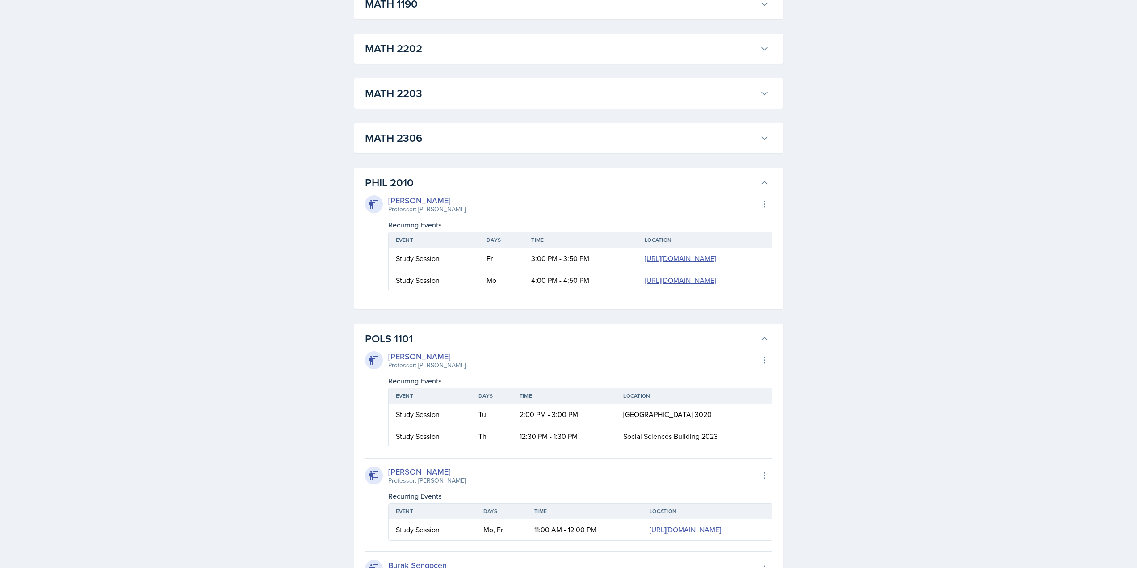
click at [463, 146] on h3 "MATH 2306" at bounding box center [560, 138] width 391 height 16
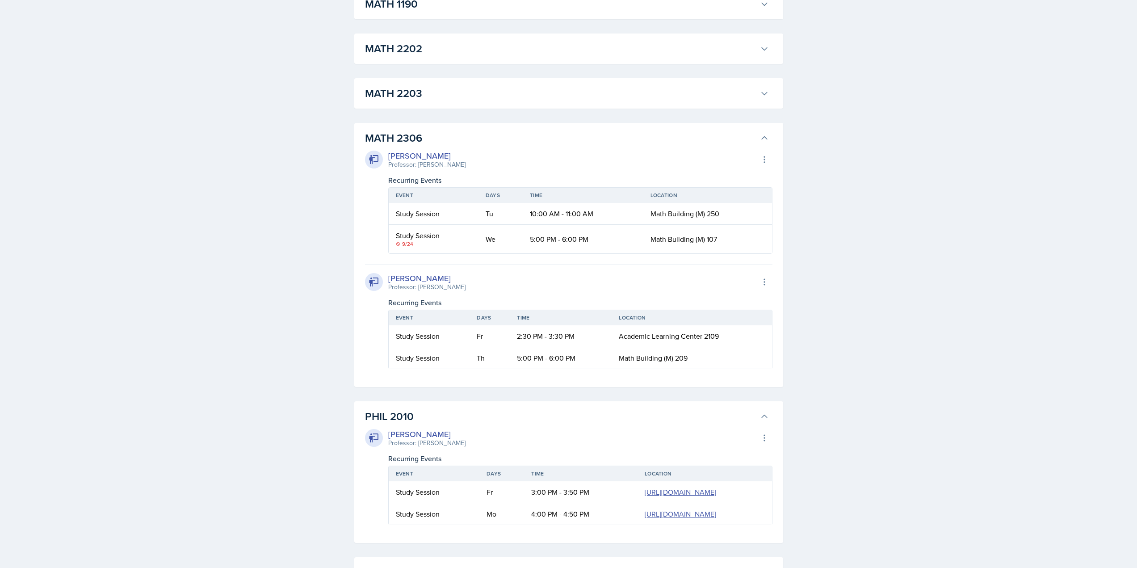
click at [475, 90] on h3 "MATH 2203" at bounding box center [560, 93] width 391 height 16
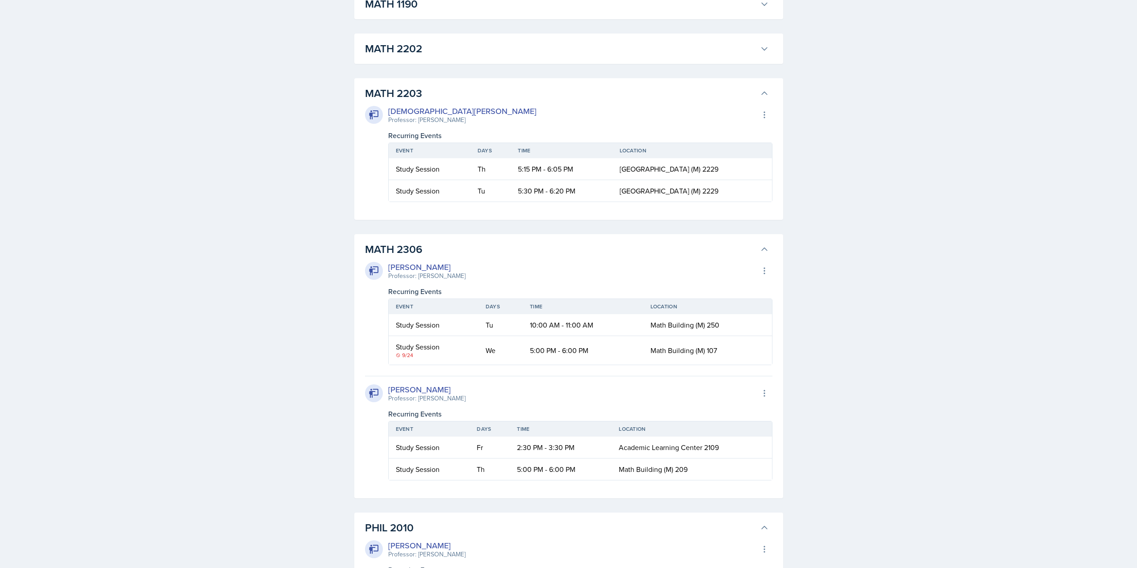
click at [480, 57] on button "MATH 2202" at bounding box center [566, 49] width 407 height 20
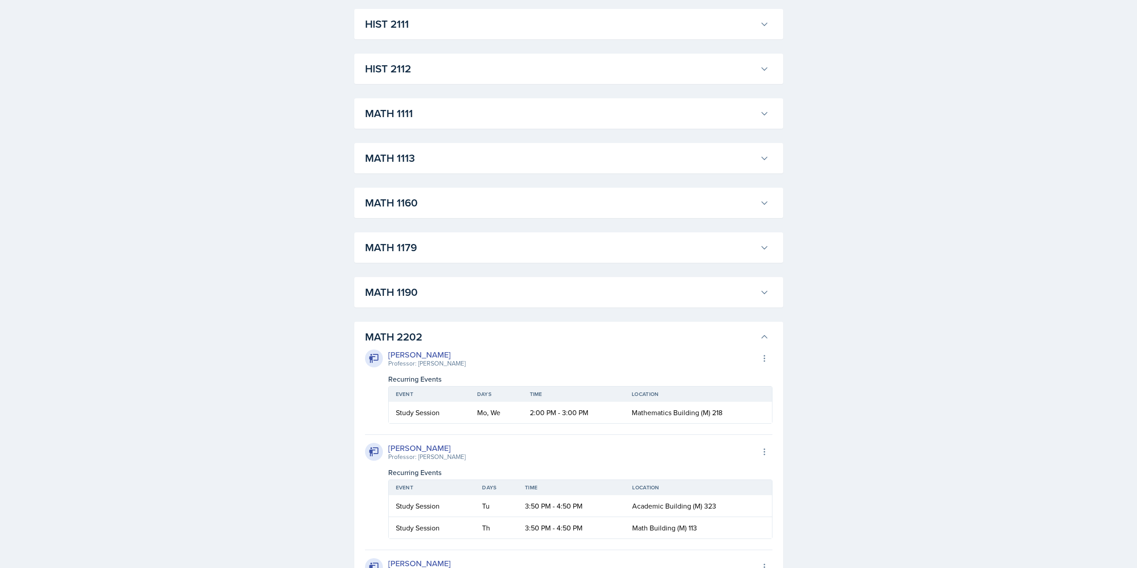
scroll to position [717, 0]
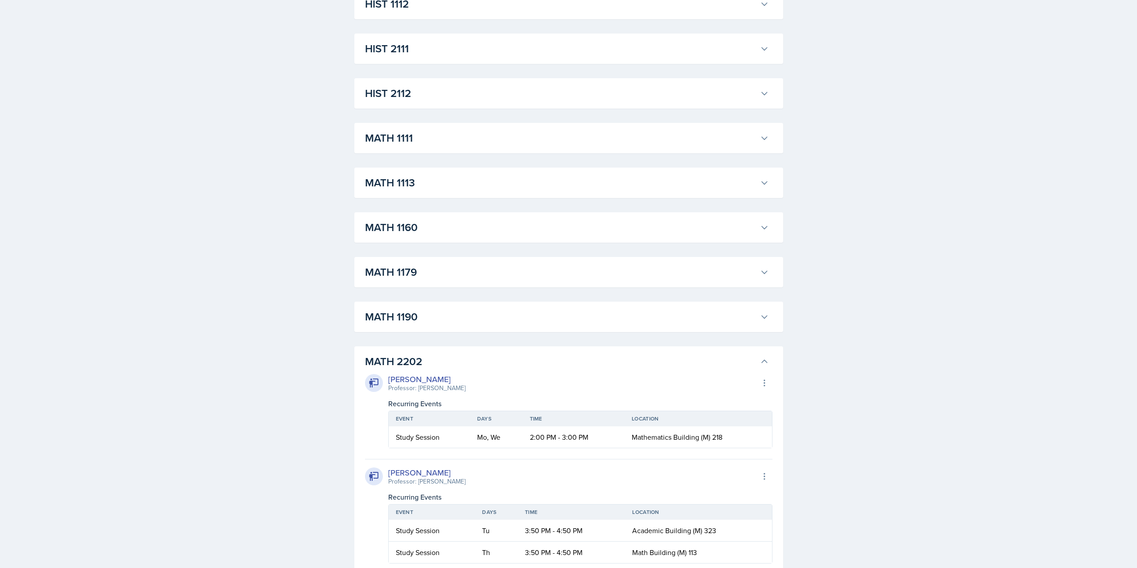
click at [437, 308] on button "MATH 1190" at bounding box center [566, 317] width 407 height 20
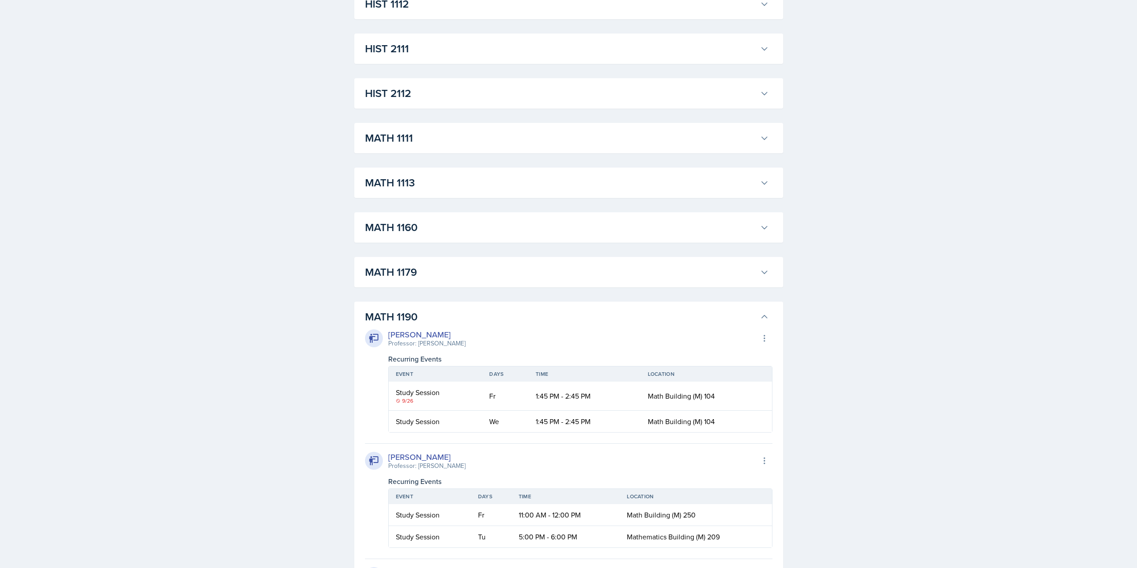
drag, startPoint x: 450, startPoint y: 270, endPoint x: 450, endPoint y: 255, distance: 14.7
click at [450, 269] on h3 "MATH 1179" at bounding box center [560, 272] width 391 height 16
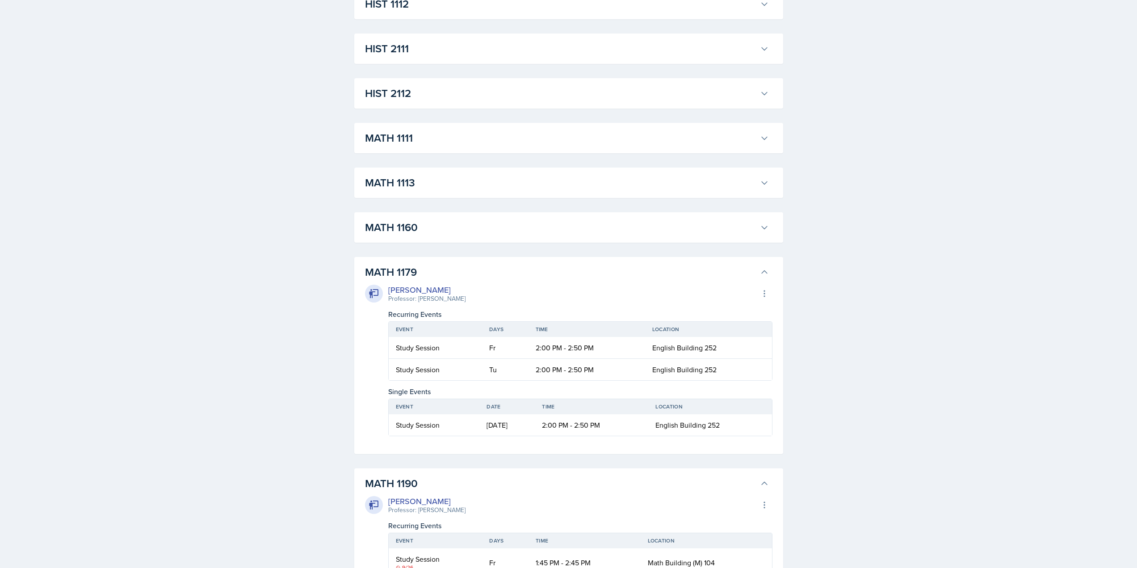
click at [452, 218] on button "MATH 1160" at bounding box center [566, 228] width 407 height 20
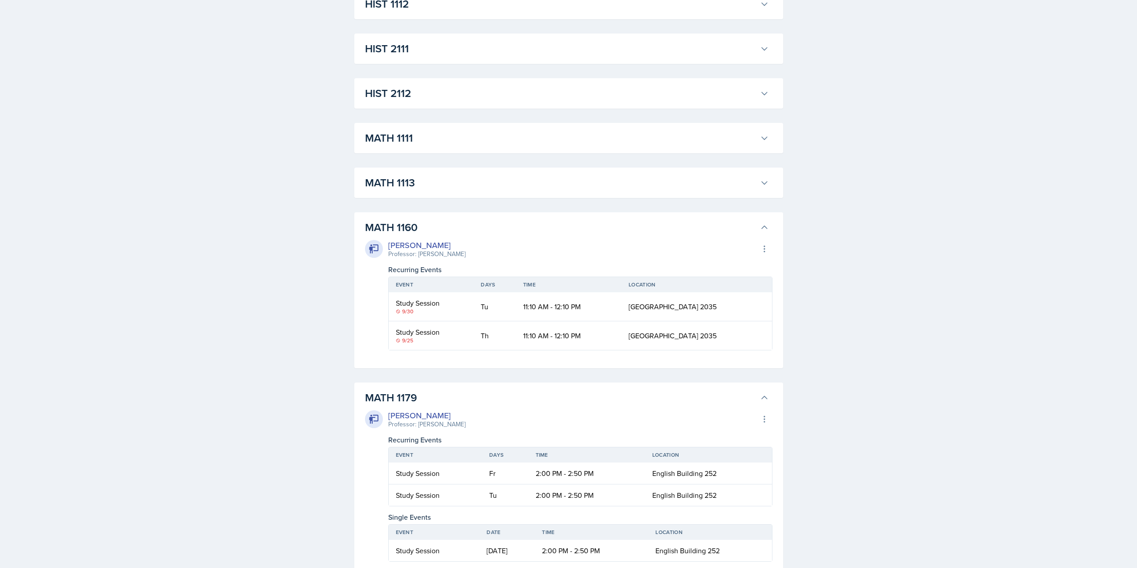
click at [455, 191] on button "MATH 1113" at bounding box center [566, 183] width 407 height 20
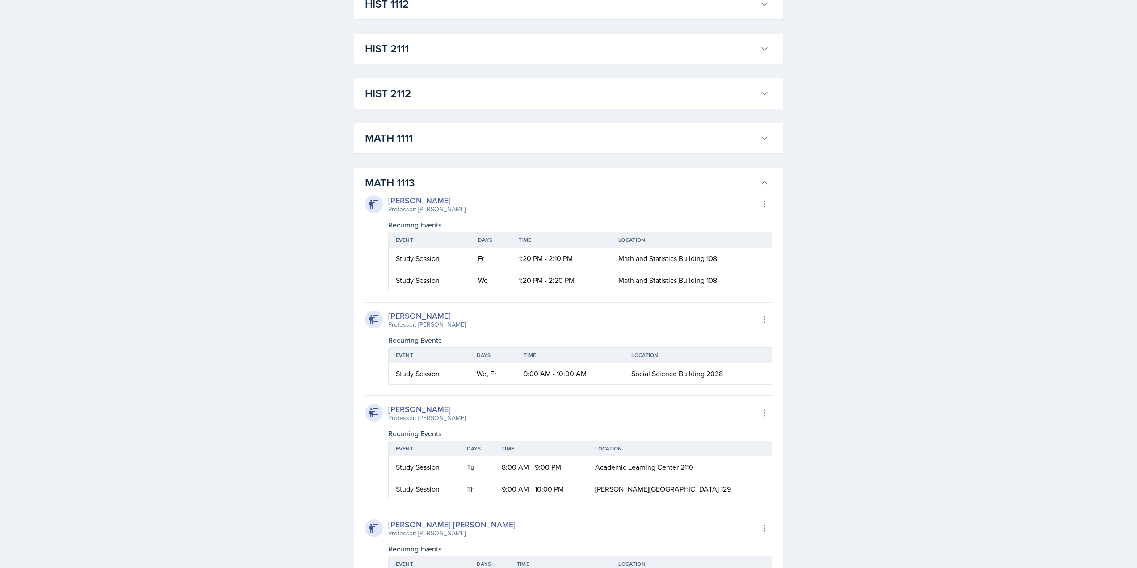
click at [467, 137] on h3 "MATH 1111" at bounding box center [560, 138] width 391 height 16
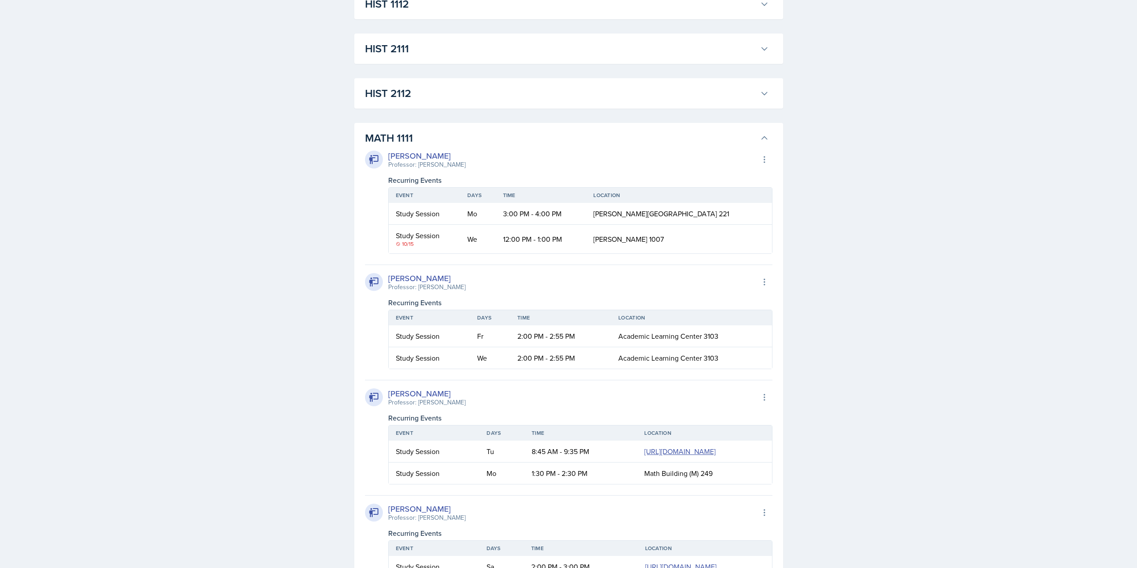
click at [477, 102] on button "HIST 2112" at bounding box center [566, 94] width 407 height 20
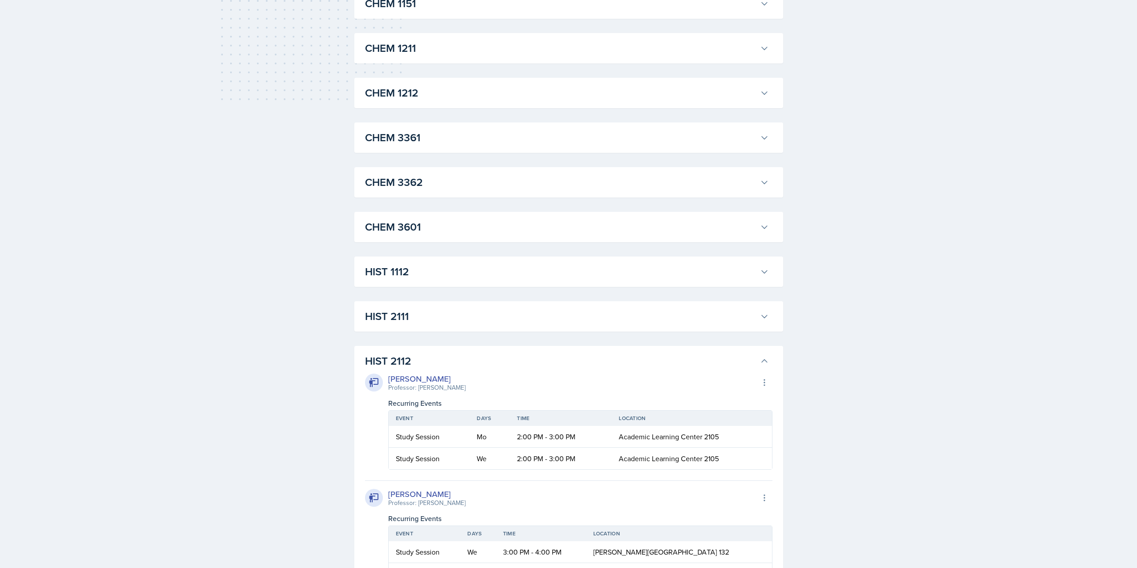
scroll to position [449, 0]
click at [418, 313] on h3 "HIST 2111" at bounding box center [560, 317] width 391 height 16
drag, startPoint x: 424, startPoint y: 273, endPoint x: 424, endPoint y: 268, distance: 4.9
click at [424, 272] on h3 "HIST 1112" at bounding box center [560, 272] width 391 height 16
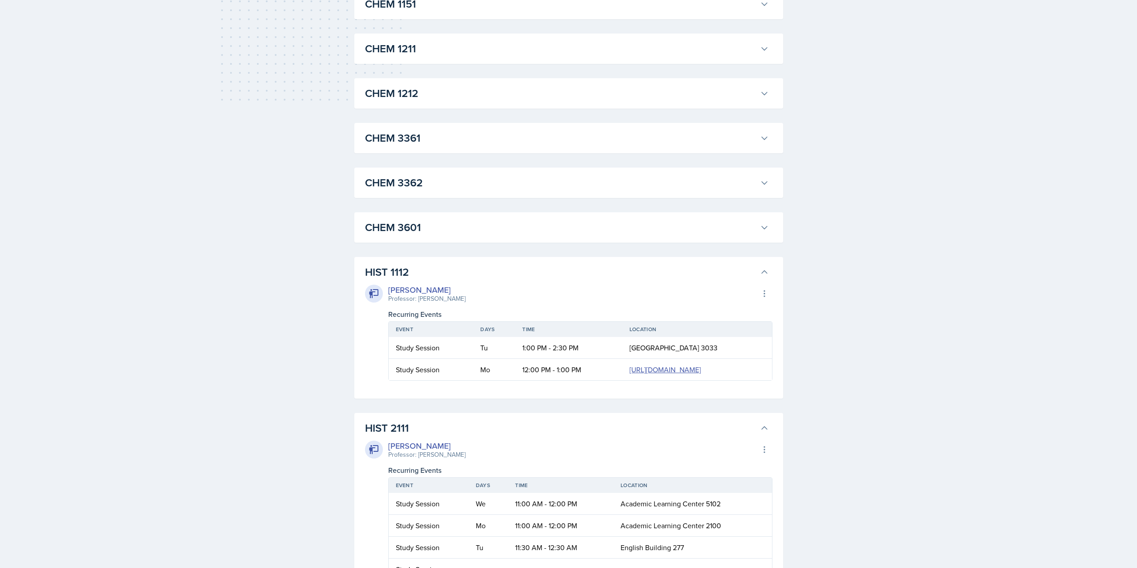
drag, startPoint x: 430, startPoint y: 227, endPoint x: 435, endPoint y: 175, distance: 52.6
click at [430, 227] on h3 "CHEM 3601" at bounding box center [560, 227] width 391 height 16
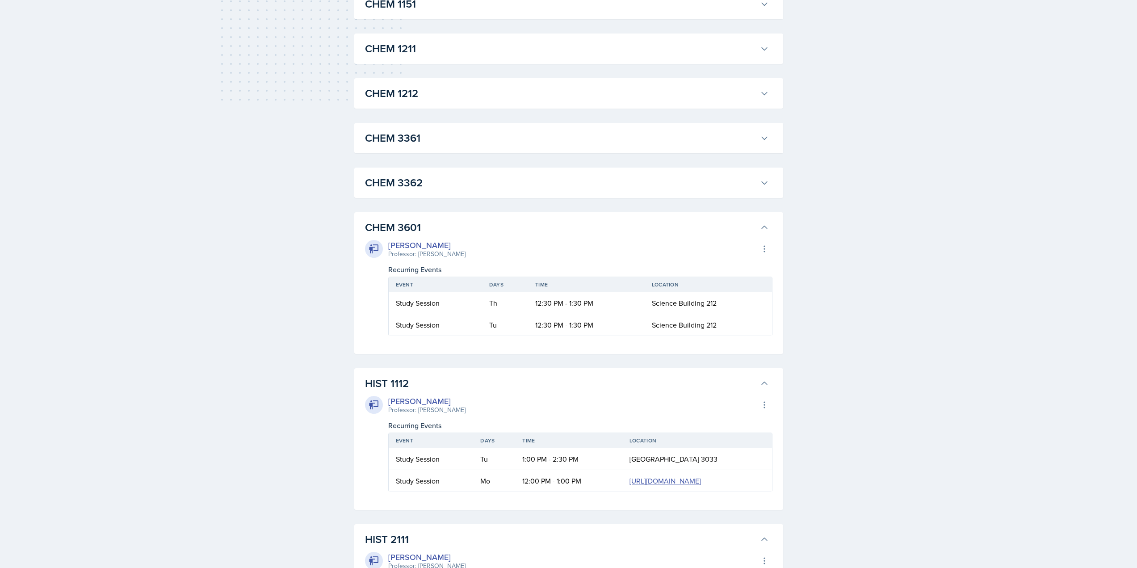
drag, startPoint x: 435, startPoint y: 175, endPoint x: 444, endPoint y: 136, distance: 39.7
click at [435, 175] on h3 "CHEM 3362" at bounding box center [560, 183] width 391 height 16
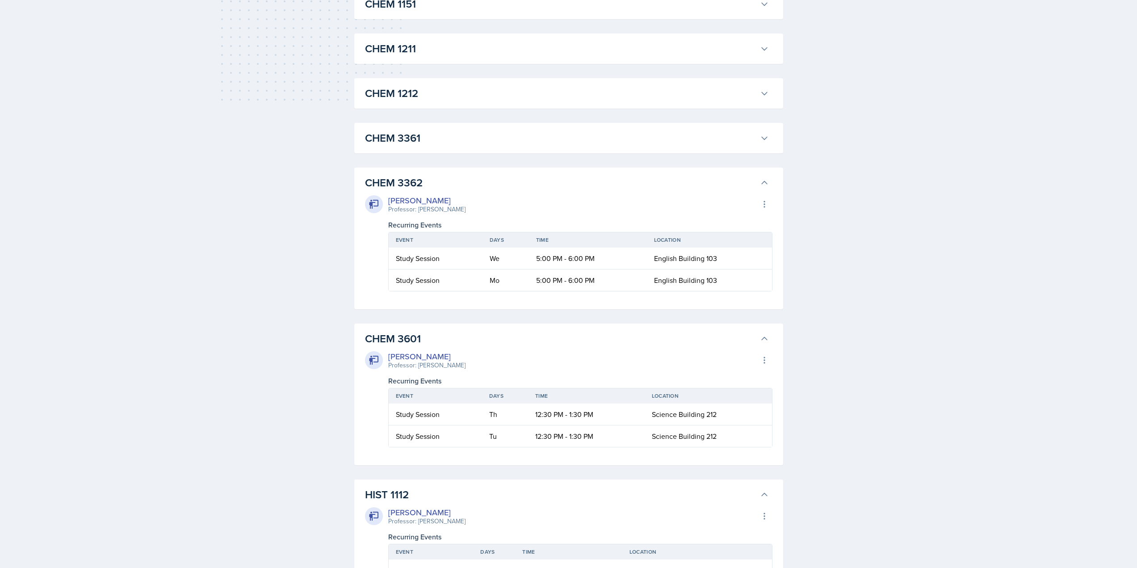
drag, startPoint x: 445, startPoint y: 133, endPoint x: 447, endPoint y: 127, distance: 6.6
click at [445, 133] on h3 "CHEM 3361" at bounding box center [560, 138] width 391 height 16
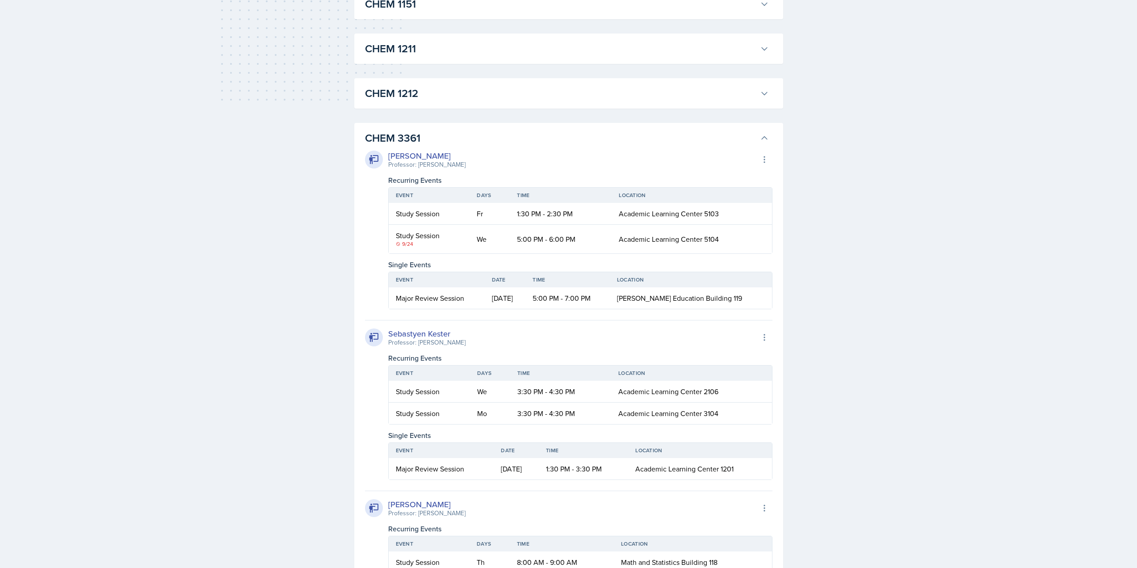
drag, startPoint x: 456, startPoint y: 100, endPoint x: 465, endPoint y: 58, distance: 42.8
click at [456, 99] on h3 "CHEM 1212" at bounding box center [560, 93] width 391 height 16
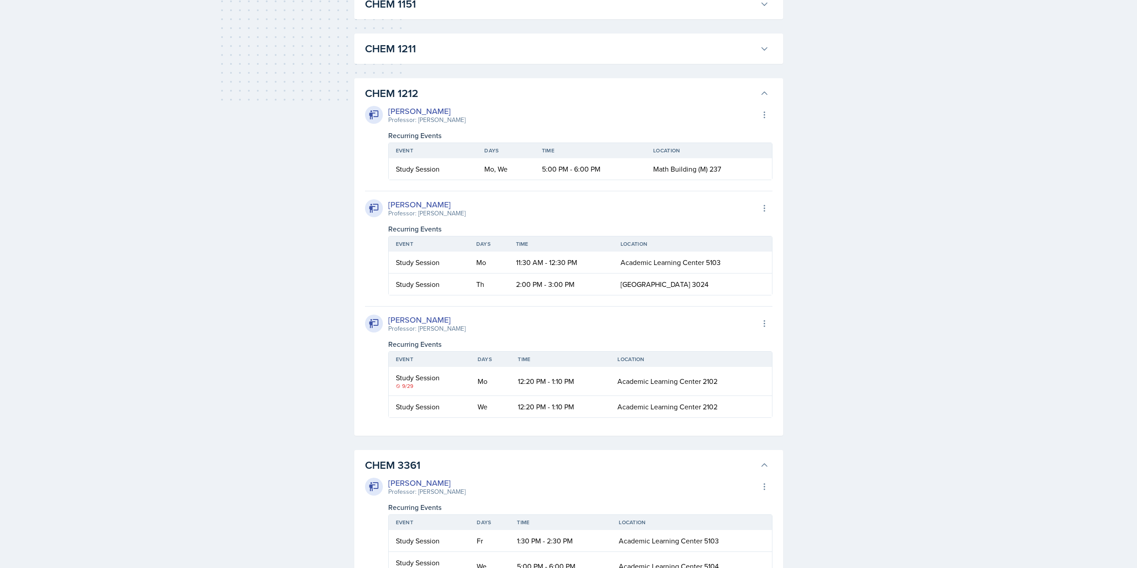
click at [465, 53] on h3 "CHEM 1211" at bounding box center [560, 49] width 391 height 16
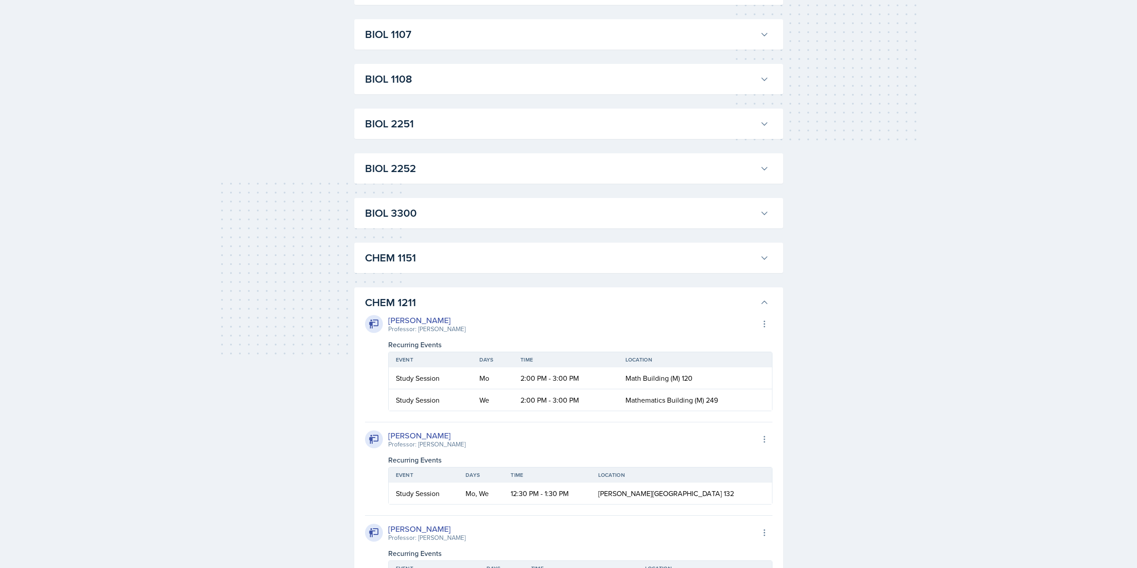
scroll to position [181, 0]
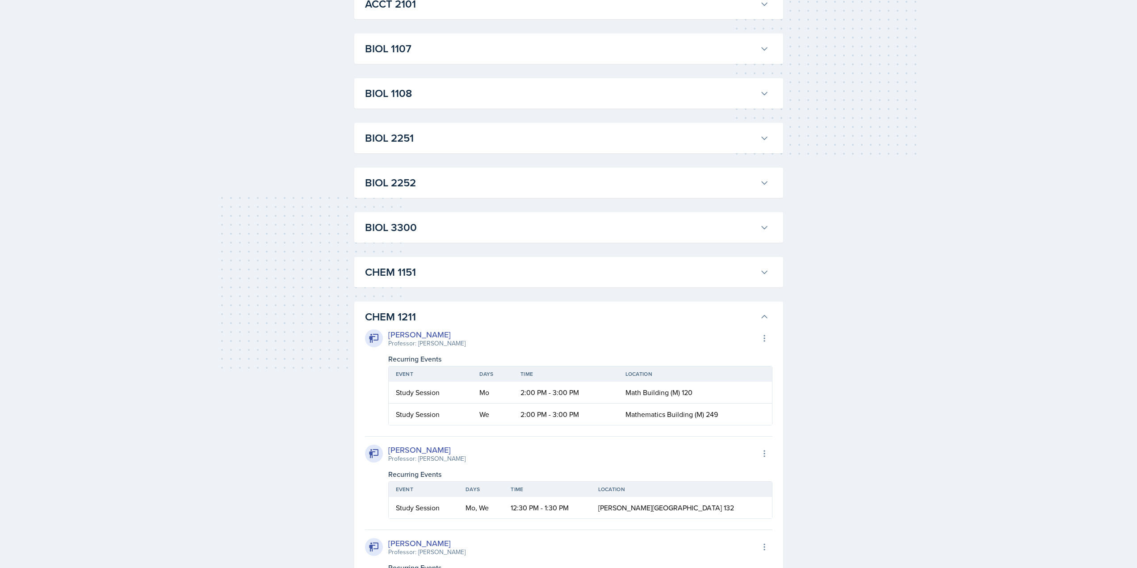
click at [419, 264] on h3 "CHEM 1151" at bounding box center [560, 272] width 391 height 16
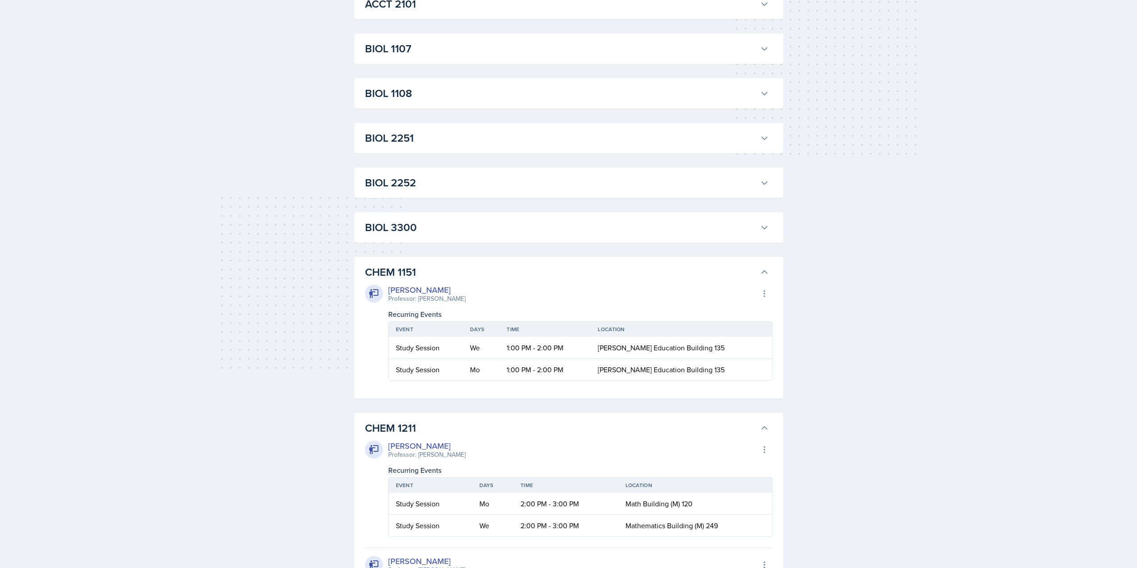
drag, startPoint x: 427, startPoint y: 236, endPoint x: 433, endPoint y: 190, distance: 46.9
click at [427, 234] on button "BIOL 3300" at bounding box center [566, 228] width 407 height 20
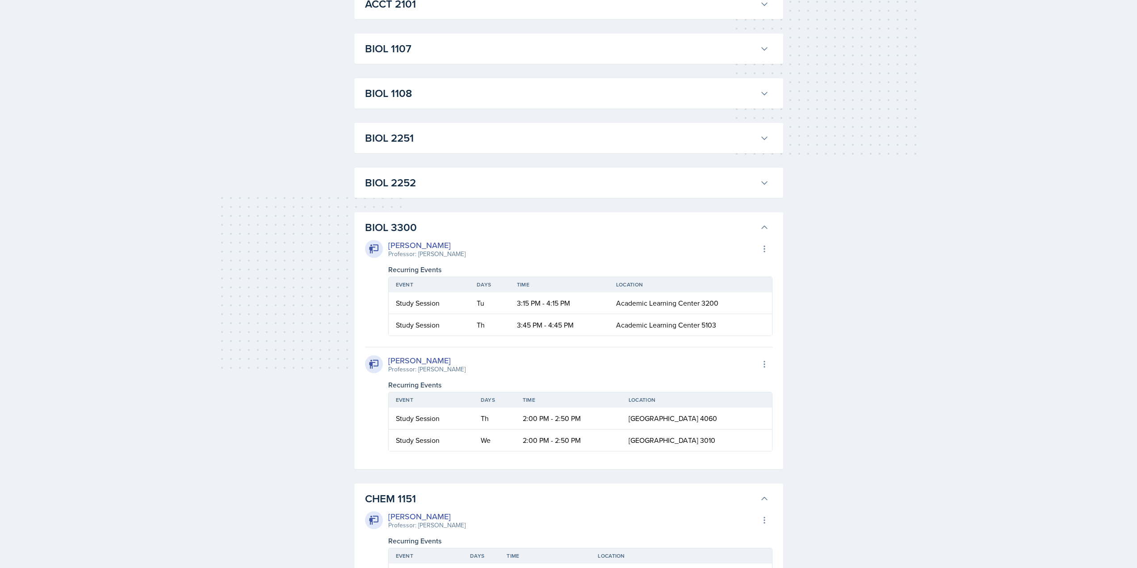
click at [435, 179] on h3 "BIOL 2252" at bounding box center [560, 183] width 391 height 16
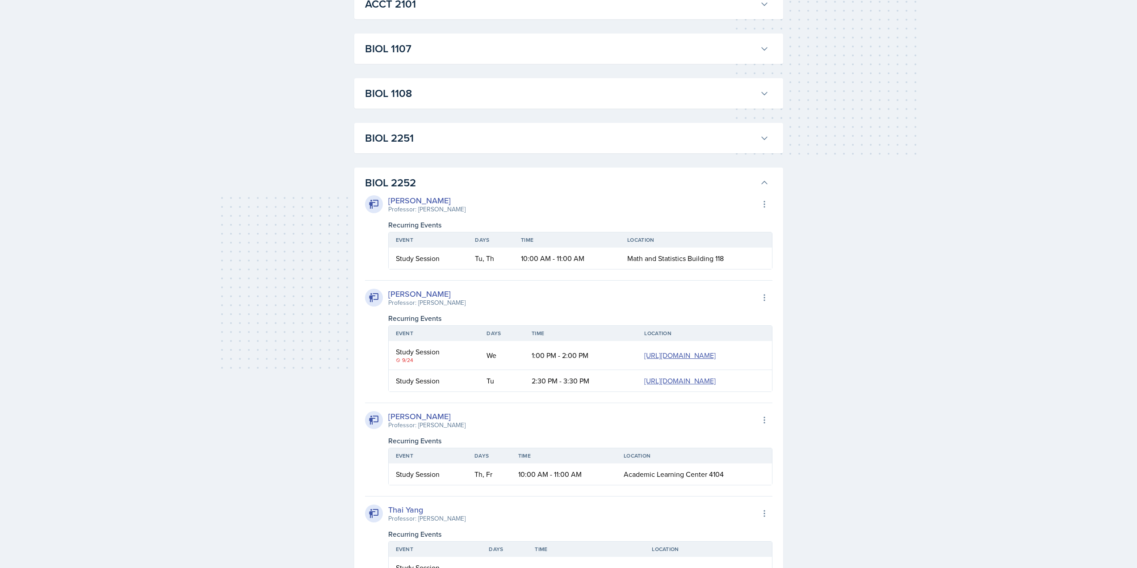
click at [440, 141] on h3 "BIOL 2251" at bounding box center [560, 138] width 391 height 16
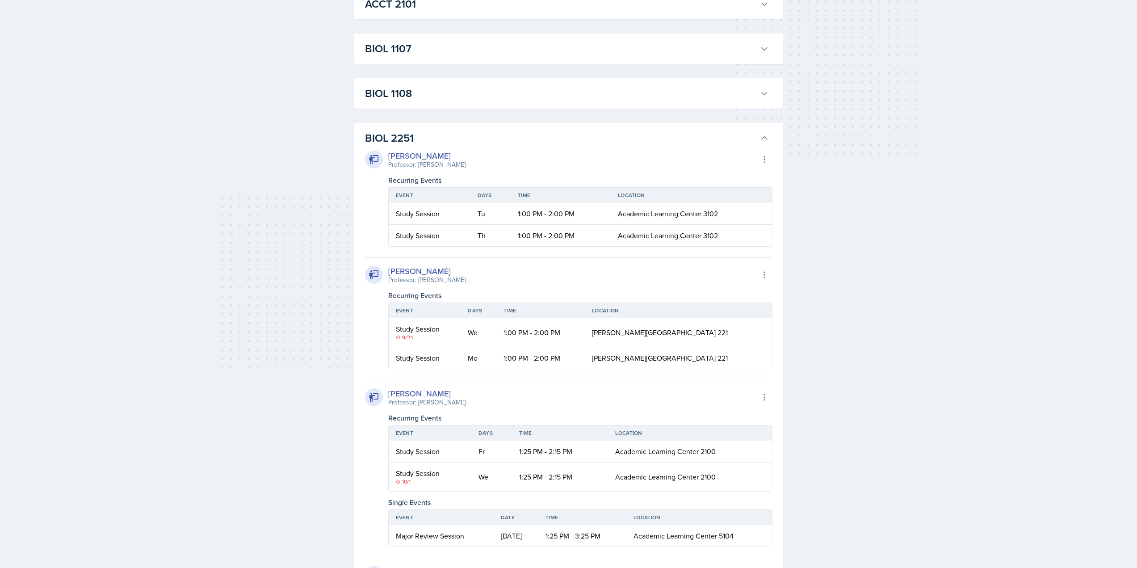
drag, startPoint x: 448, startPoint y: 96, endPoint x: 449, endPoint y: 84, distance: 11.2
click at [448, 96] on h3 "BIOL 1108" at bounding box center [560, 93] width 391 height 16
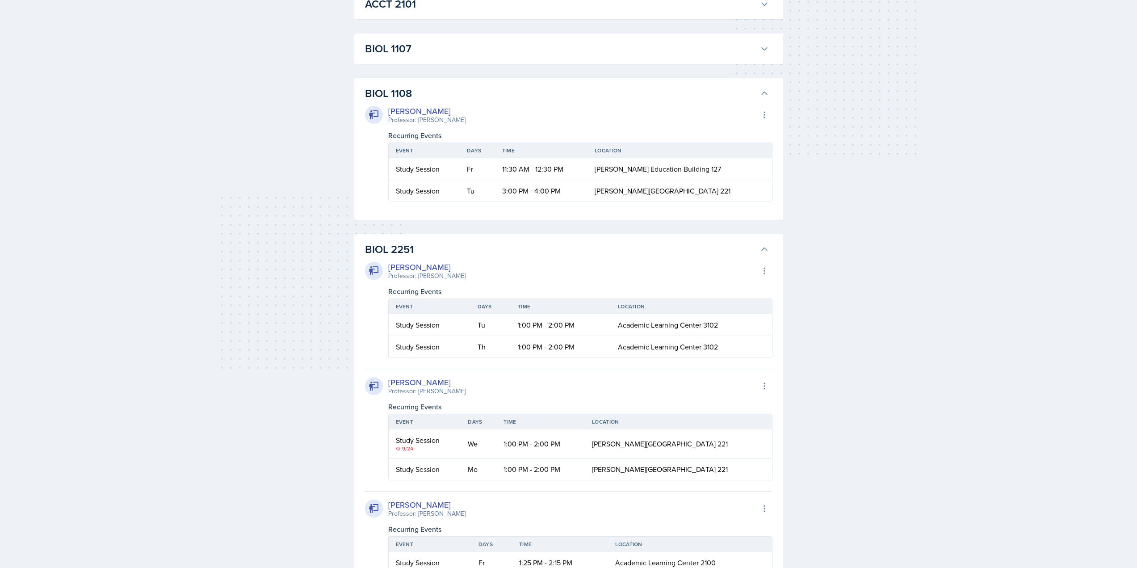
click at [452, 61] on div "BIOL 1107 Anniston [PERSON_NAME] Professor: Army [PERSON_NAME] Export to Google…" at bounding box center [568, 48] width 429 height 30
click at [455, 50] on h3 "BIOL 1107" at bounding box center [560, 49] width 391 height 16
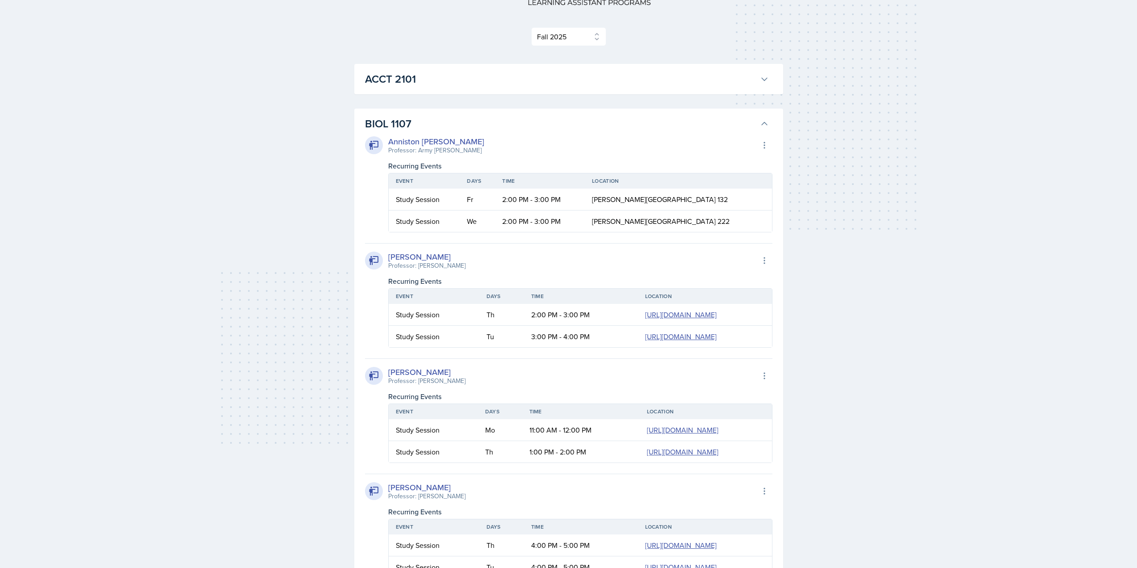
scroll to position [0, 0]
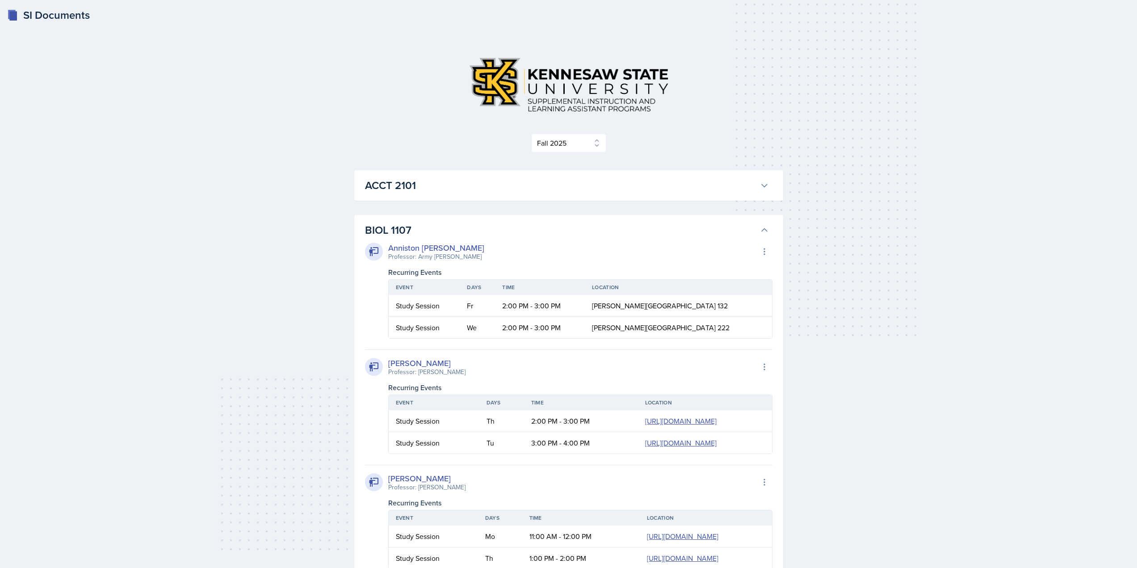
click at [435, 188] on h3 "ACCT 2101" at bounding box center [560, 185] width 391 height 16
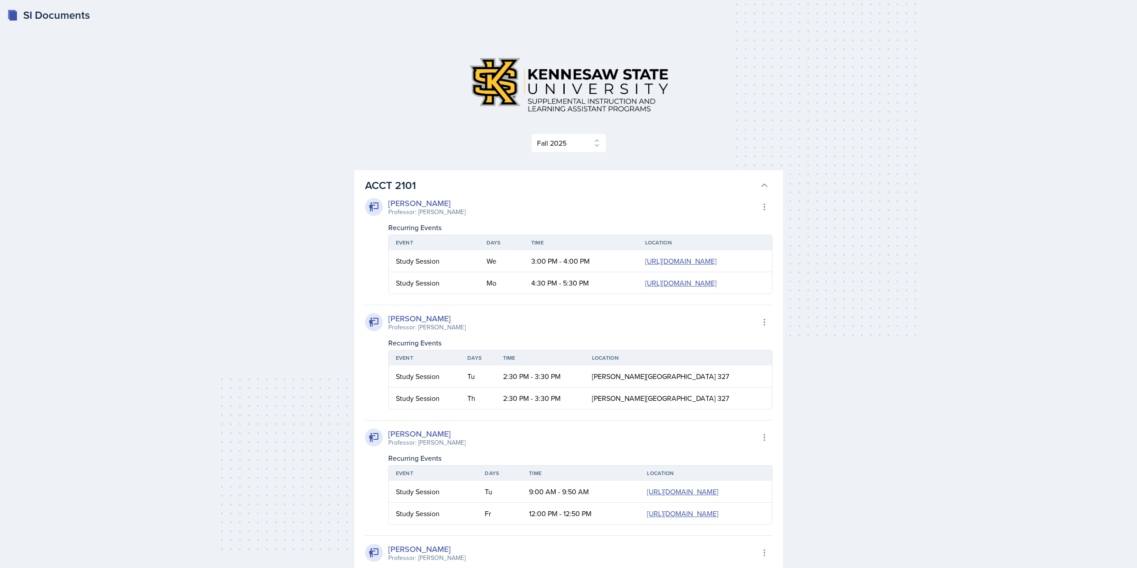
scroll to position [6021, 0]
